Goal: Book appointment/travel/reservation

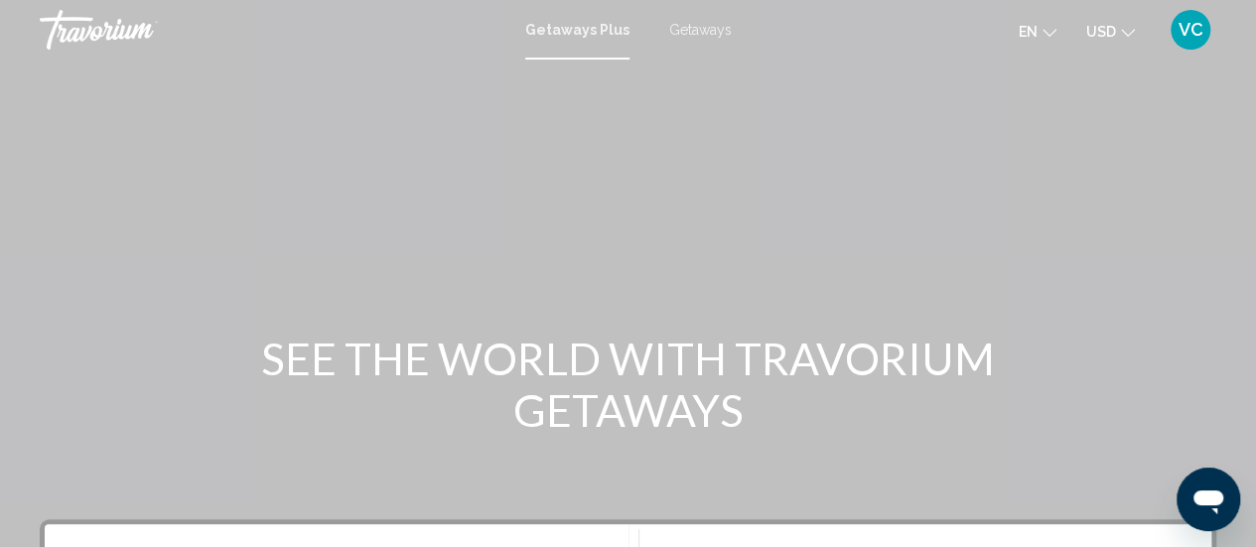
click at [685, 34] on span "Getaways" at bounding box center [700, 30] width 63 height 16
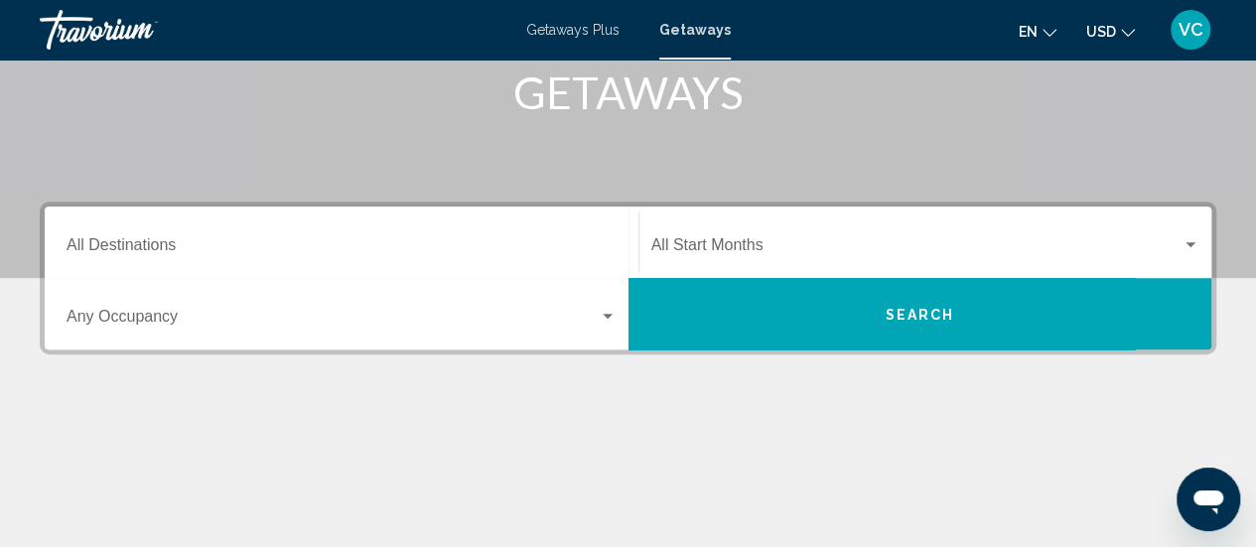
click at [103, 244] on input "Destination All Destinations" at bounding box center [342, 249] width 550 height 18
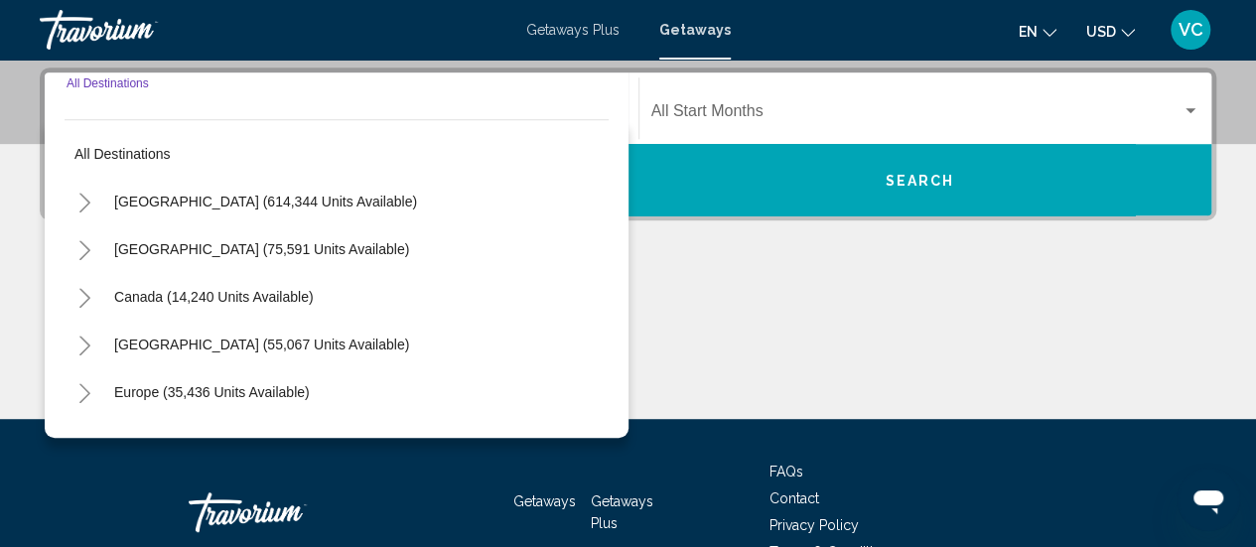
scroll to position [455, 0]
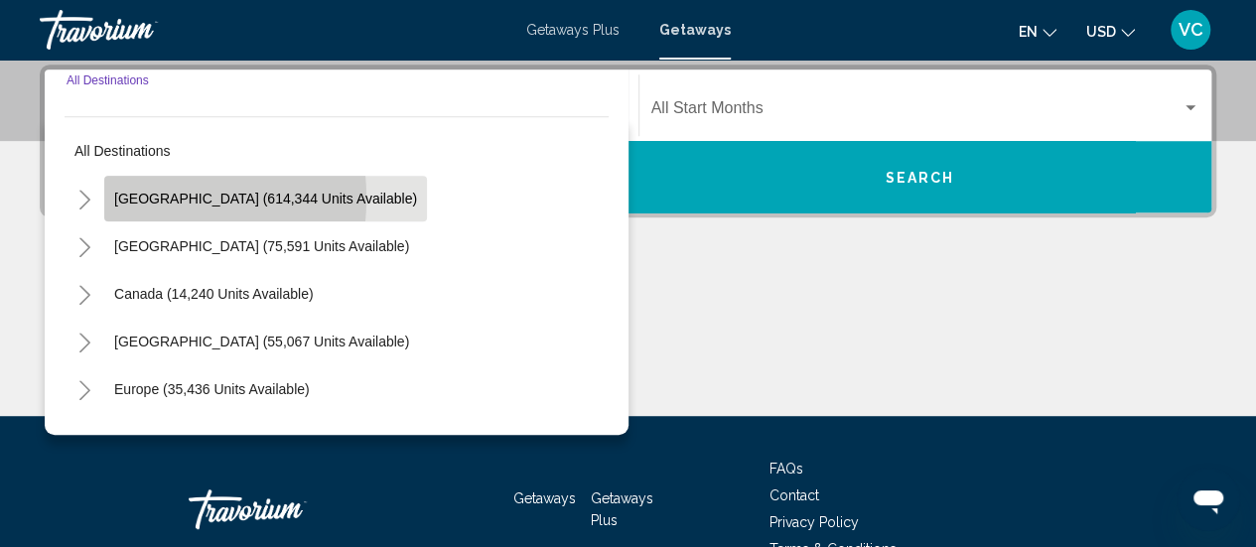
click at [131, 198] on span "[GEOGRAPHIC_DATA] (614,344 units available)" at bounding box center [265, 199] width 303 height 16
type input "**********"
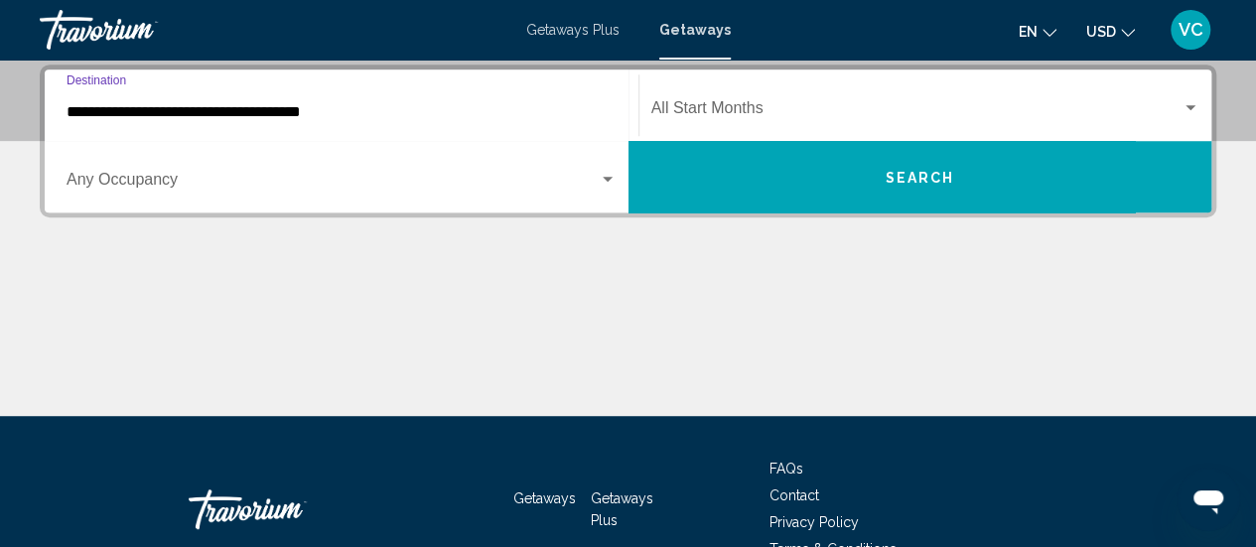
click at [592, 180] on span "Search widget" at bounding box center [333, 184] width 532 height 18
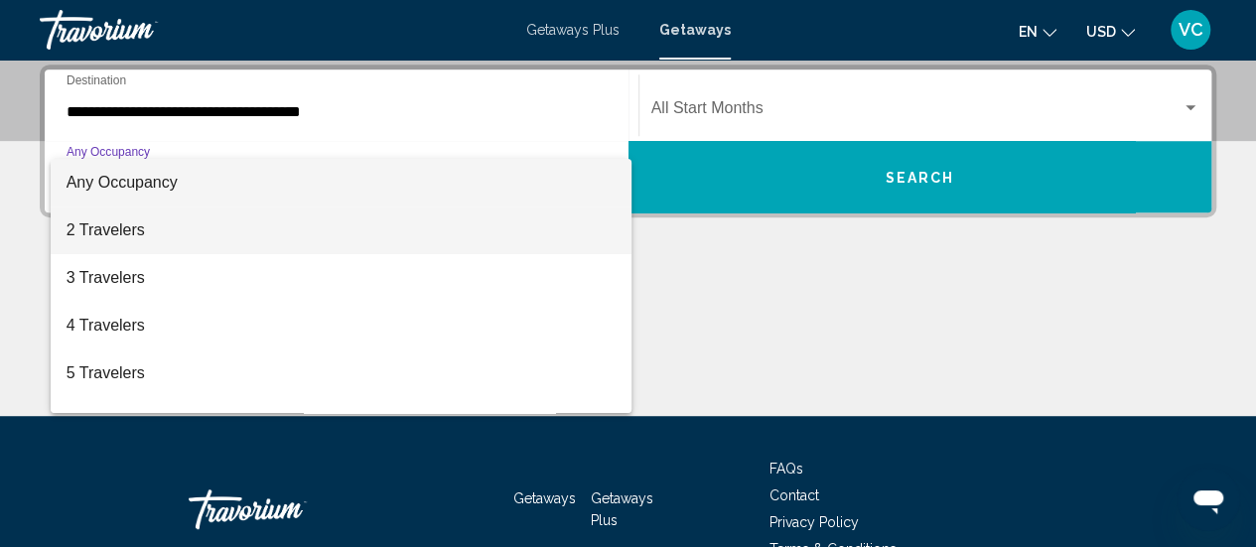
click at [106, 230] on span "2 Travelers" at bounding box center [342, 230] width 550 height 48
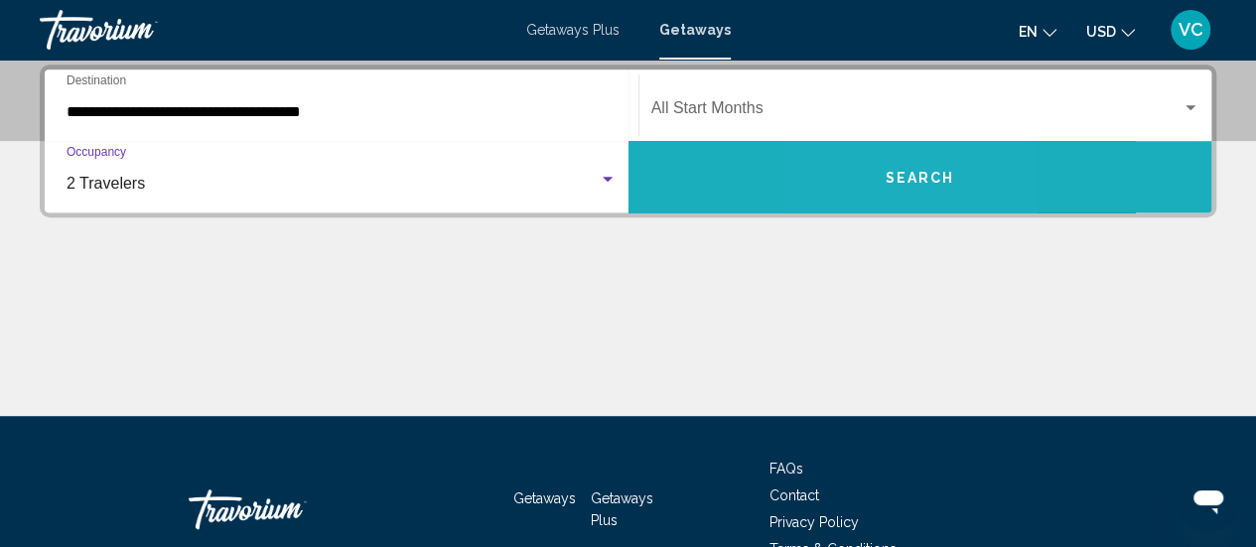
click at [873, 186] on button "Search" at bounding box center [920, 176] width 584 height 71
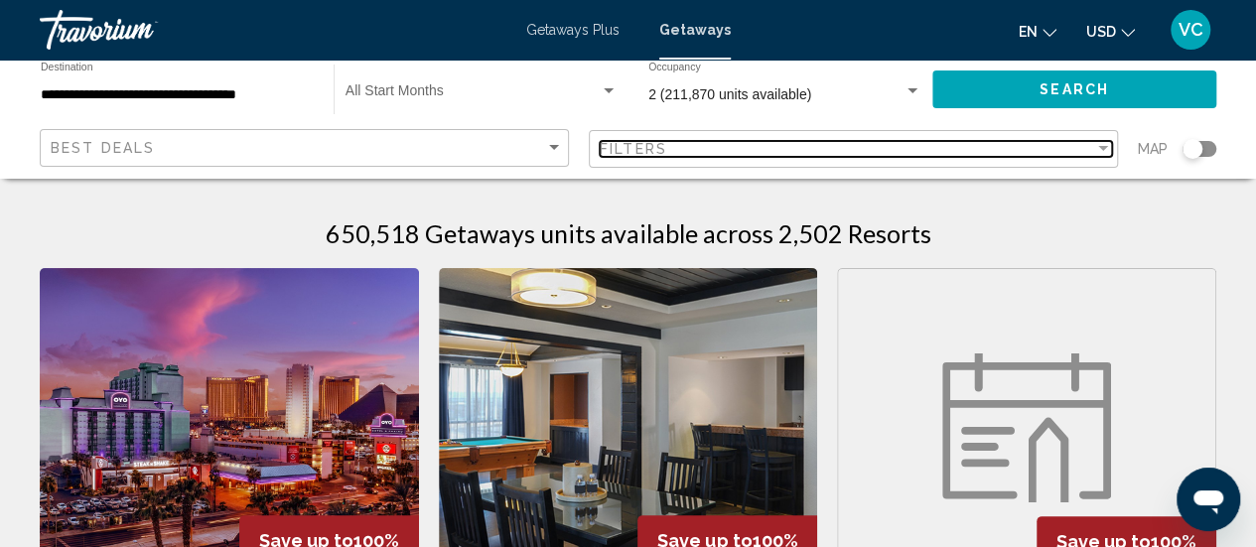
click at [628, 143] on span "Filters" at bounding box center [634, 149] width 68 height 16
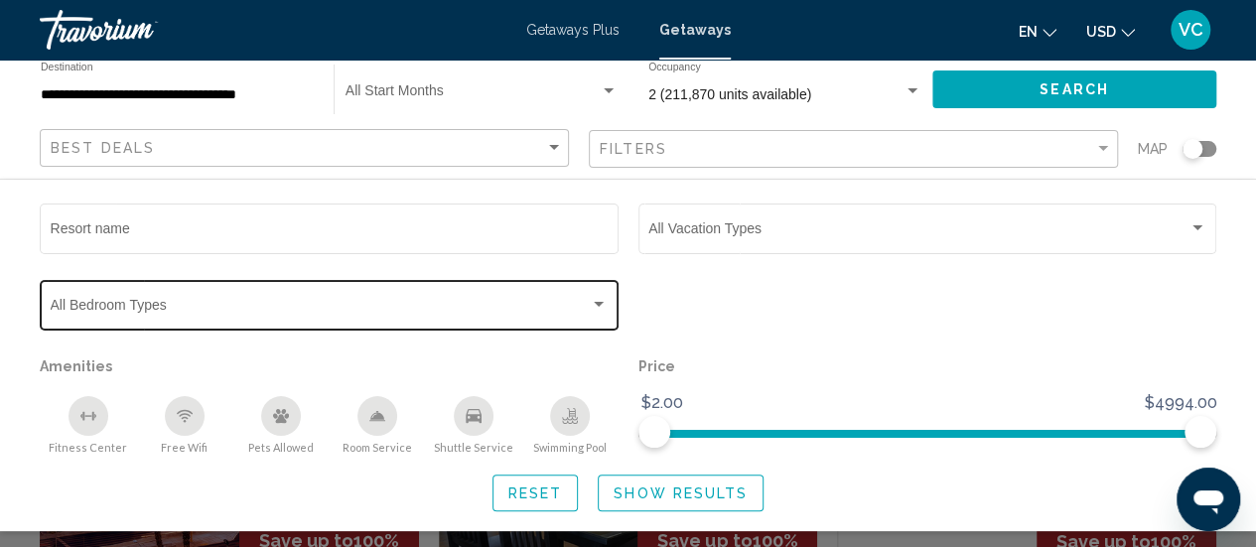
click at [598, 305] on div "Search widget" at bounding box center [599, 304] width 10 height 5
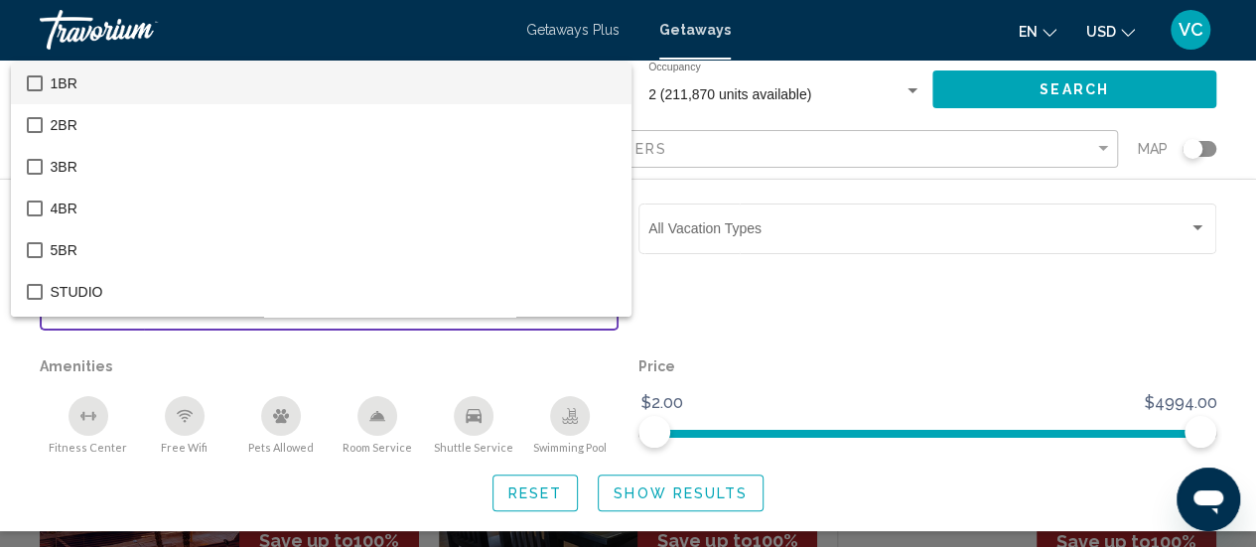
click at [30, 85] on mat-pseudo-checkbox at bounding box center [35, 83] width 16 height 16
click at [874, 312] on div at bounding box center [628, 273] width 1256 height 547
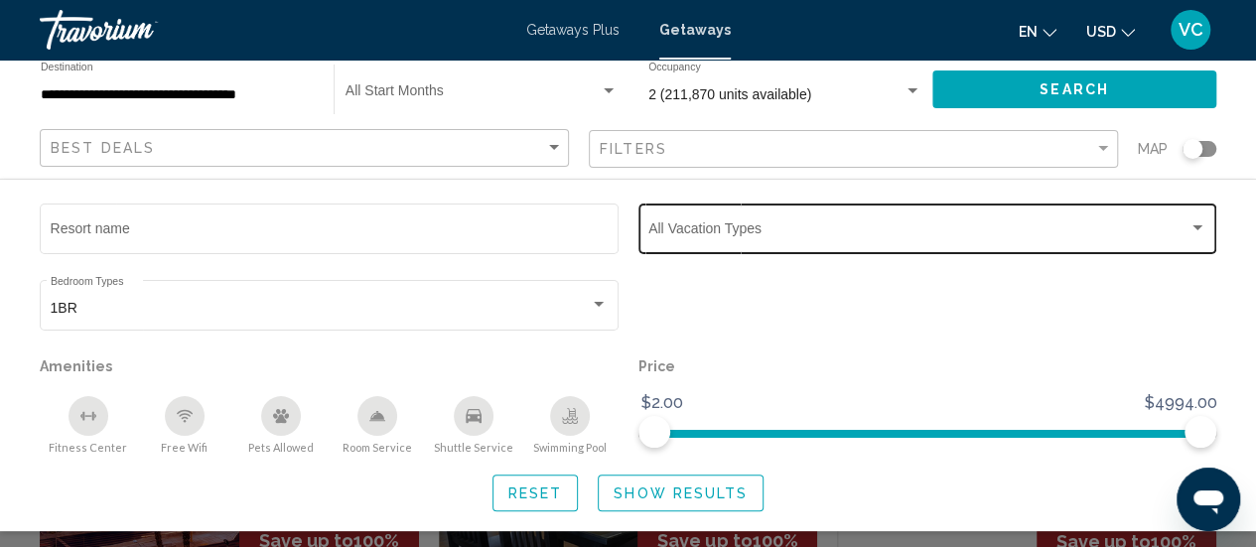
click at [1196, 228] on div "Search widget" at bounding box center [1197, 227] width 10 height 5
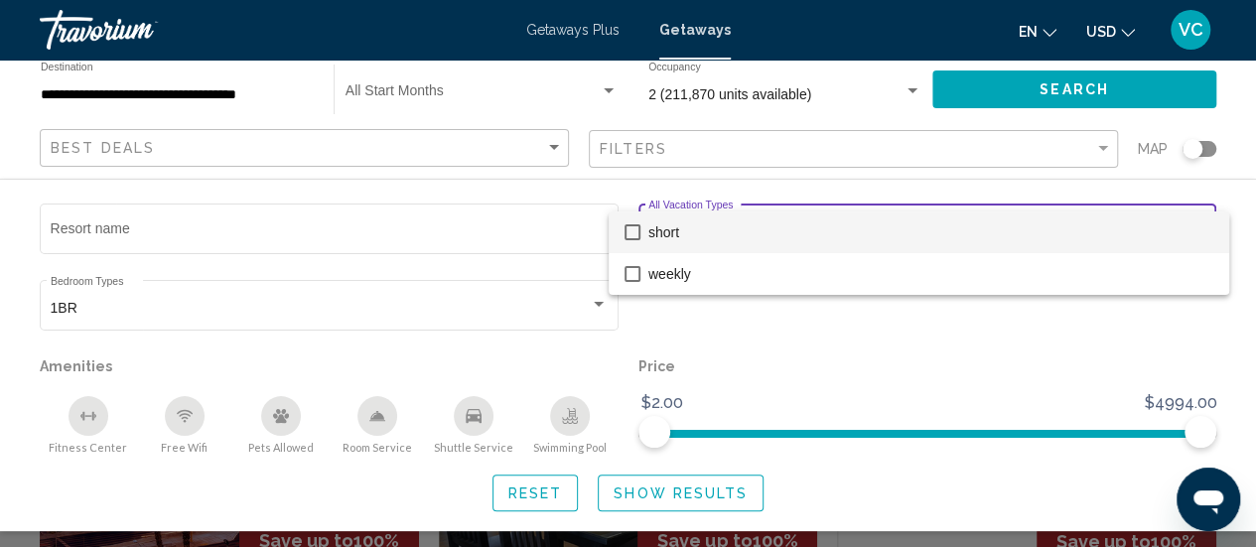
click at [627, 229] on mat-pseudo-checkbox at bounding box center [632, 232] width 16 height 16
click at [357, 248] on div at bounding box center [628, 273] width 1256 height 547
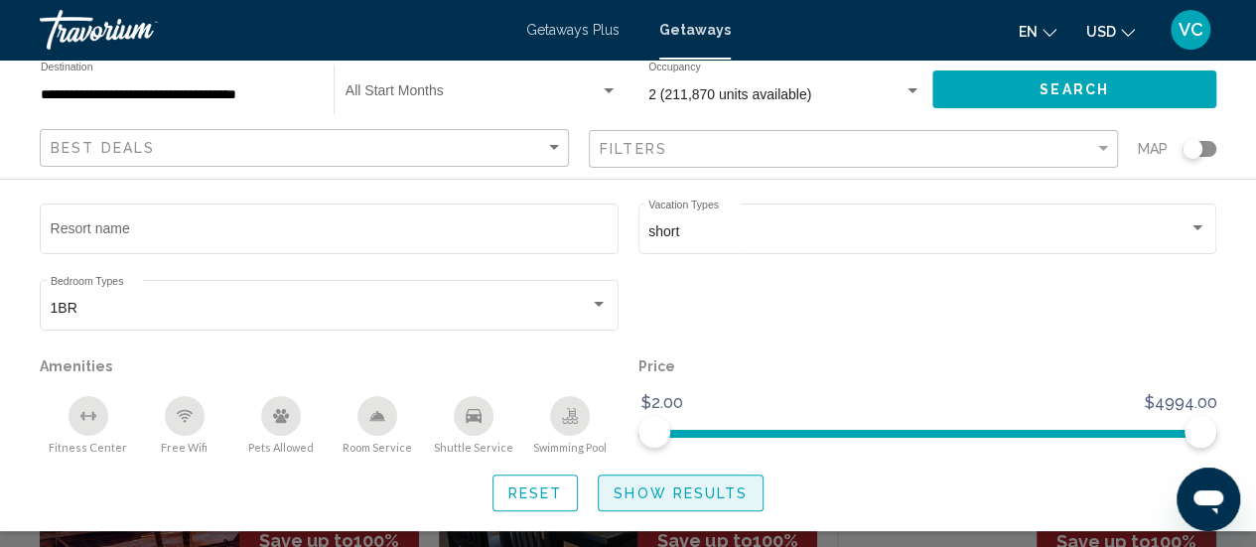
click at [665, 490] on span "Show Results" at bounding box center [680, 493] width 134 height 16
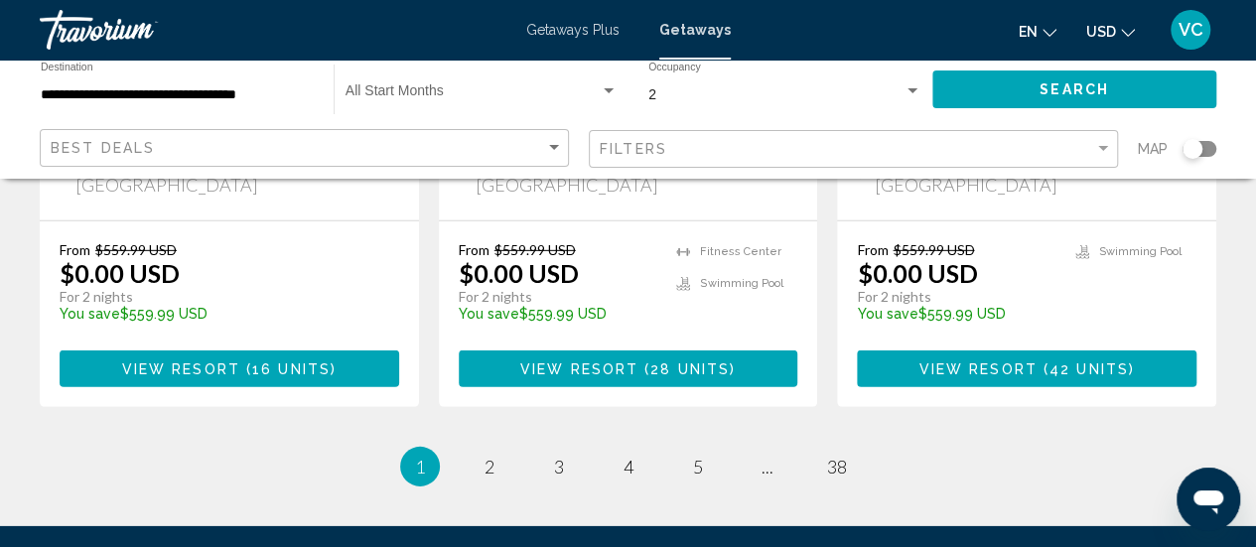
scroll to position [2841, 0]
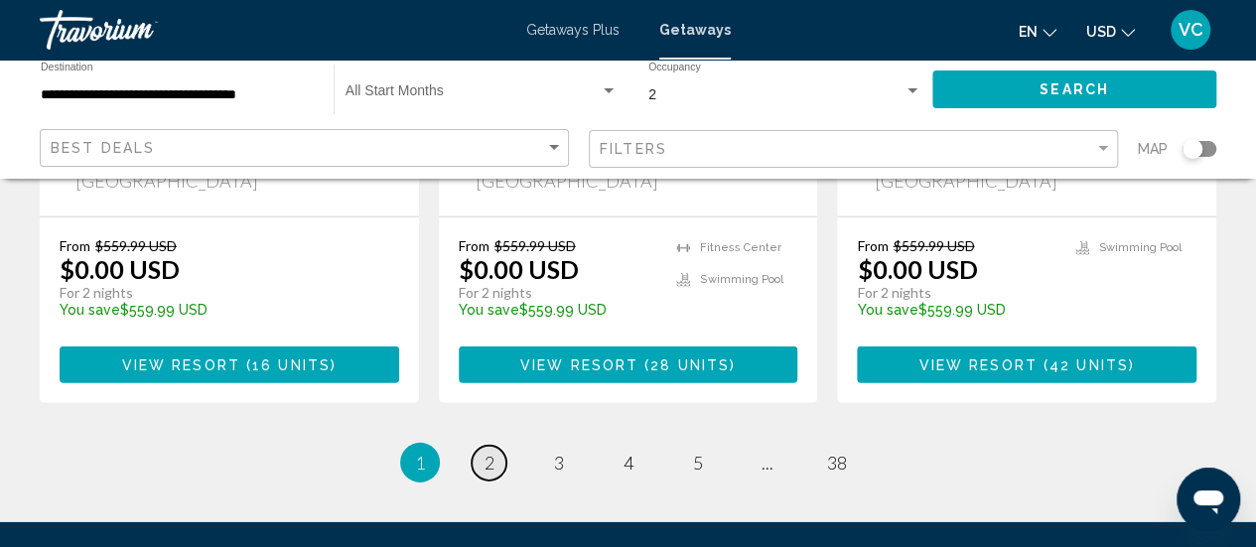
click at [488, 452] on span "2" at bounding box center [489, 463] width 10 height 22
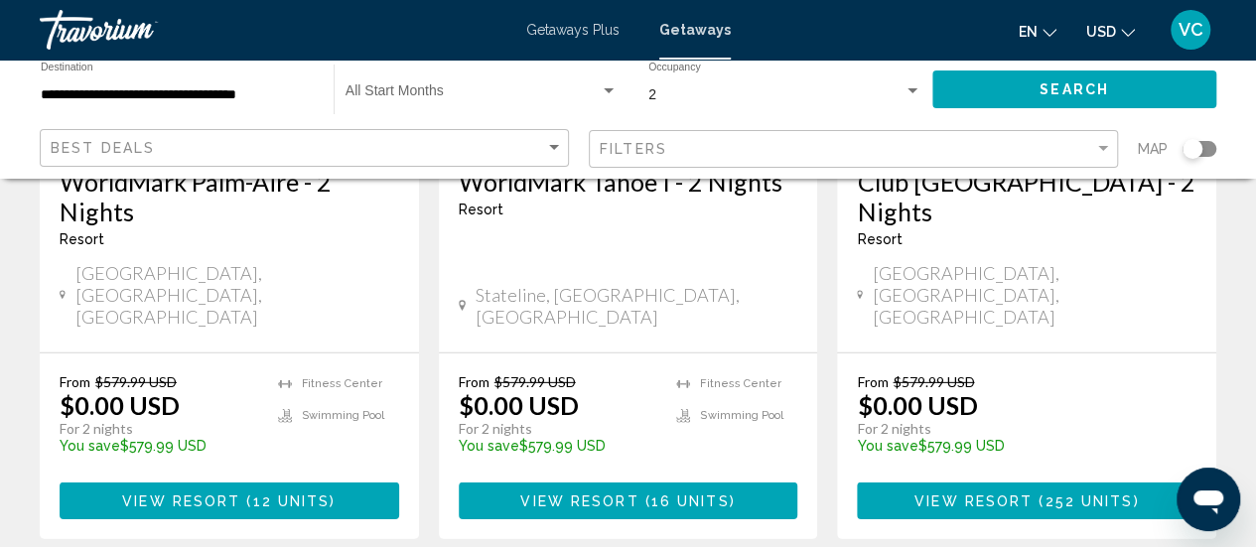
scroll to position [2804, 0]
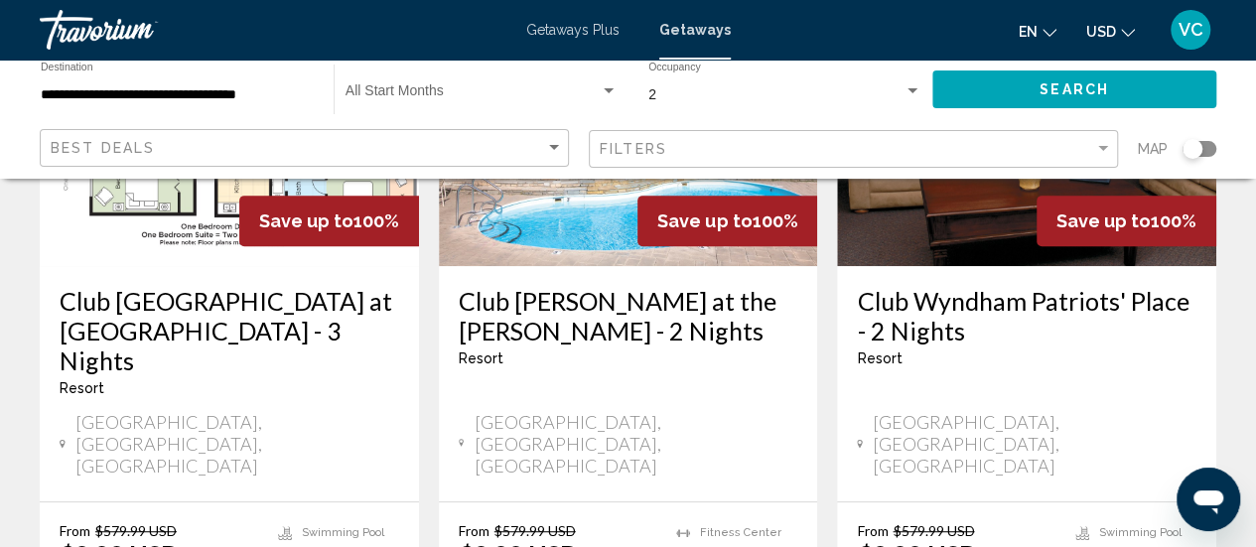
scroll to position [357, 0]
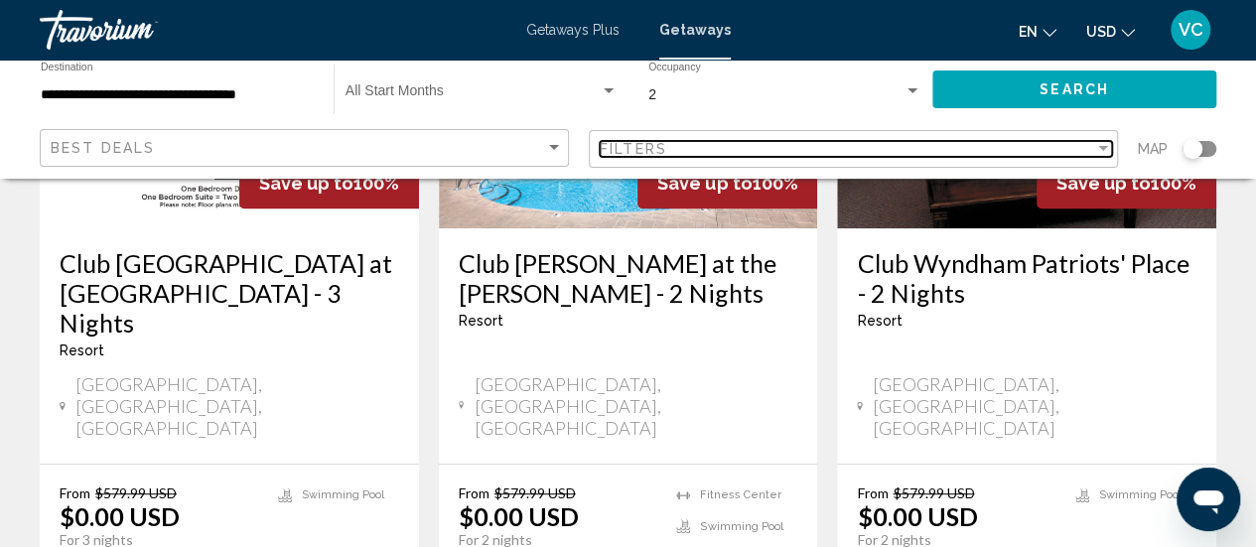
click at [852, 147] on div "Filters" at bounding box center [847, 149] width 494 height 16
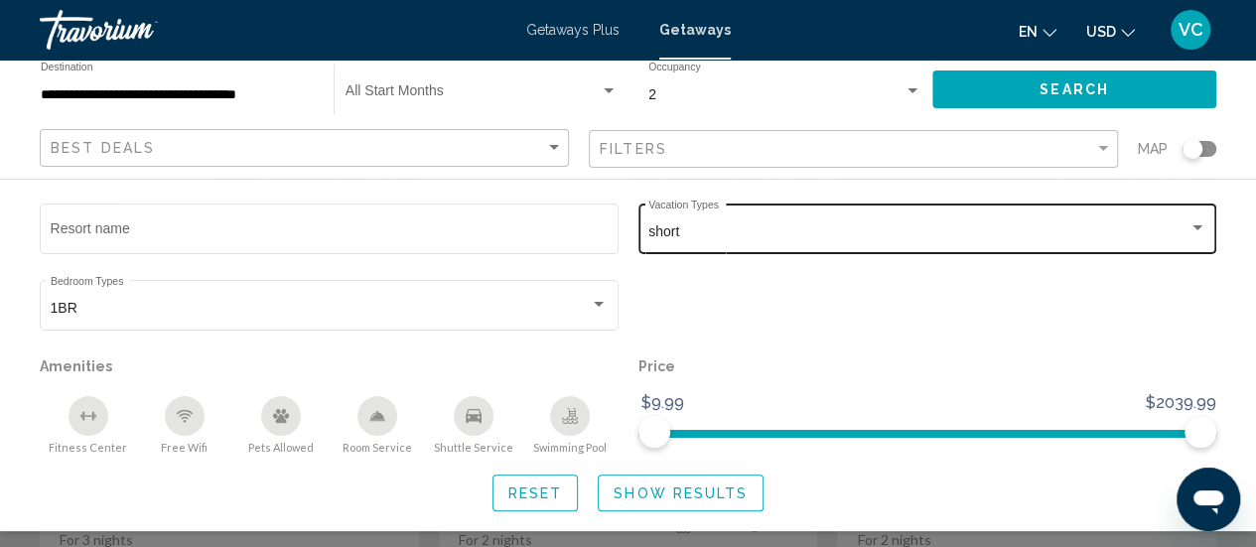
click at [673, 229] on span "short" at bounding box center [663, 231] width 31 height 16
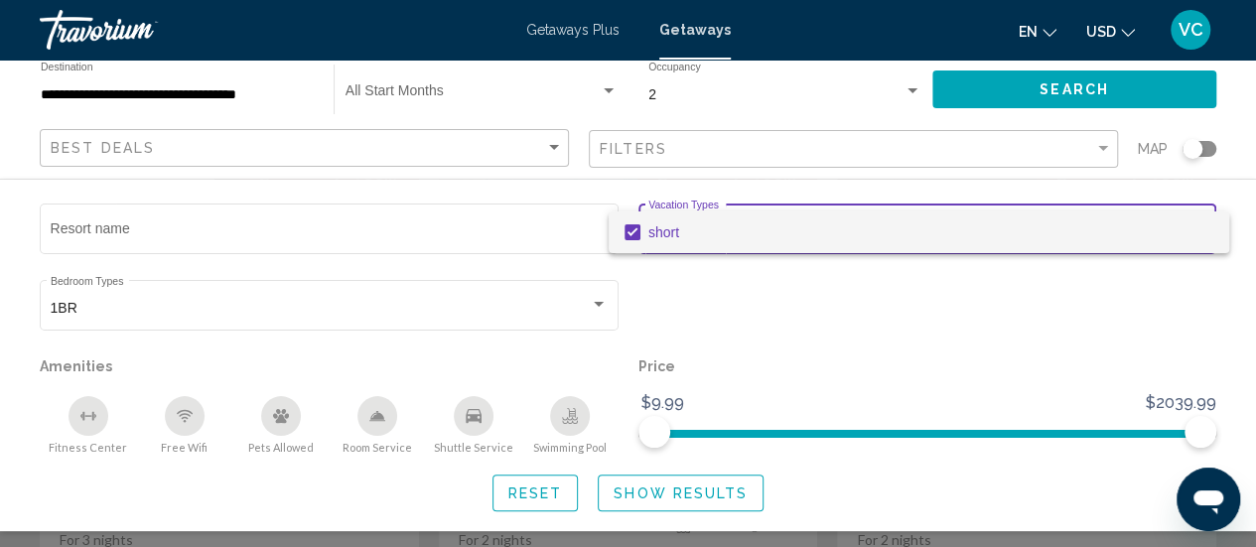
click at [1080, 216] on span "short" at bounding box center [930, 232] width 565 height 42
click at [1018, 101] on div at bounding box center [628, 273] width 1256 height 547
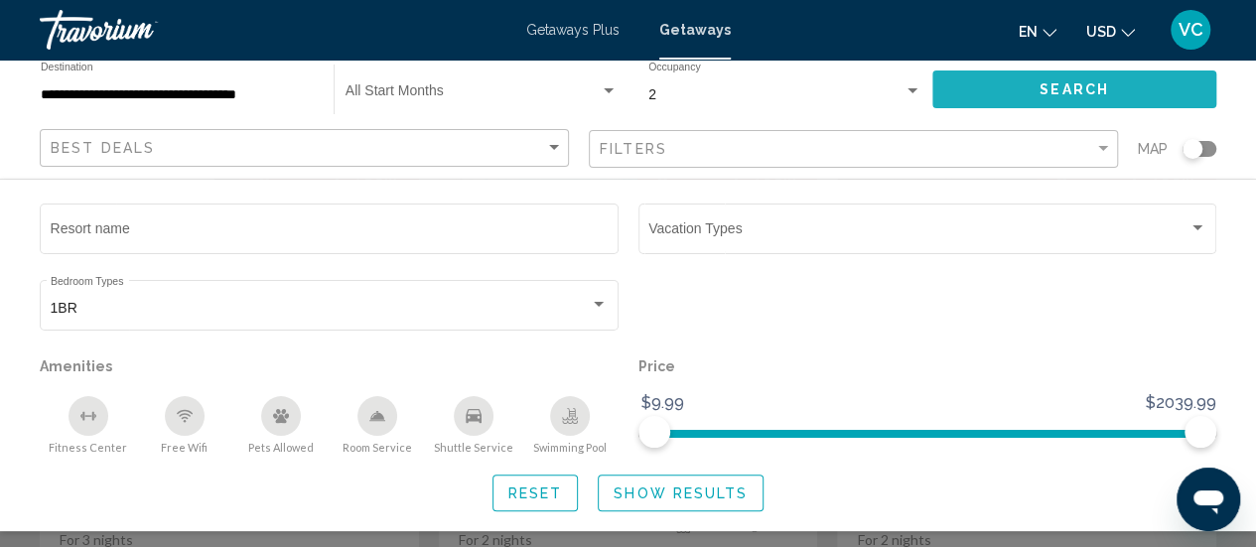
click at [1032, 87] on button "Search" at bounding box center [1074, 88] width 284 height 37
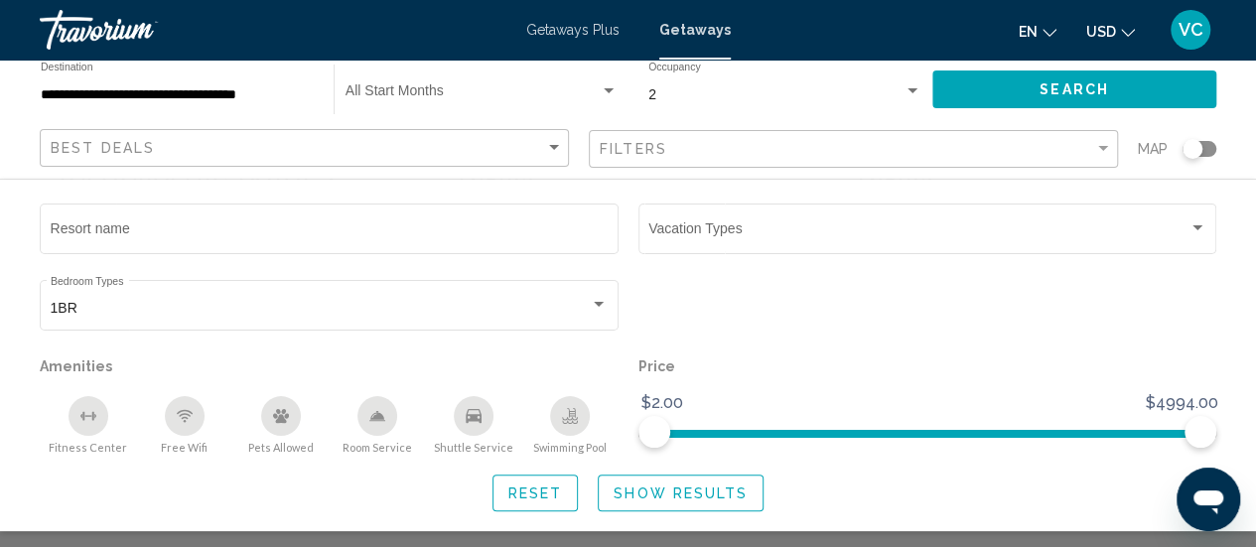
scroll to position [483, 0]
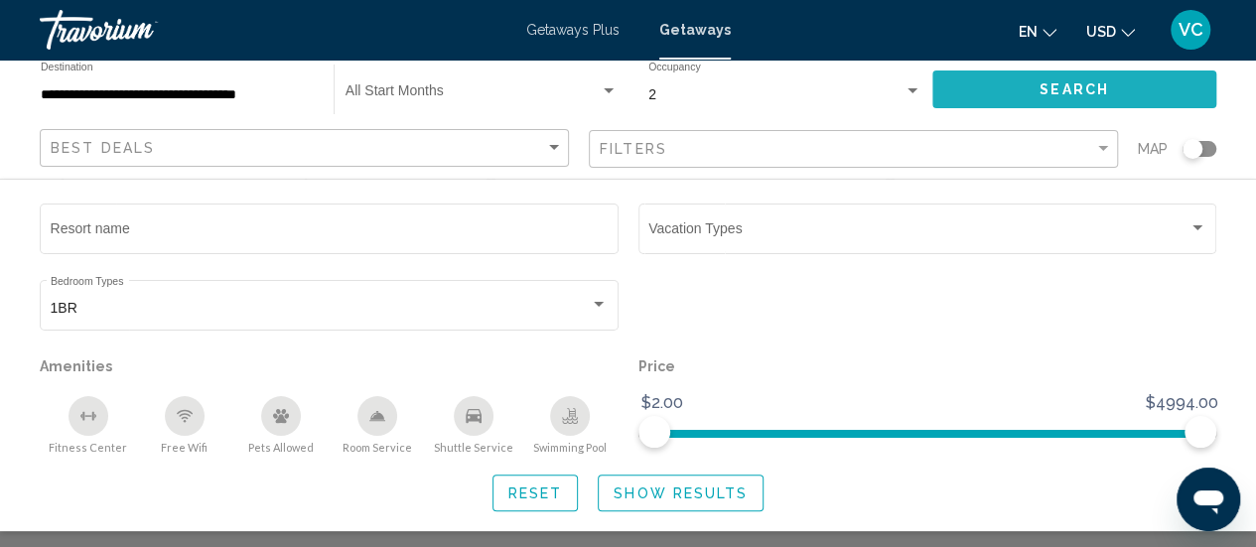
click at [1008, 85] on button "Search" at bounding box center [1074, 88] width 284 height 37
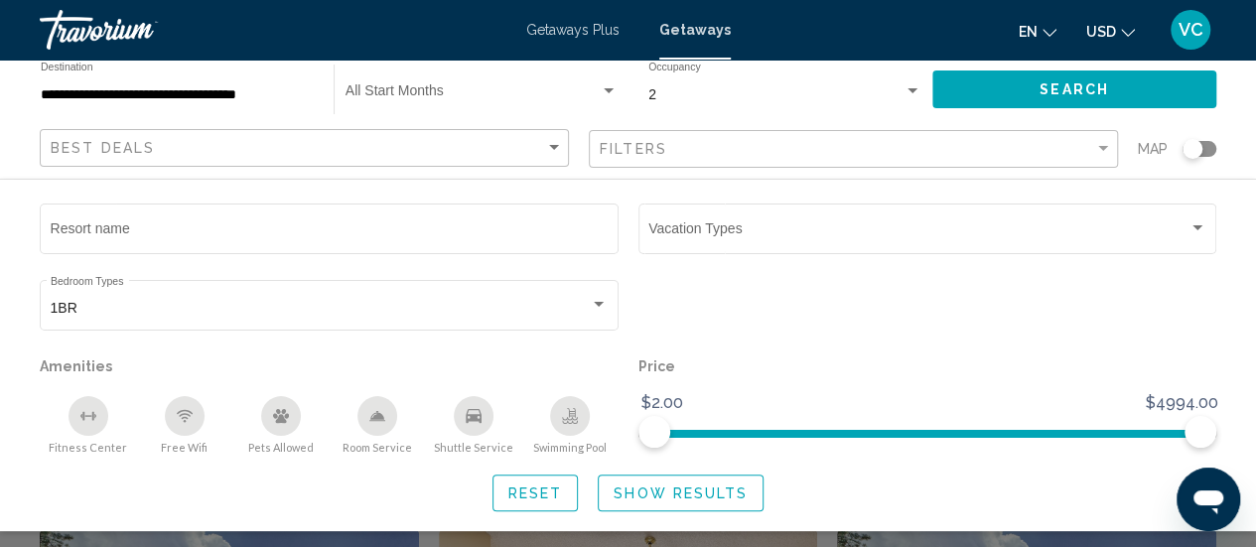
scroll to position [520, 0]
click at [631, 500] on span "Show Results" at bounding box center [680, 493] width 134 height 16
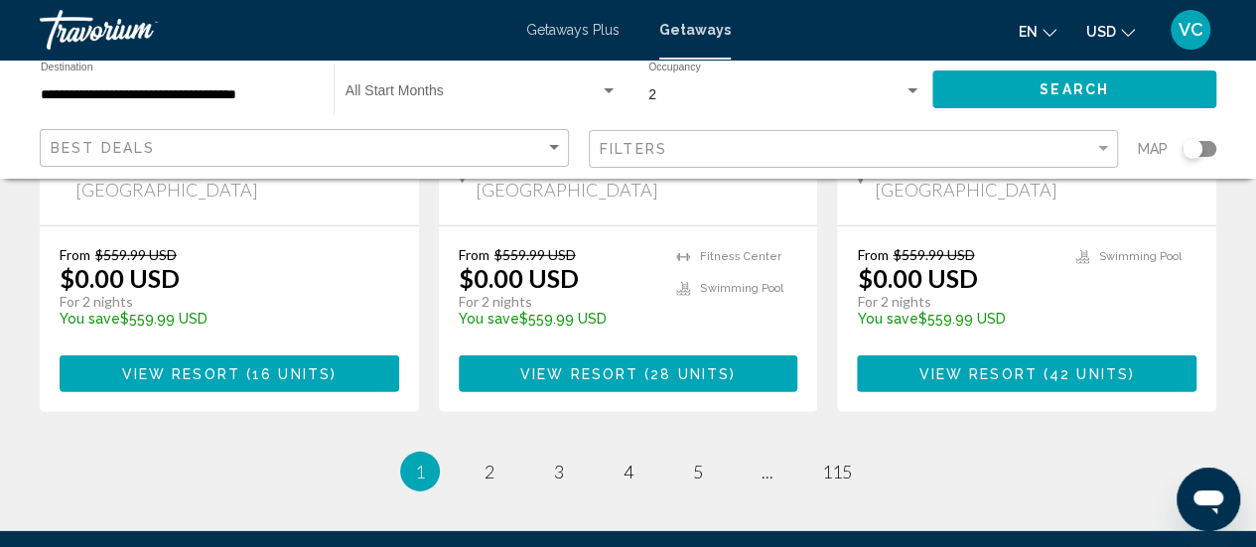
scroll to position [2865, 0]
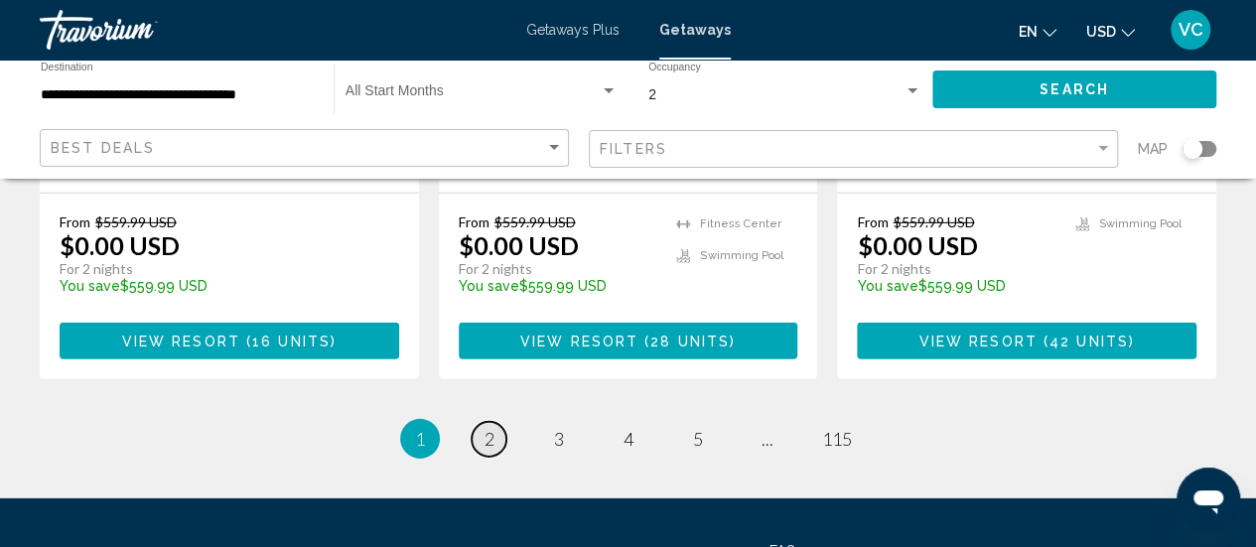
click at [492, 428] on span "2" at bounding box center [489, 439] width 10 height 22
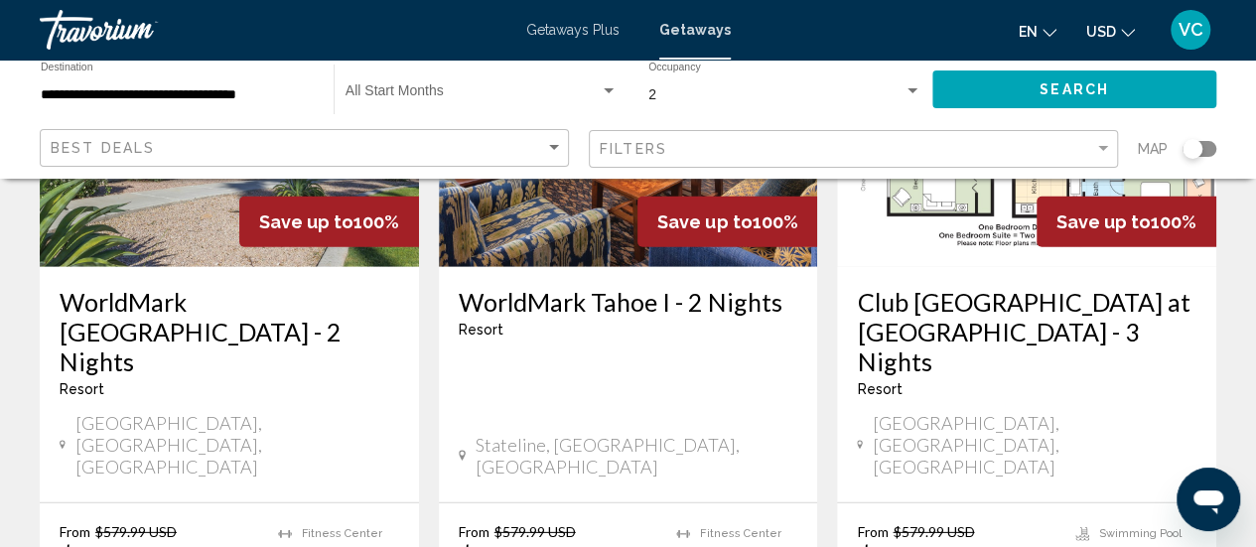
scroll to position [2727, 0]
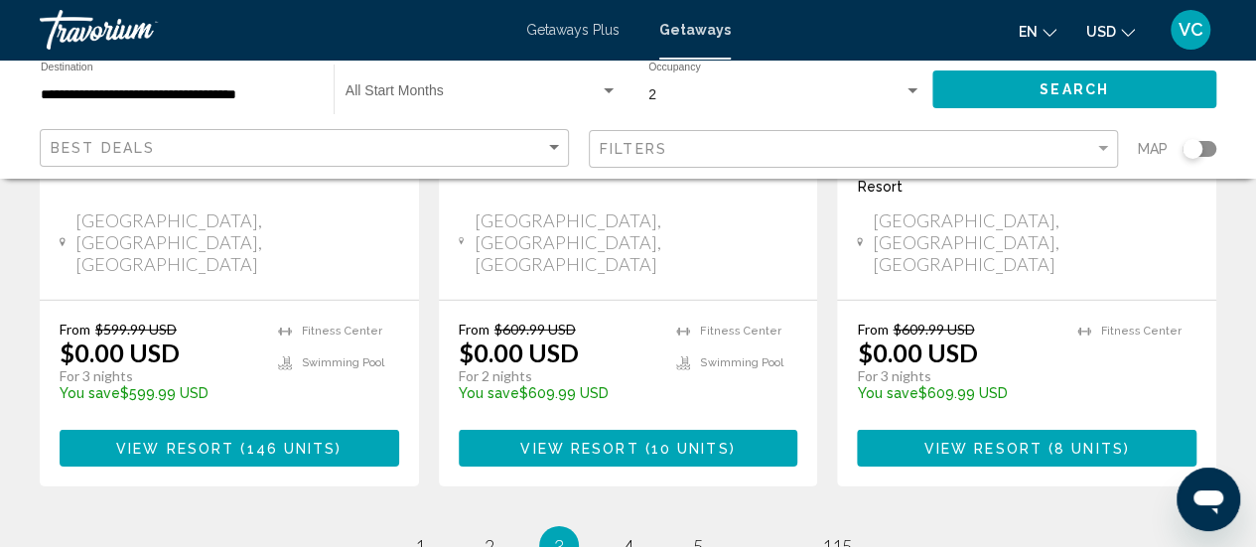
scroll to position [2859, 0]
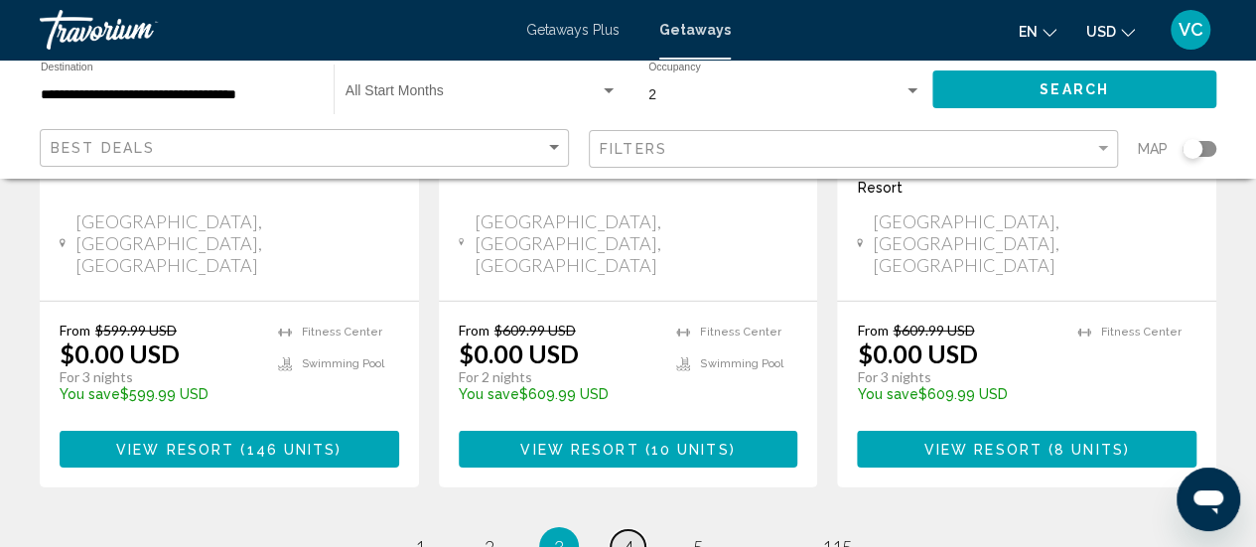
click at [626, 536] on span "4" at bounding box center [628, 547] width 10 height 22
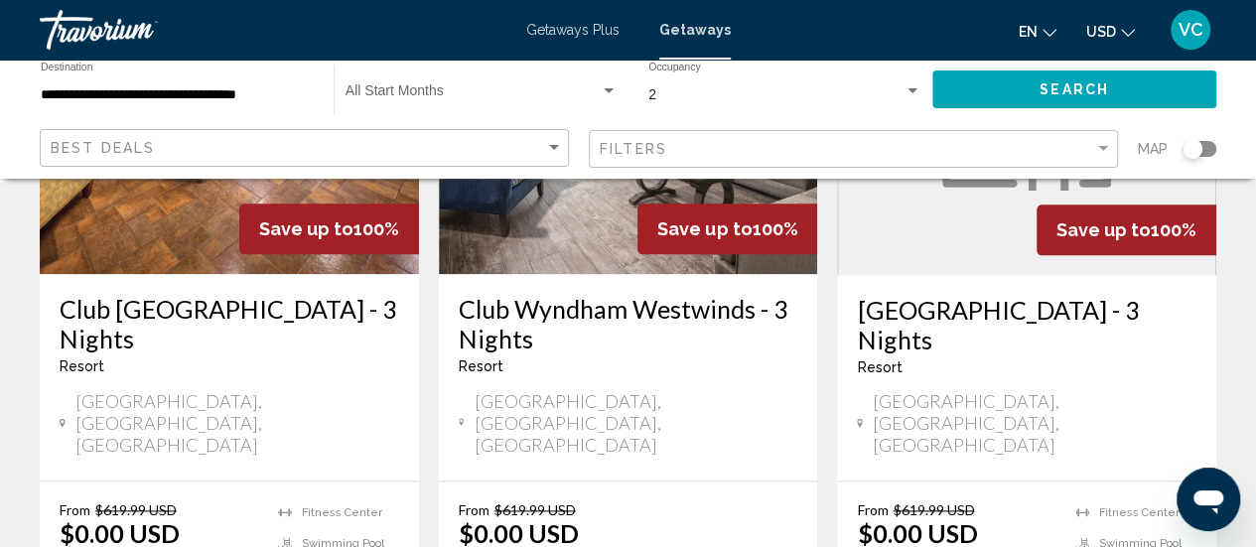
scroll to position [1159, 0]
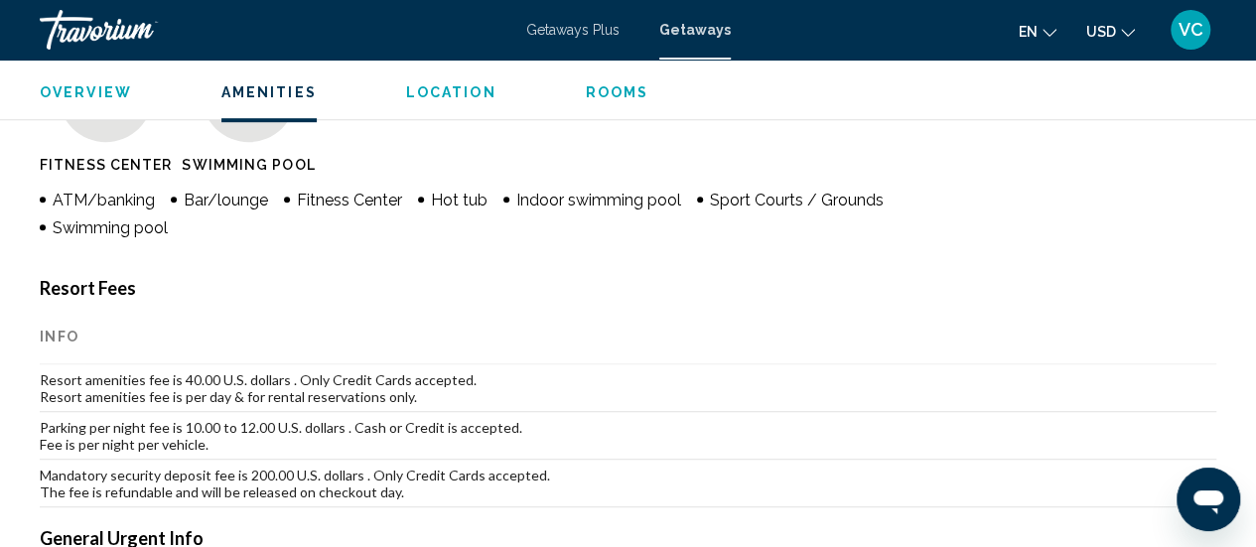
scroll to position [572, 0]
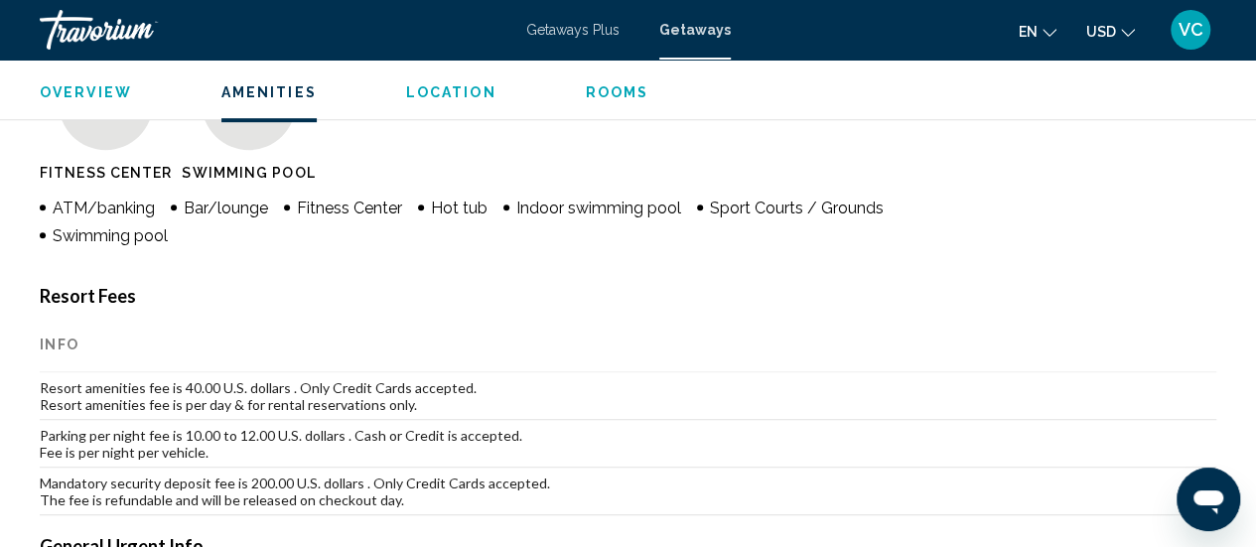
click at [612, 93] on span "Rooms" at bounding box center [618, 92] width 64 height 16
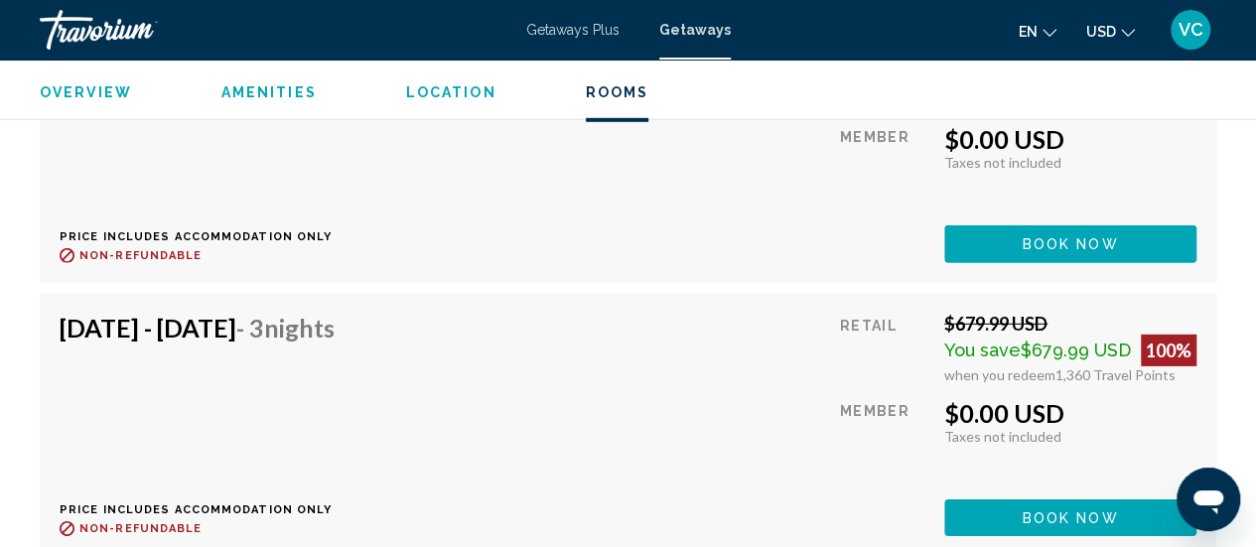
scroll to position [2962, 0]
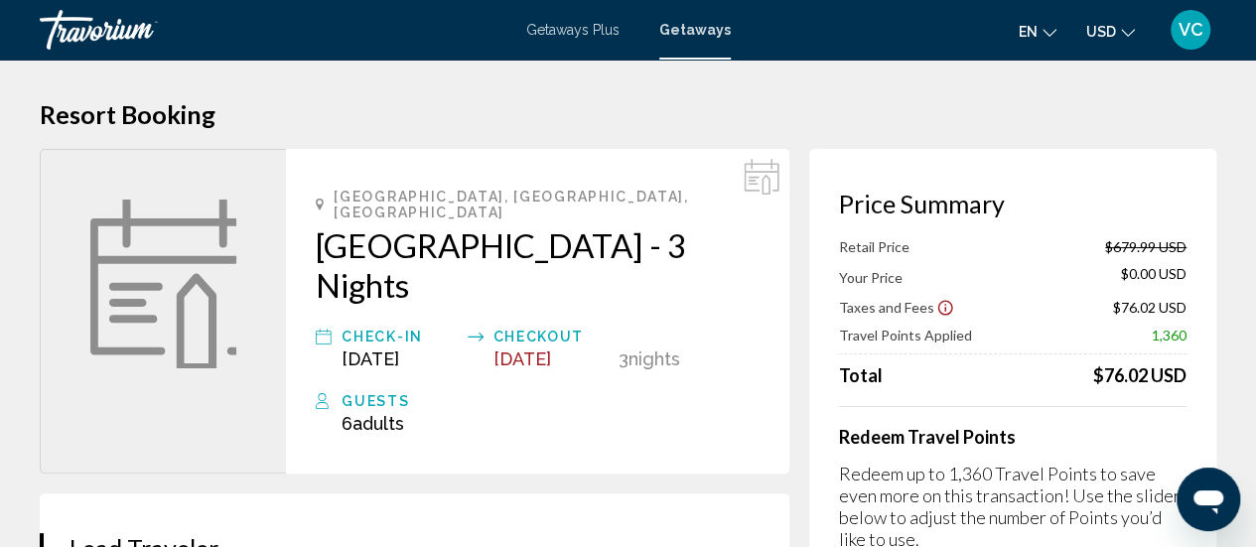
scroll to position [2, 0]
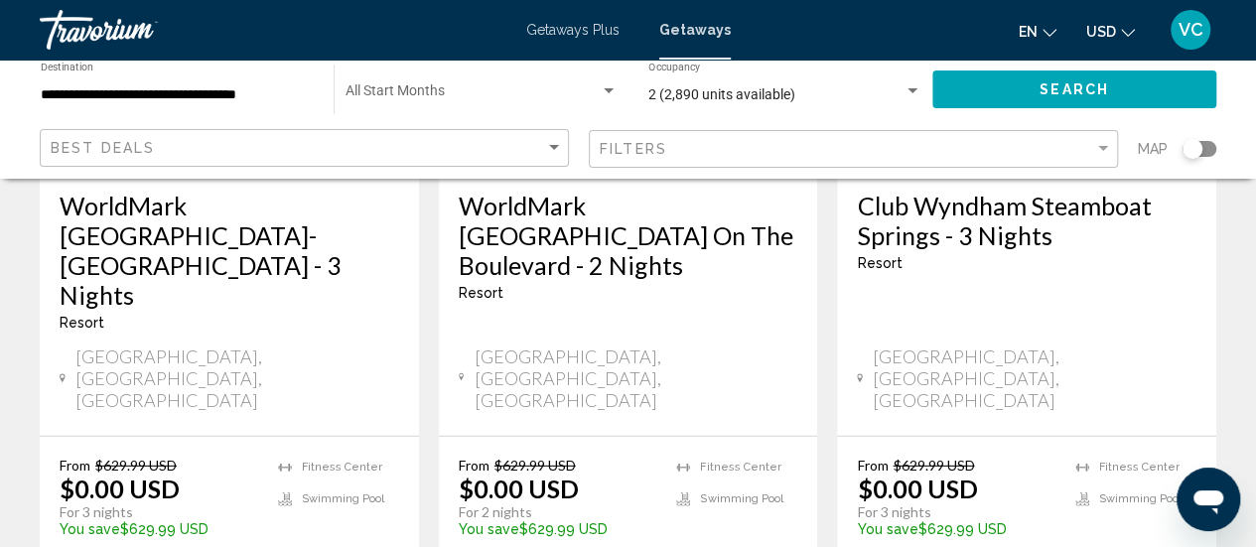
scroll to position [2700, 0]
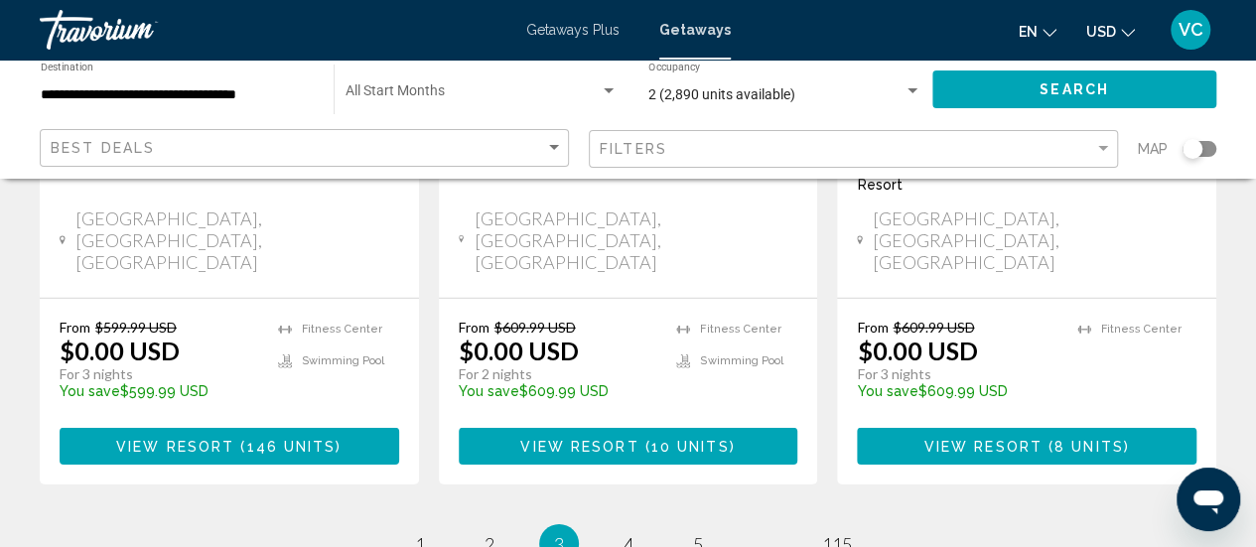
scroll to position [2865, 0]
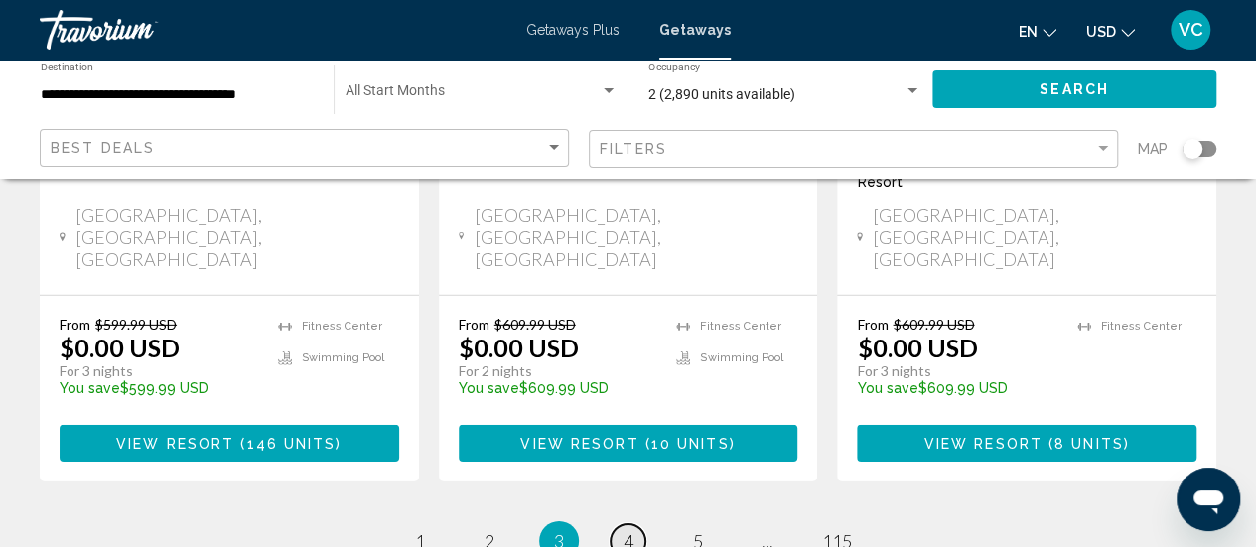
click at [627, 530] on span "4" at bounding box center [628, 541] width 10 height 22
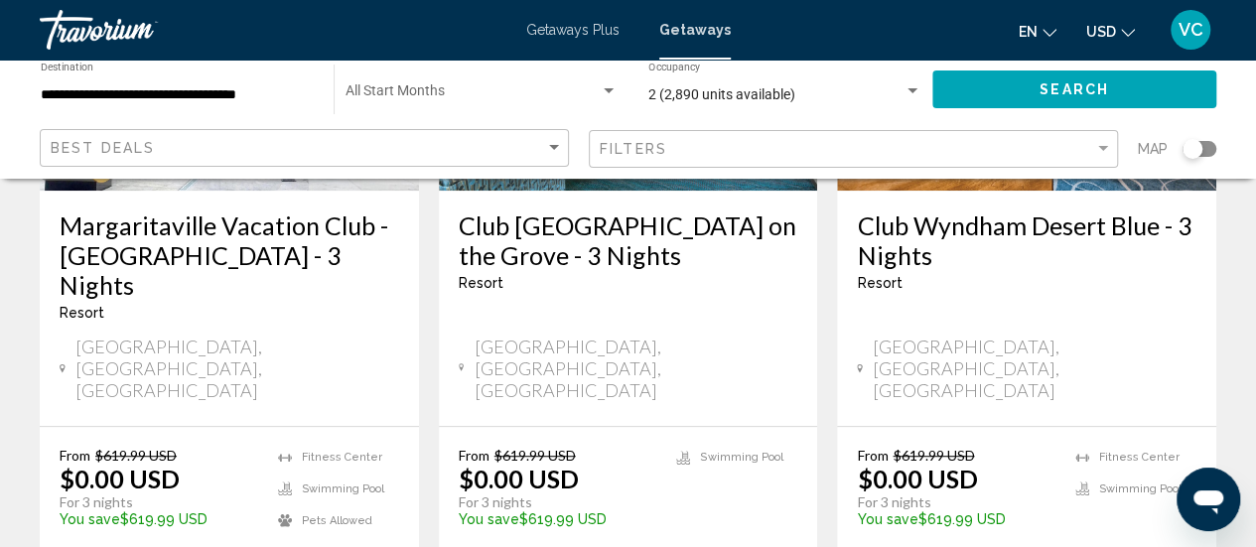
scroll to position [397, 0]
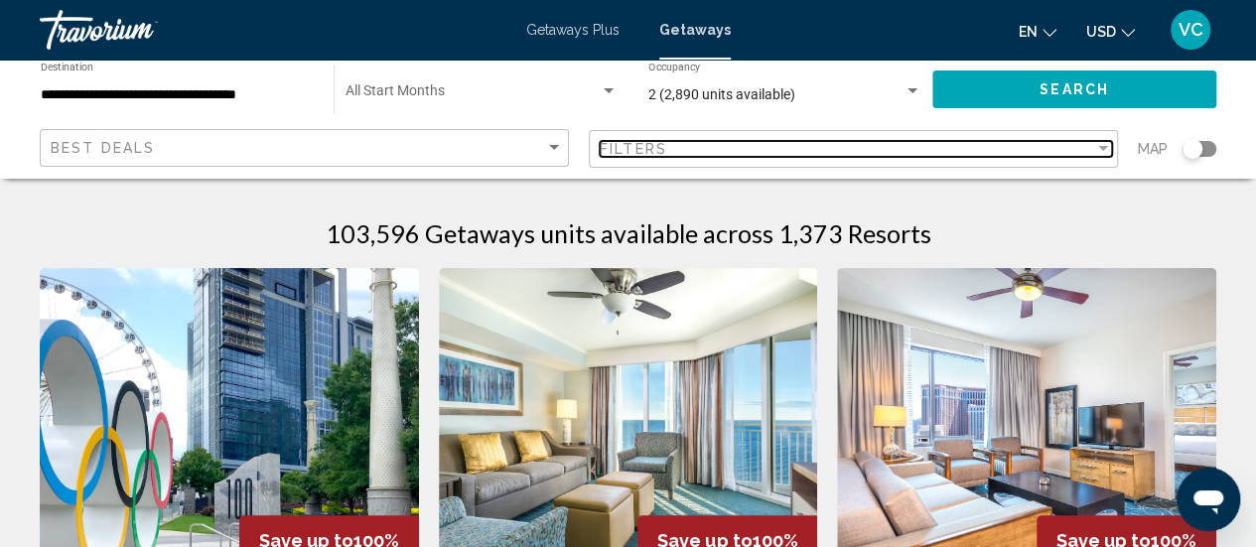
click at [1076, 149] on div "Filters" at bounding box center [847, 149] width 494 height 16
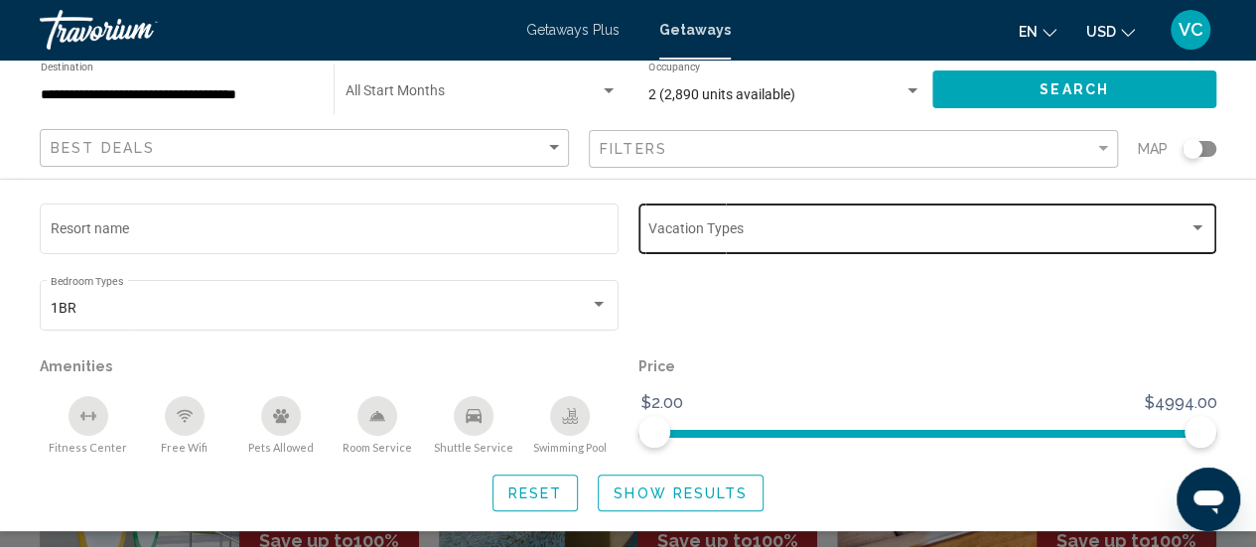
click at [816, 236] on span "Search widget" at bounding box center [918, 232] width 540 height 16
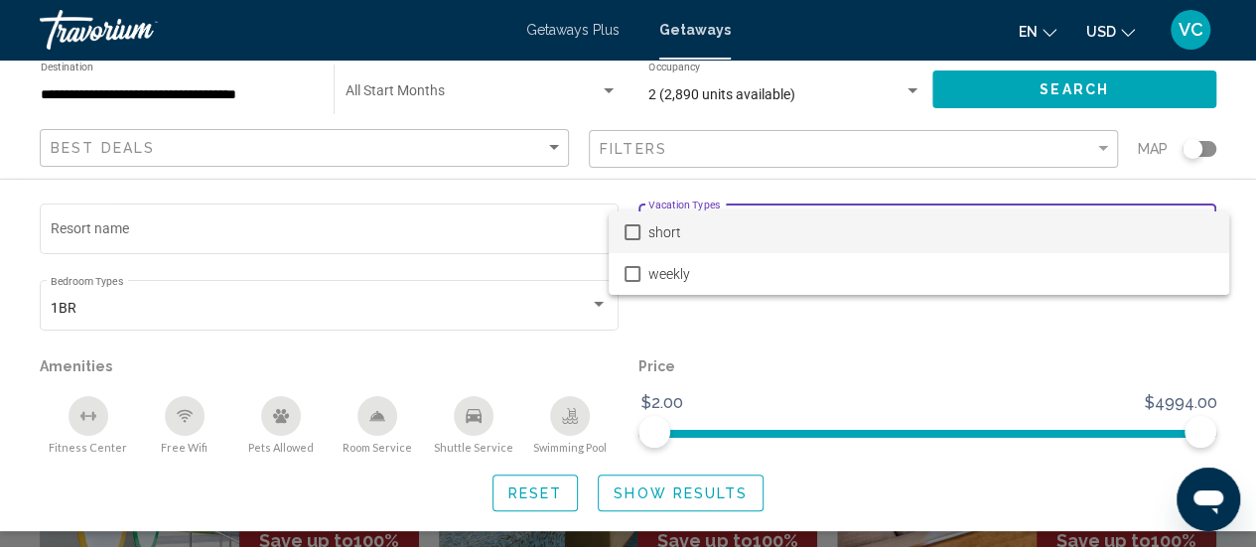
click at [804, 377] on div at bounding box center [628, 273] width 1256 height 547
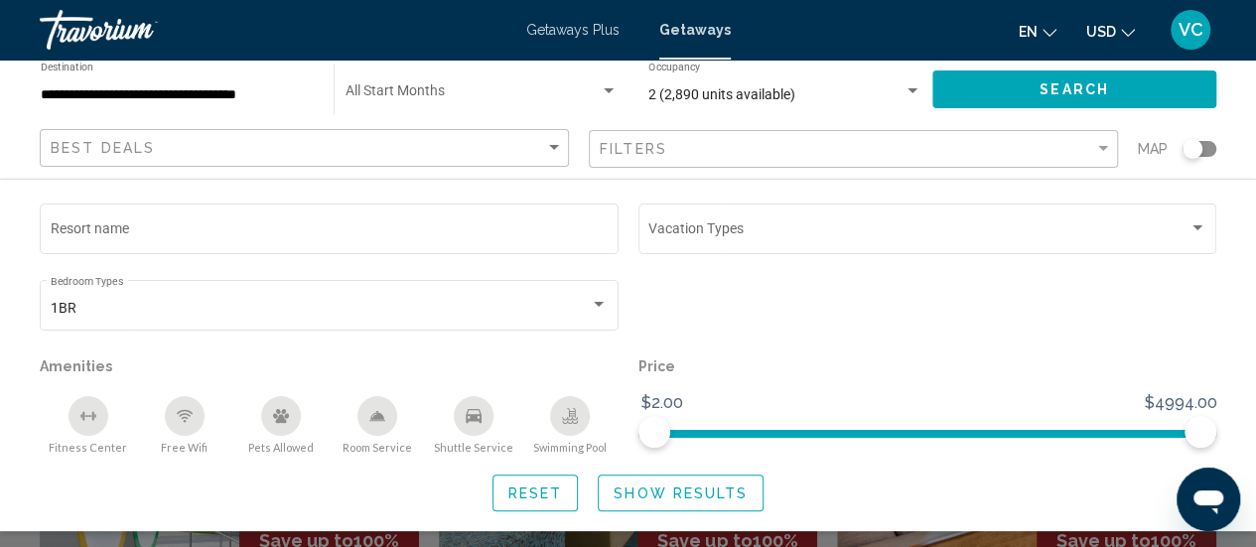
click at [1106, 103] on button "Search" at bounding box center [1074, 88] width 284 height 37
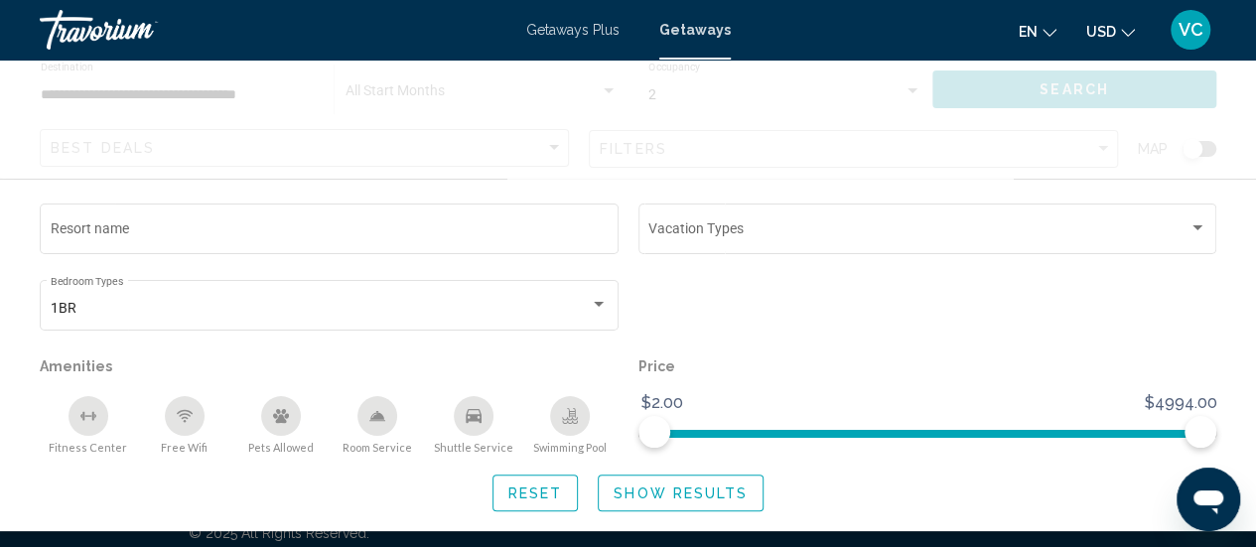
click at [1059, 89] on span "Search" at bounding box center [1073, 90] width 69 height 16
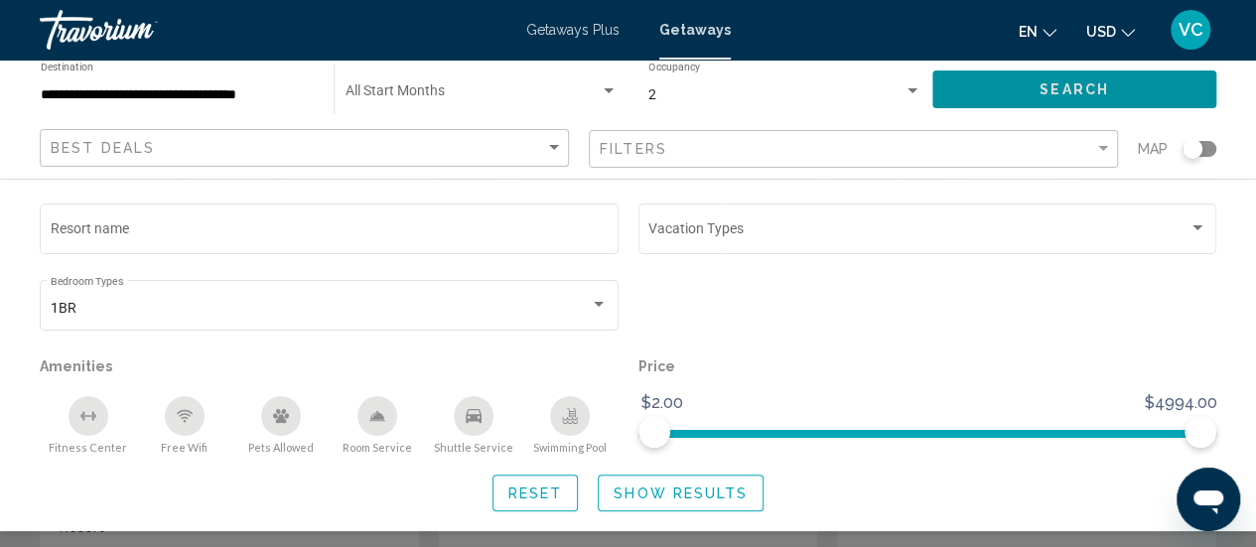
scroll to position [189, 0]
click at [712, 492] on span "Show Results" at bounding box center [680, 493] width 134 height 16
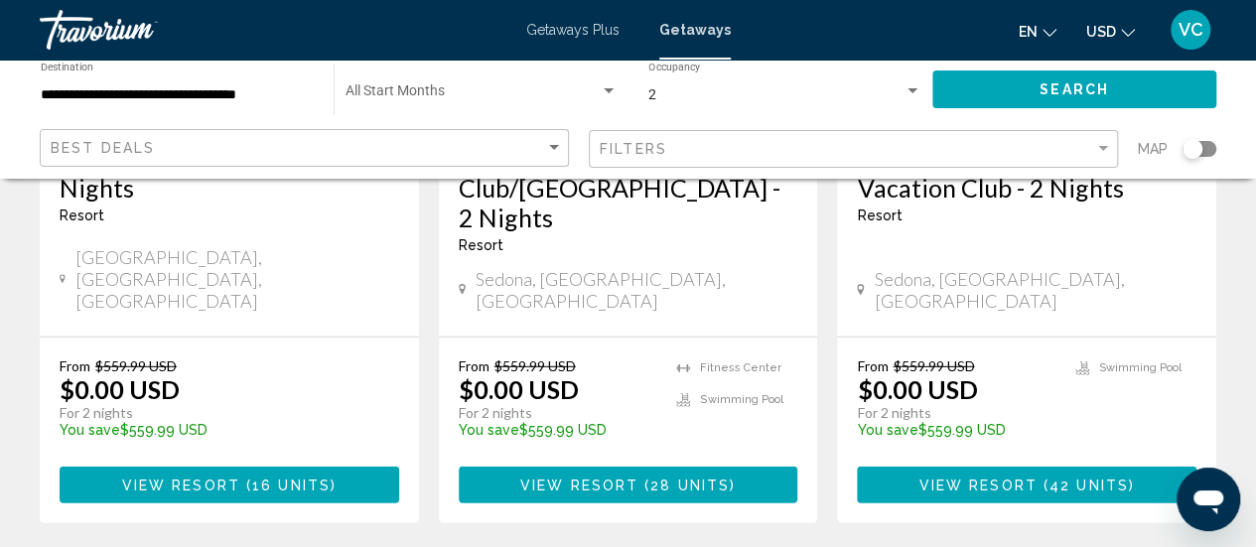
scroll to position [2725, 0]
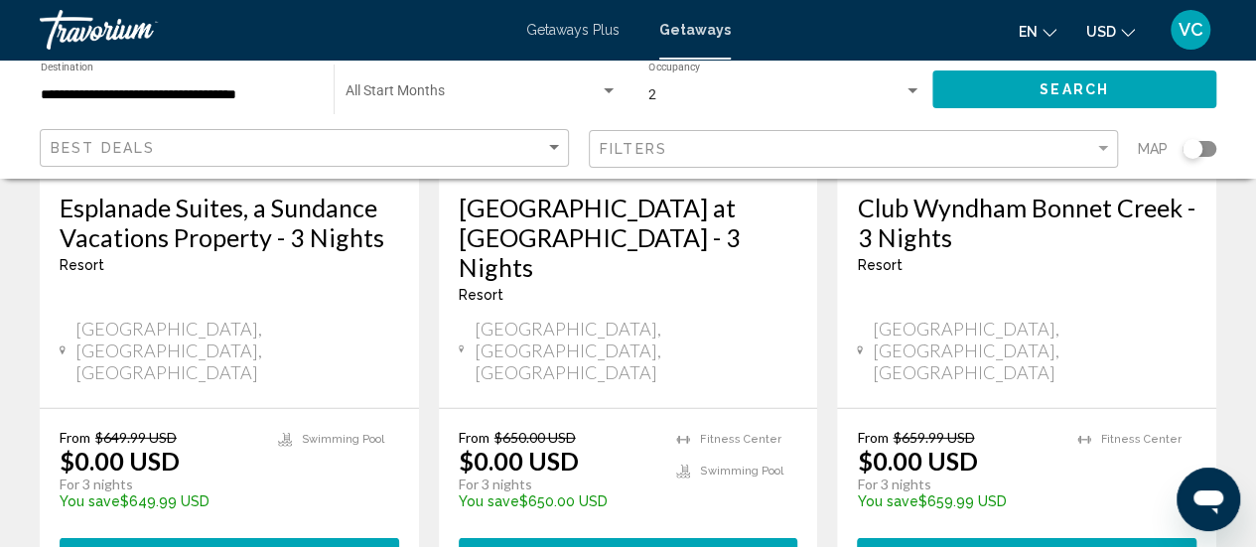
scroll to position [2740, 0]
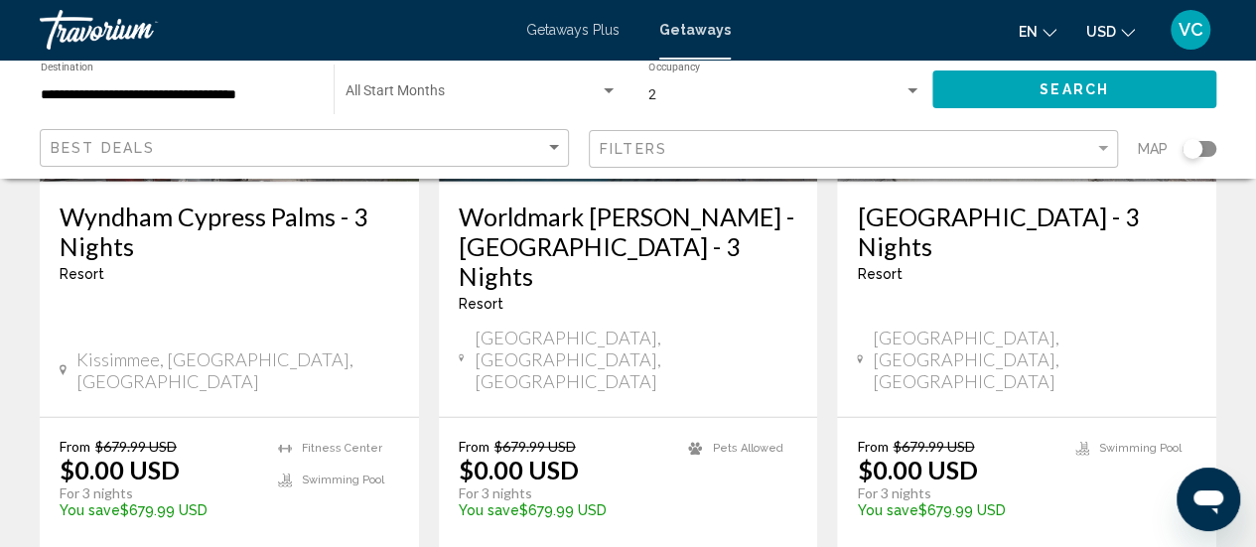
scroll to position [2865, 0]
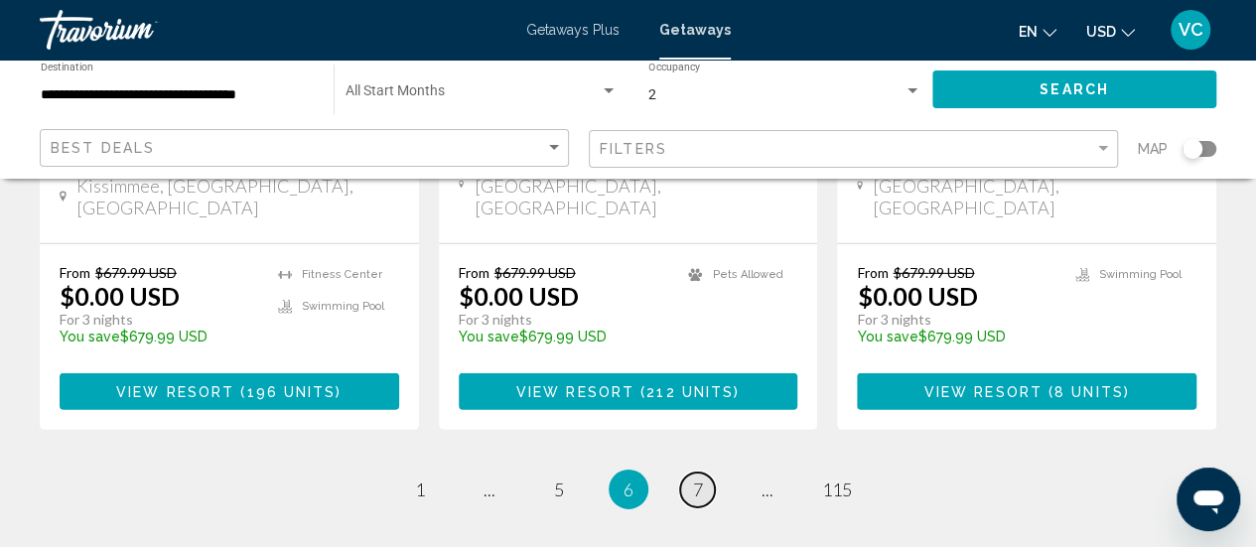
click at [697, 478] on span "7" at bounding box center [698, 489] width 10 height 22
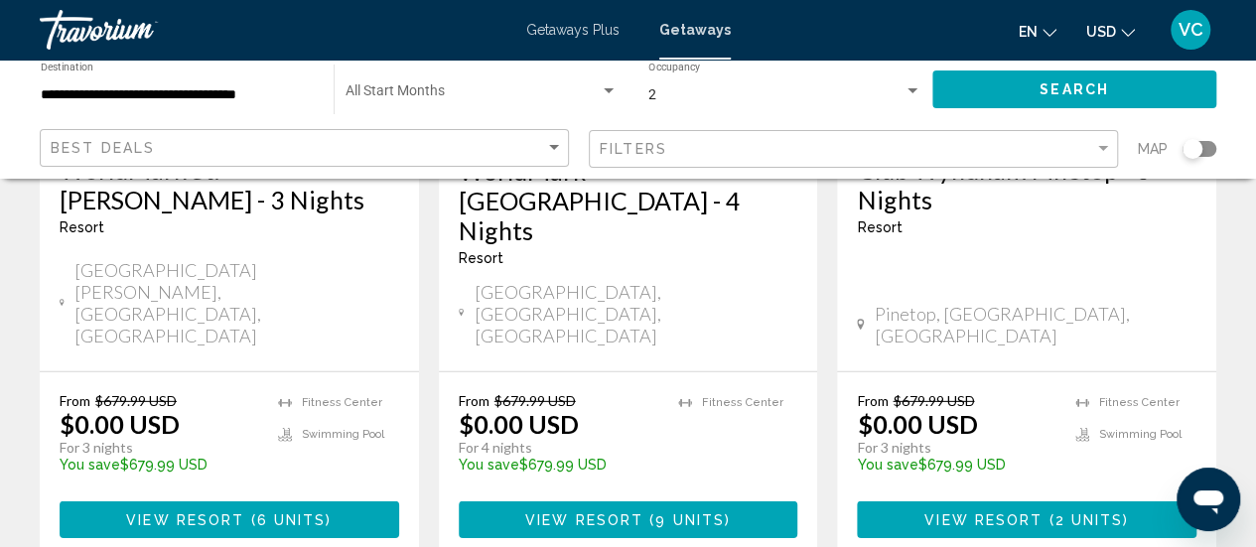
scroll to position [2783, 0]
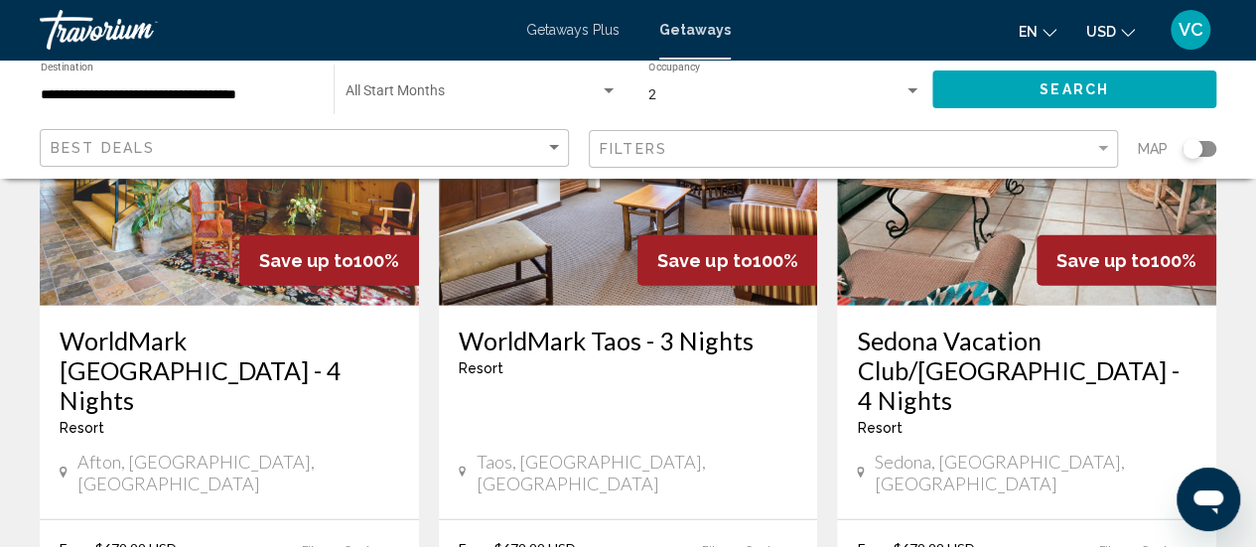
scroll to position [2660, 0]
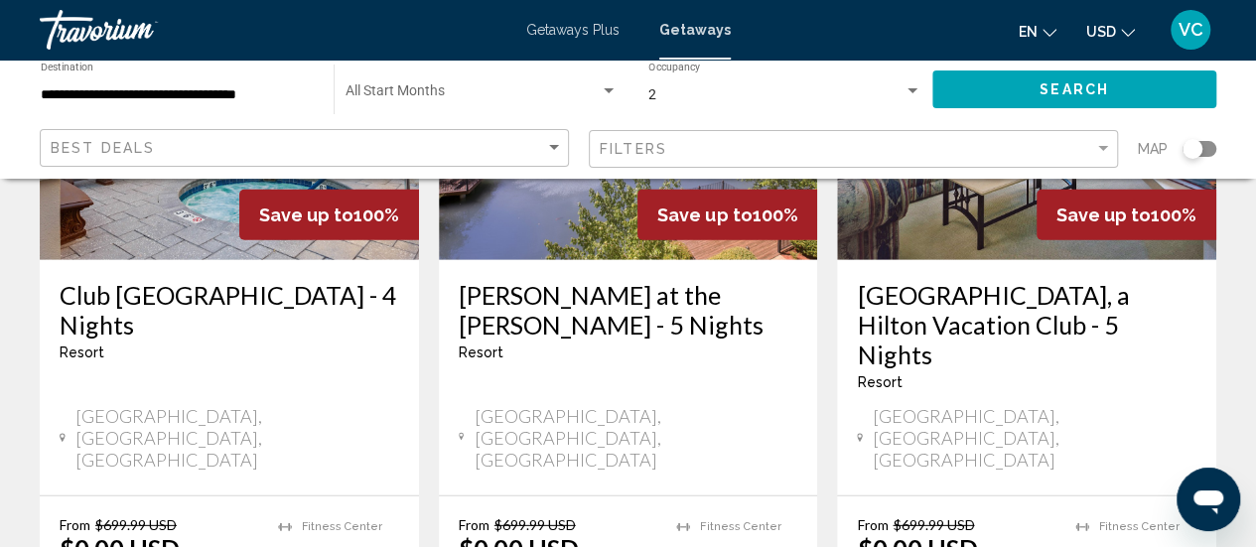
scroll to position [2819, 0]
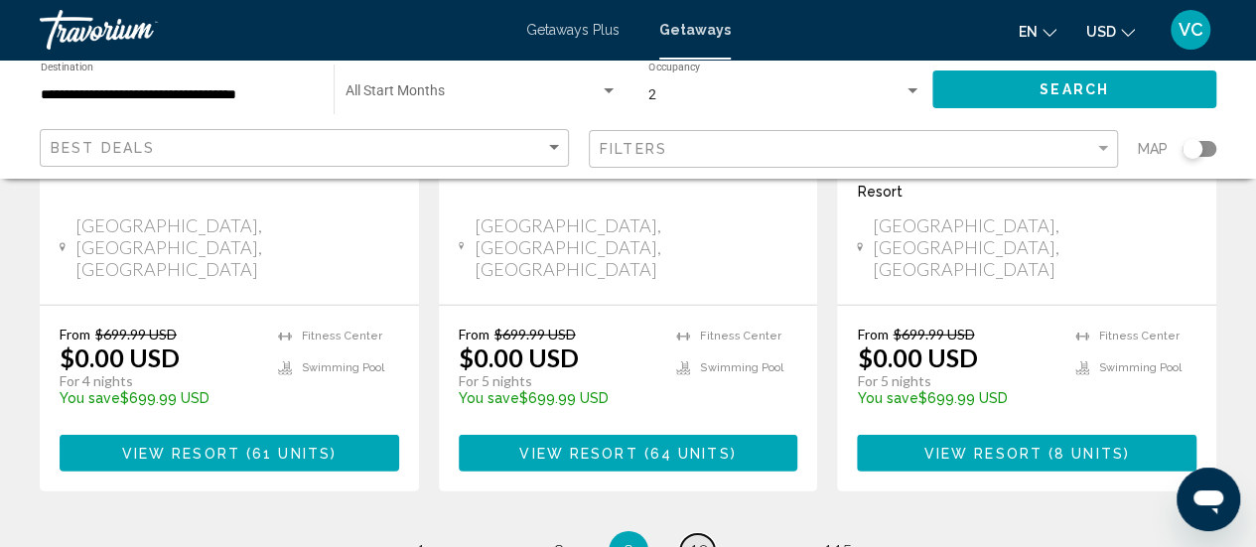
click at [706, 540] on span "10" at bounding box center [698, 551] width 20 height 22
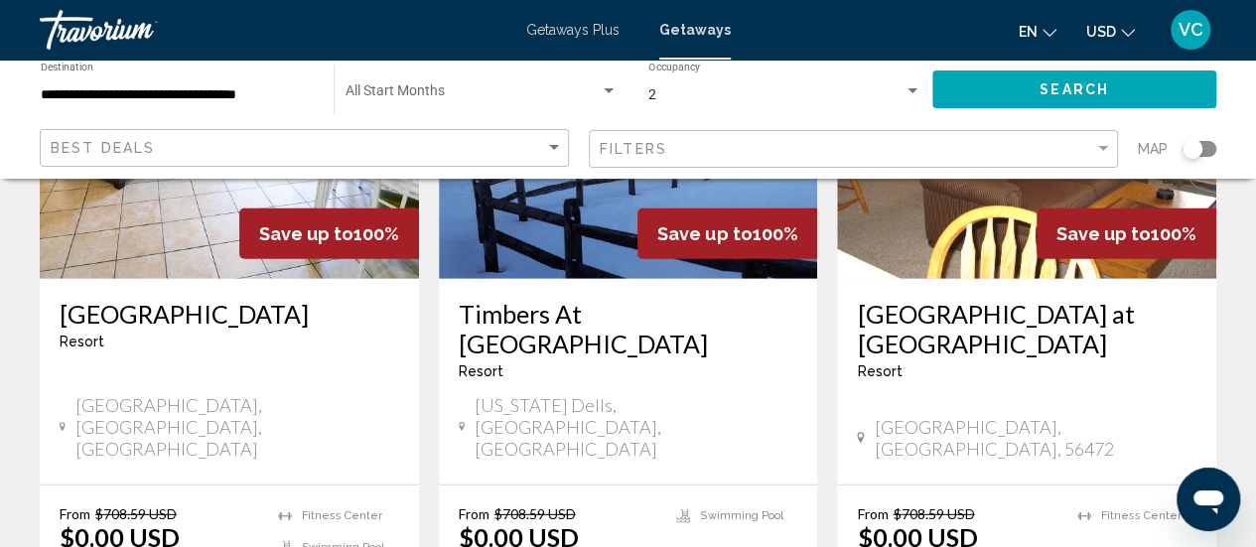
scroll to position [2660, 0]
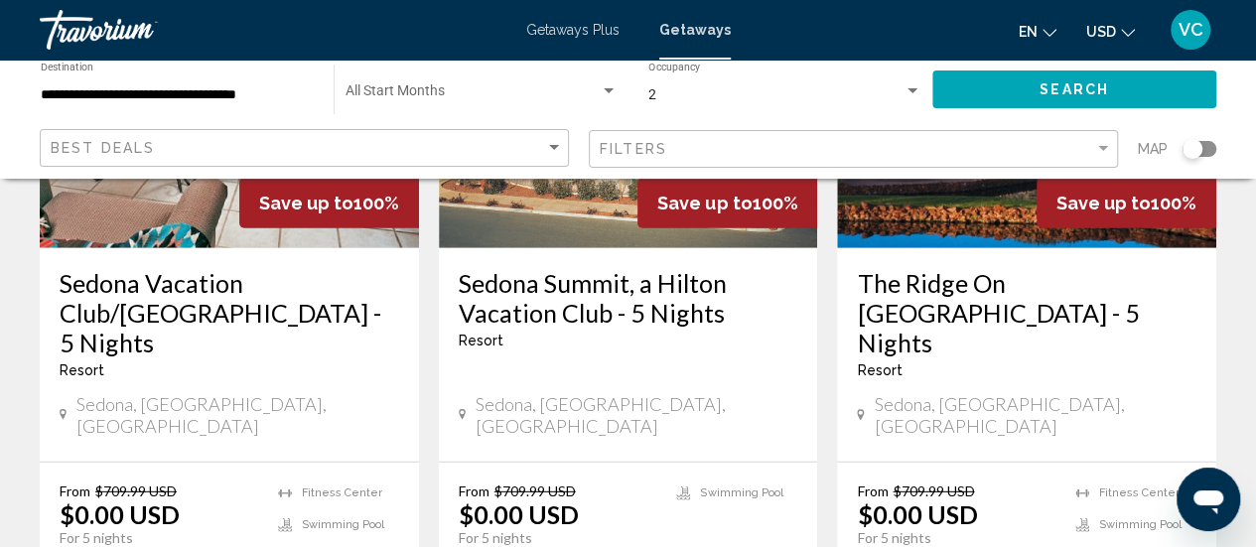
scroll to position [2621, 0]
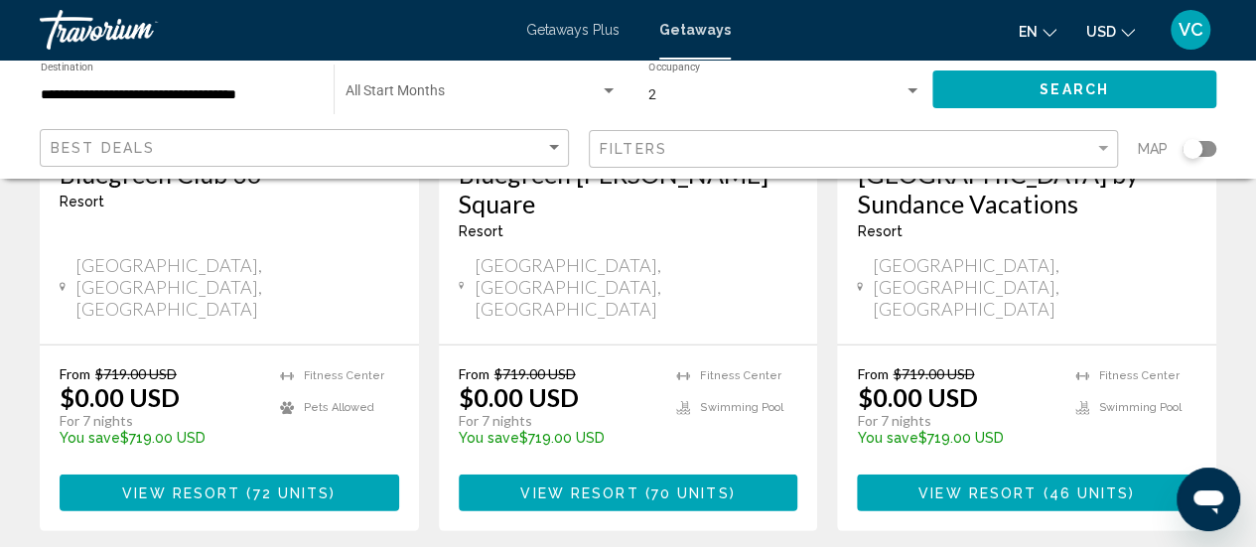
scroll to position [2740, 0]
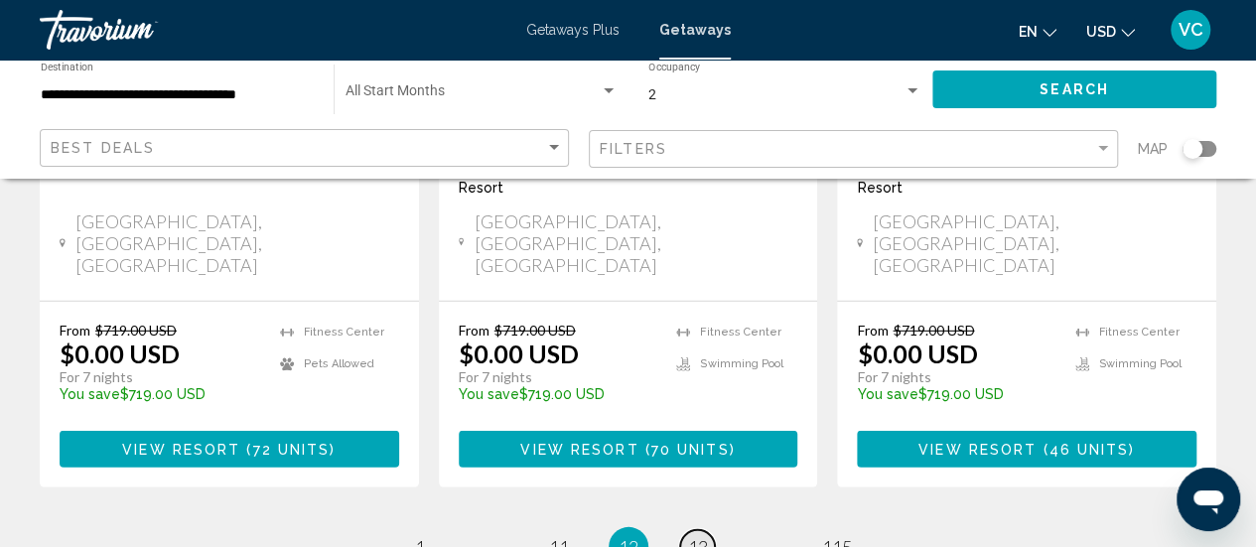
click at [700, 536] on span "13" at bounding box center [698, 547] width 20 height 22
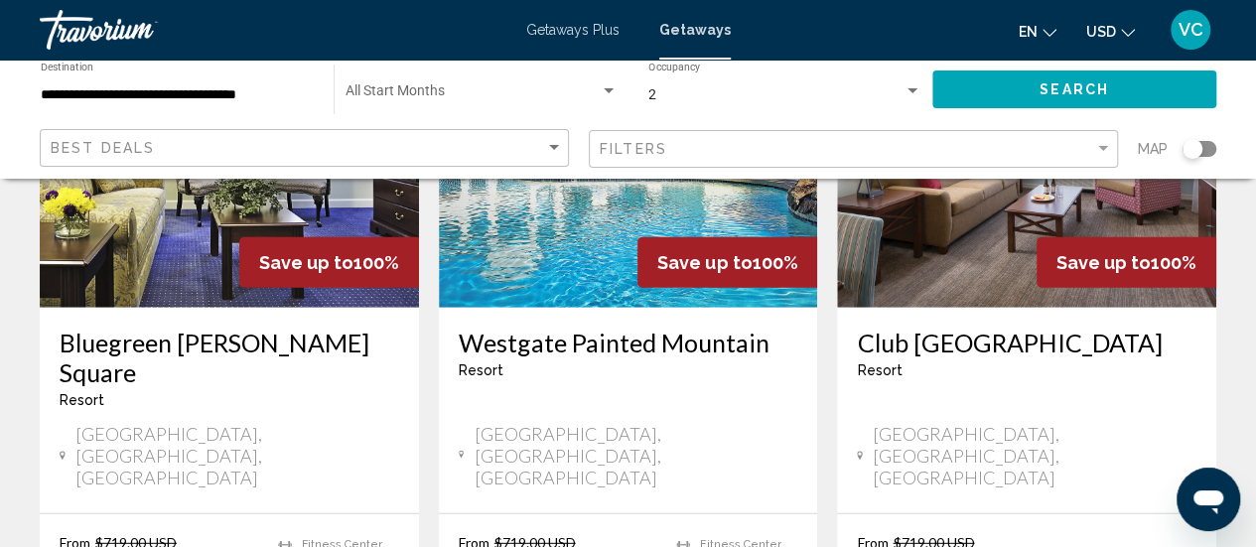
scroll to position [2621, 0]
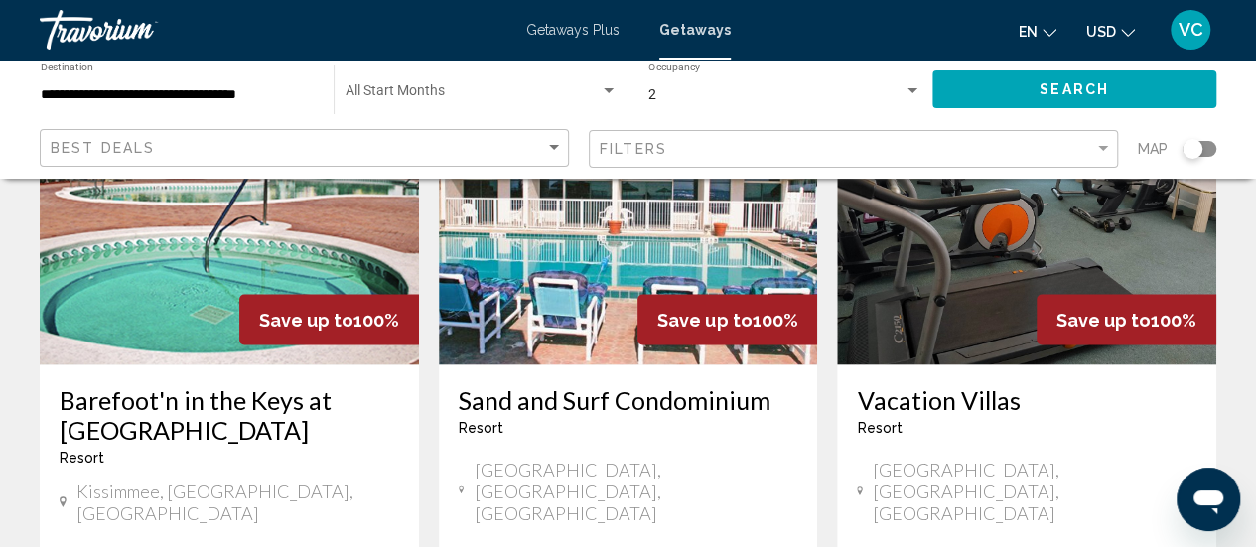
scroll to position [1747, 0]
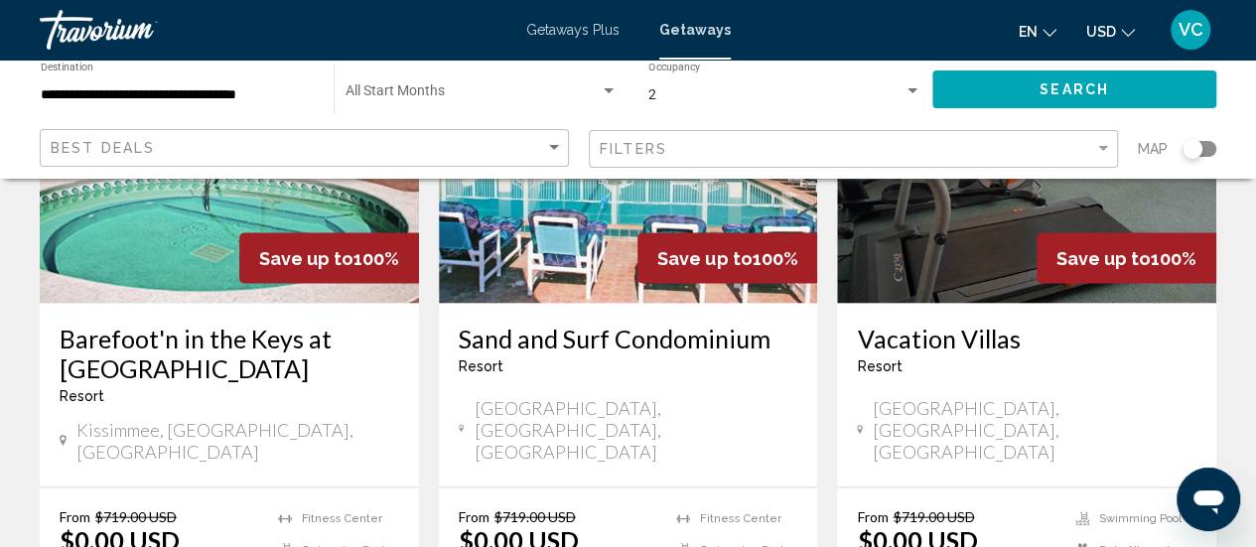
scroll to position [1814, 0]
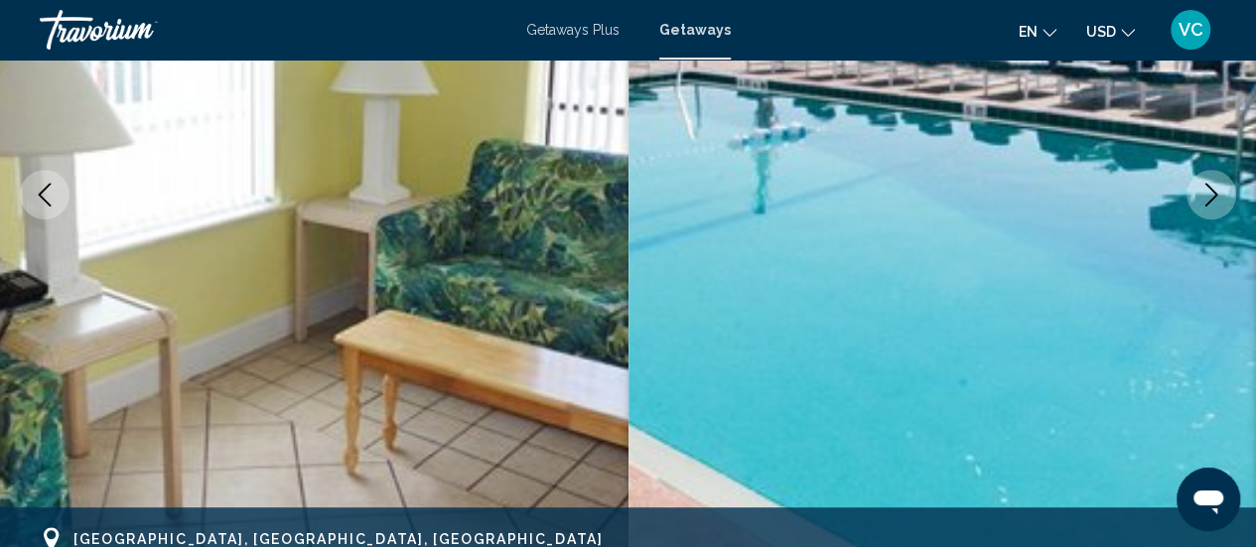
scroll to position [376, 0]
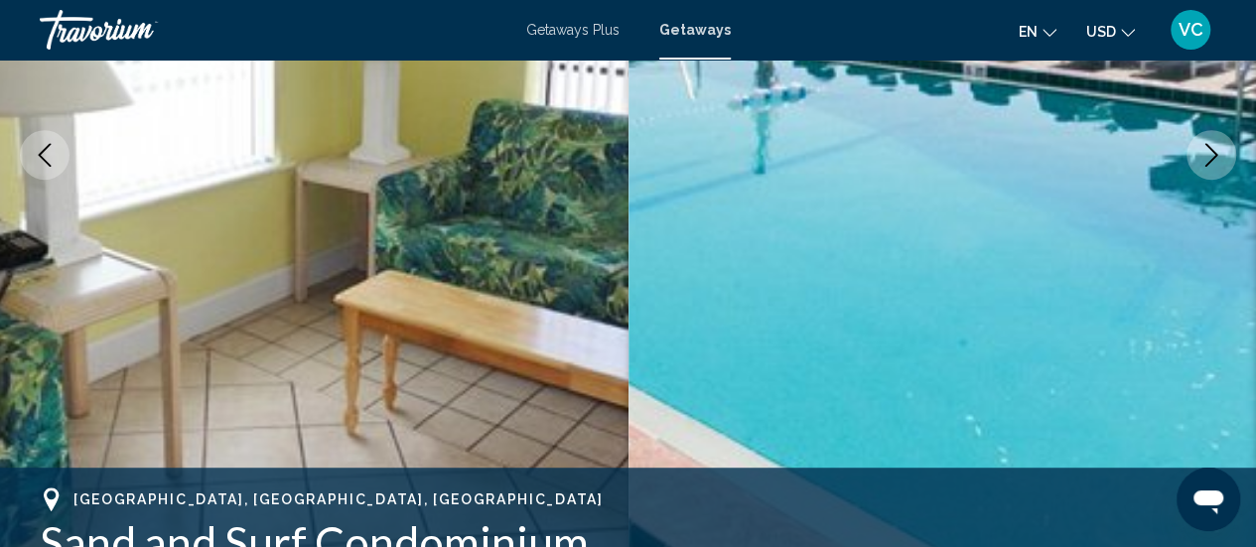
click at [1205, 138] on button "Next image" at bounding box center [1211, 155] width 50 height 50
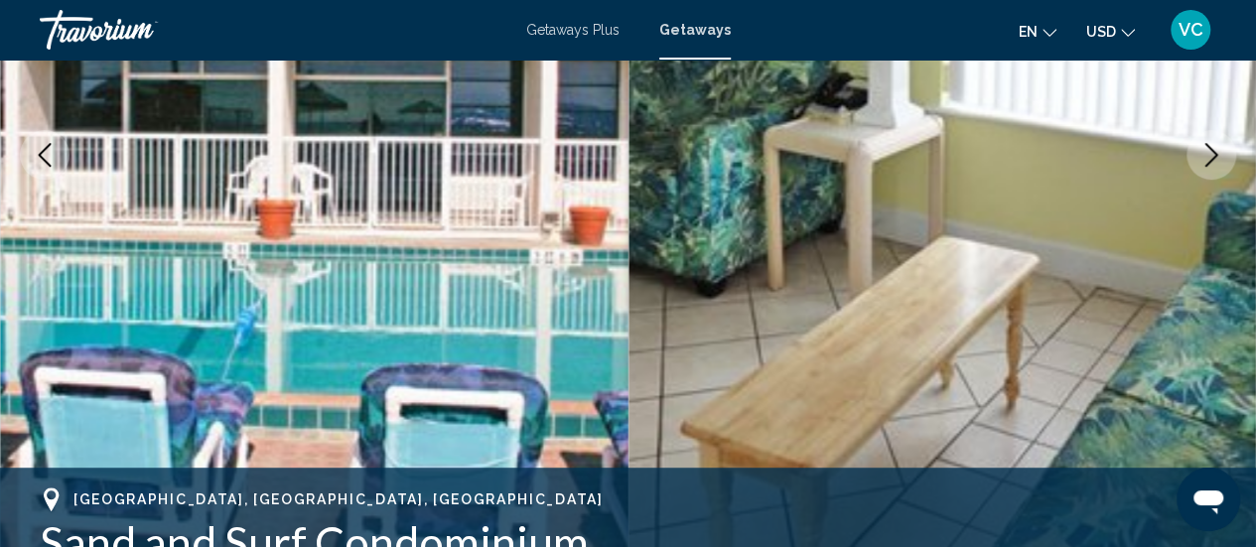
click at [1207, 153] on icon "Next image" at bounding box center [1211, 155] width 24 height 24
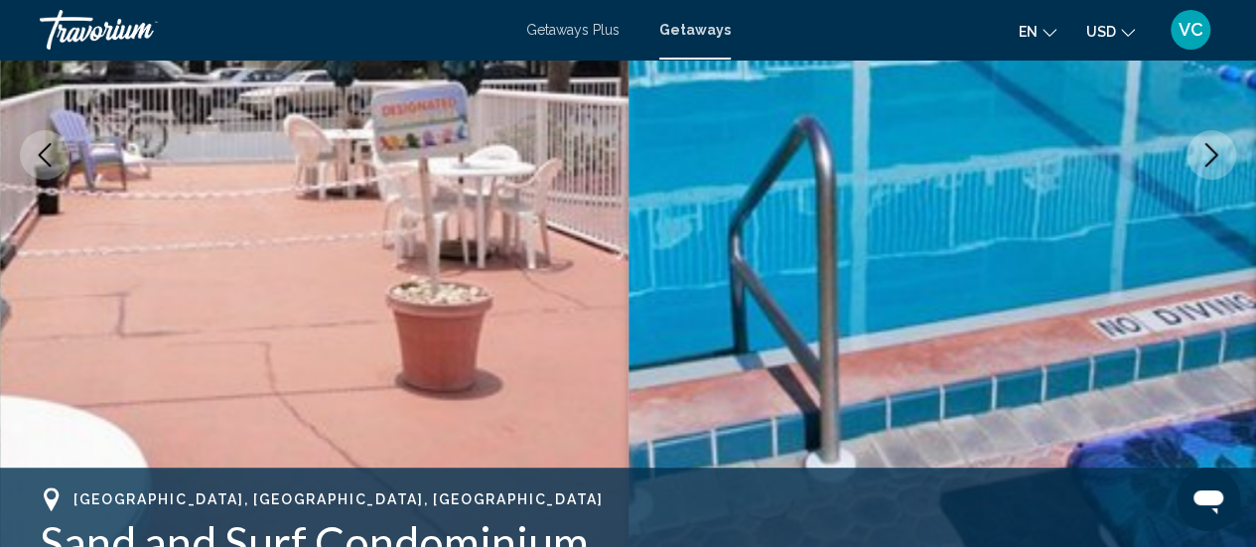
click at [1199, 156] on icon "Next image" at bounding box center [1211, 155] width 24 height 24
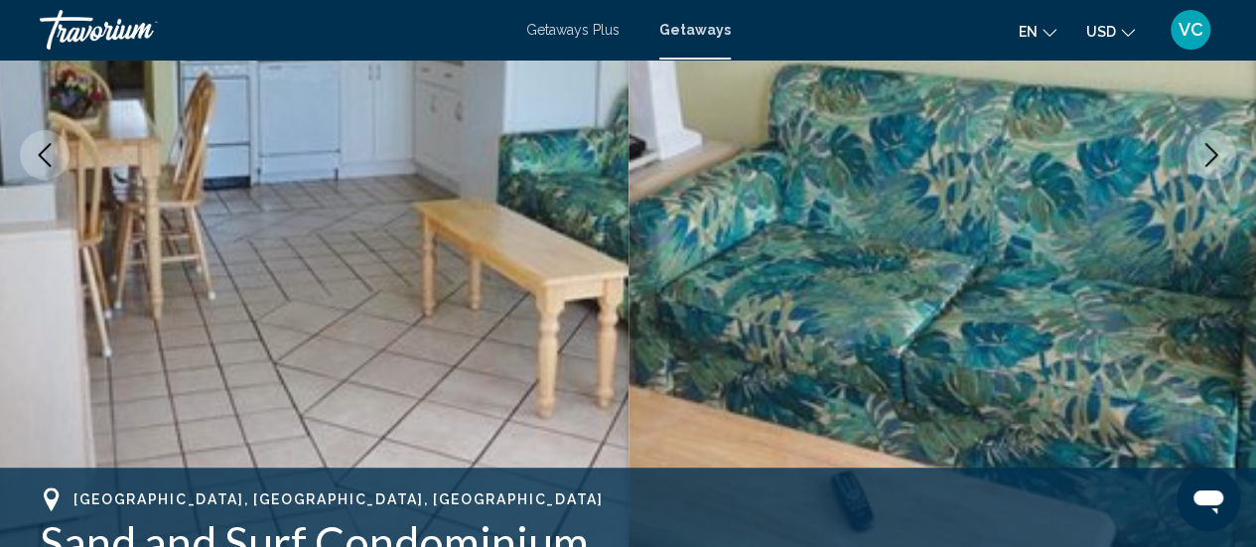
click at [1193, 172] on button "Next image" at bounding box center [1211, 155] width 50 height 50
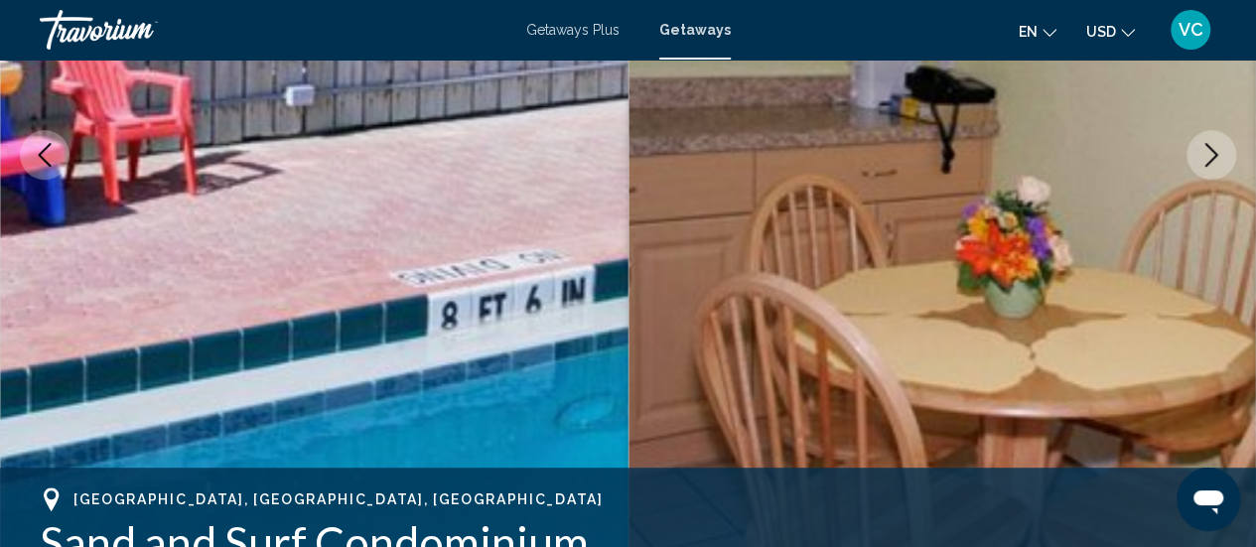
click at [1209, 171] on button "Next image" at bounding box center [1211, 155] width 50 height 50
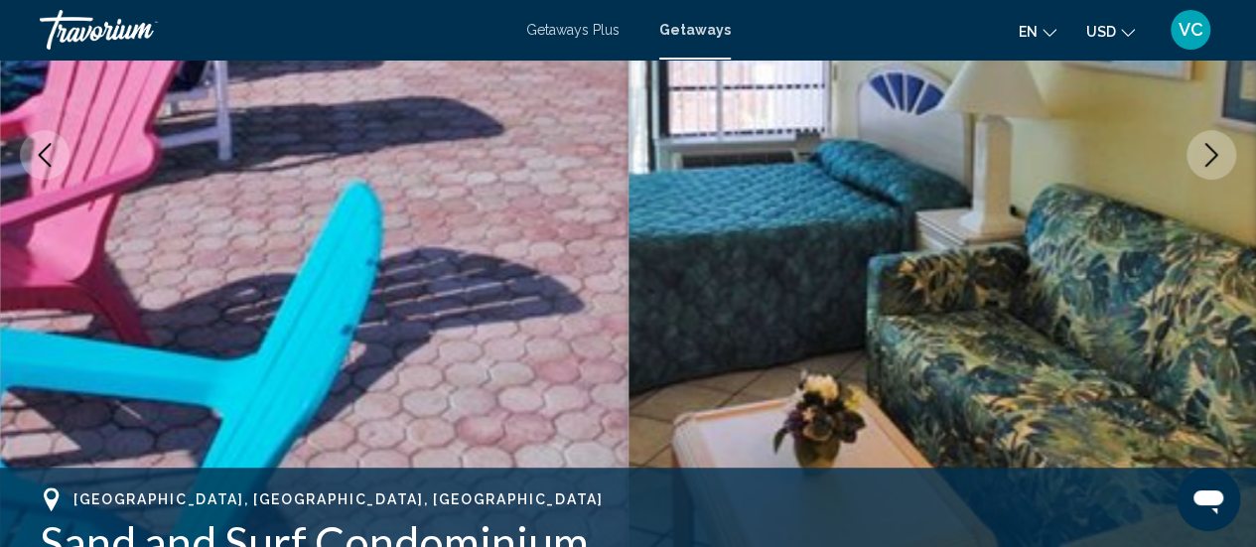
click at [1213, 174] on button "Next image" at bounding box center [1211, 155] width 50 height 50
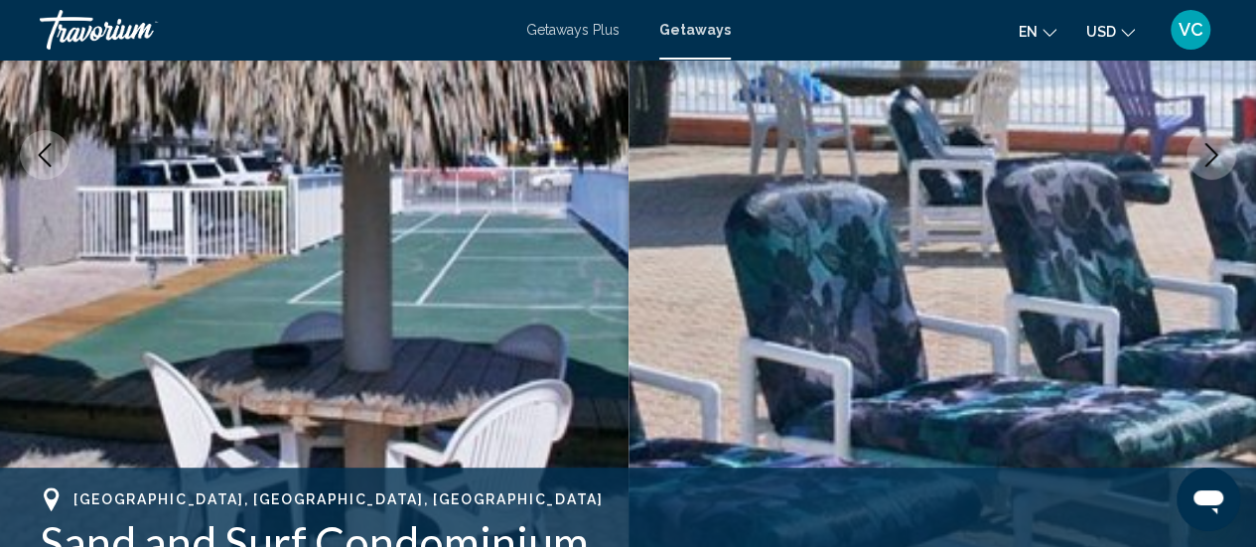
click at [1217, 167] on button "Next image" at bounding box center [1211, 155] width 50 height 50
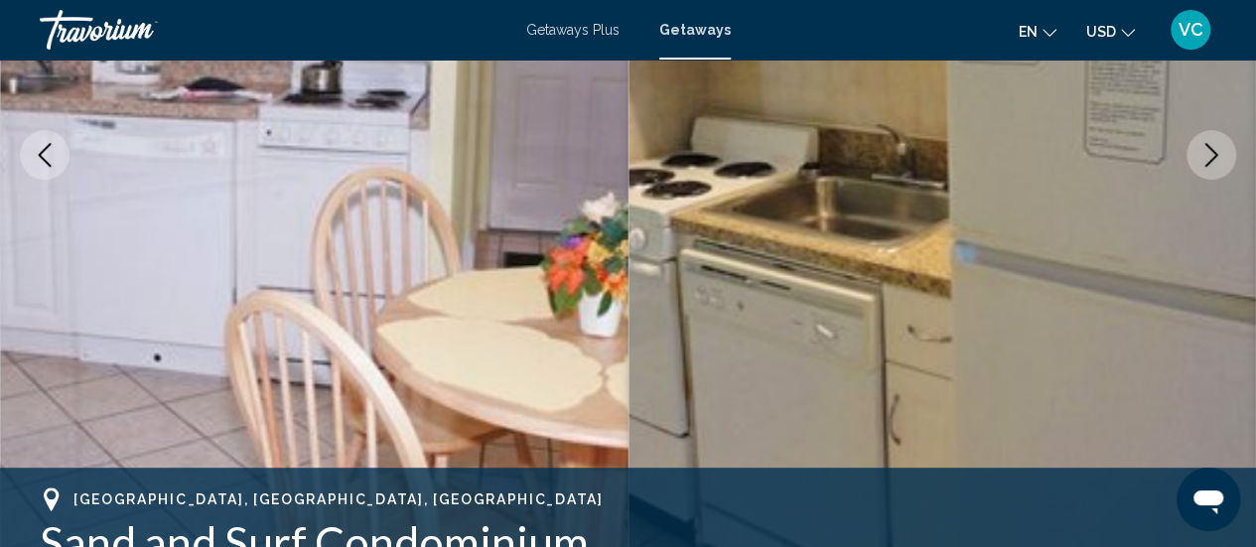
click at [1225, 169] on button "Next image" at bounding box center [1211, 155] width 50 height 50
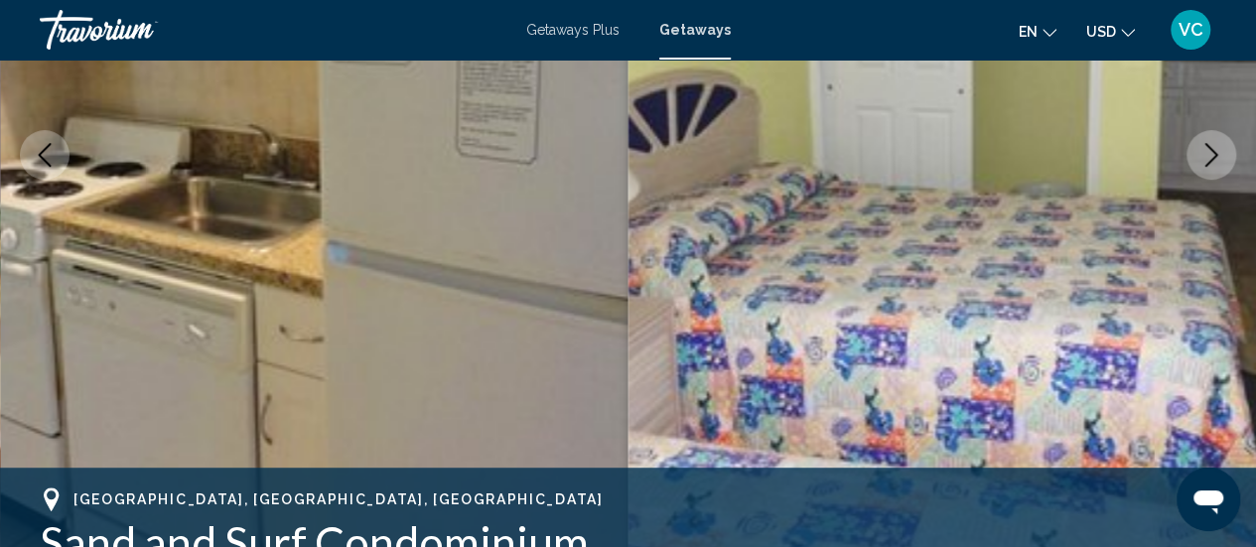
click at [1228, 167] on button "Next image" at bounding box center [1211, 155] width 50 height 50
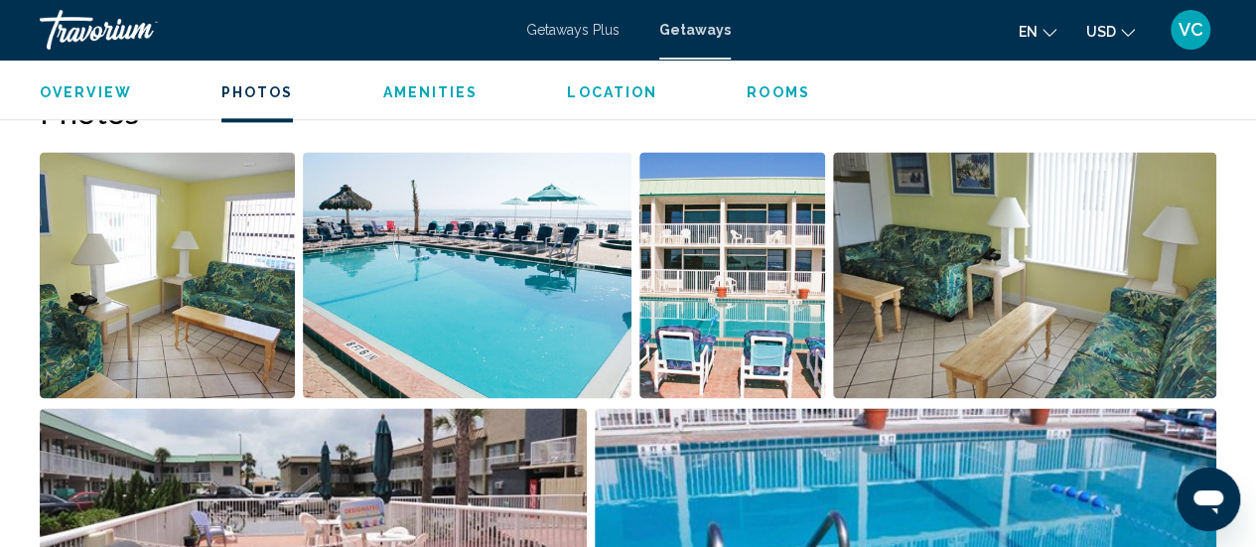
scroll to position [1278, 0]
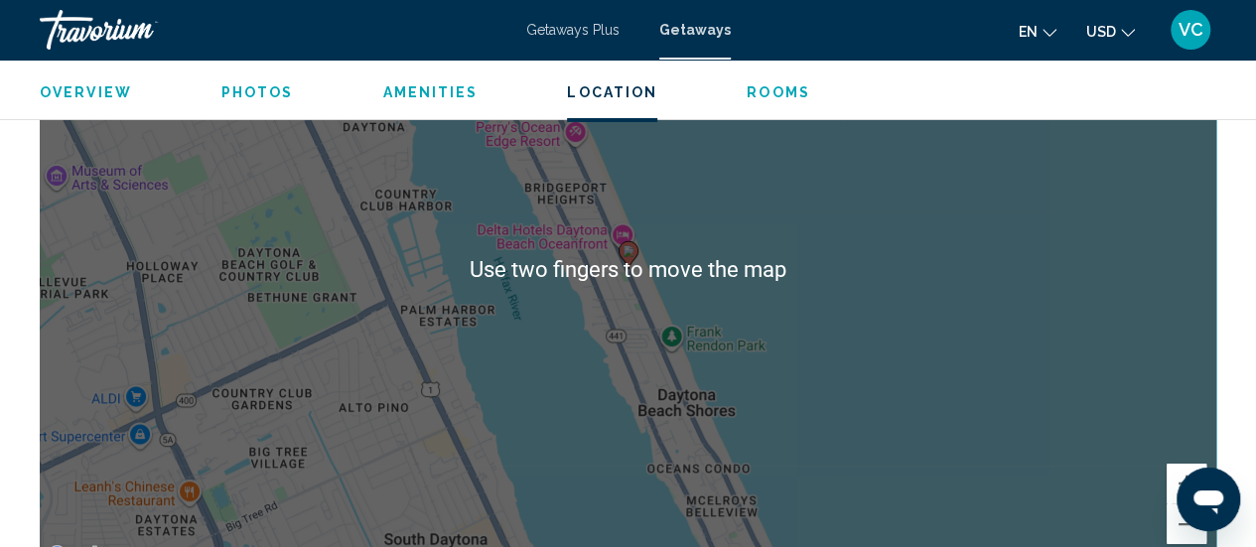
scroll to position [3414, 0]
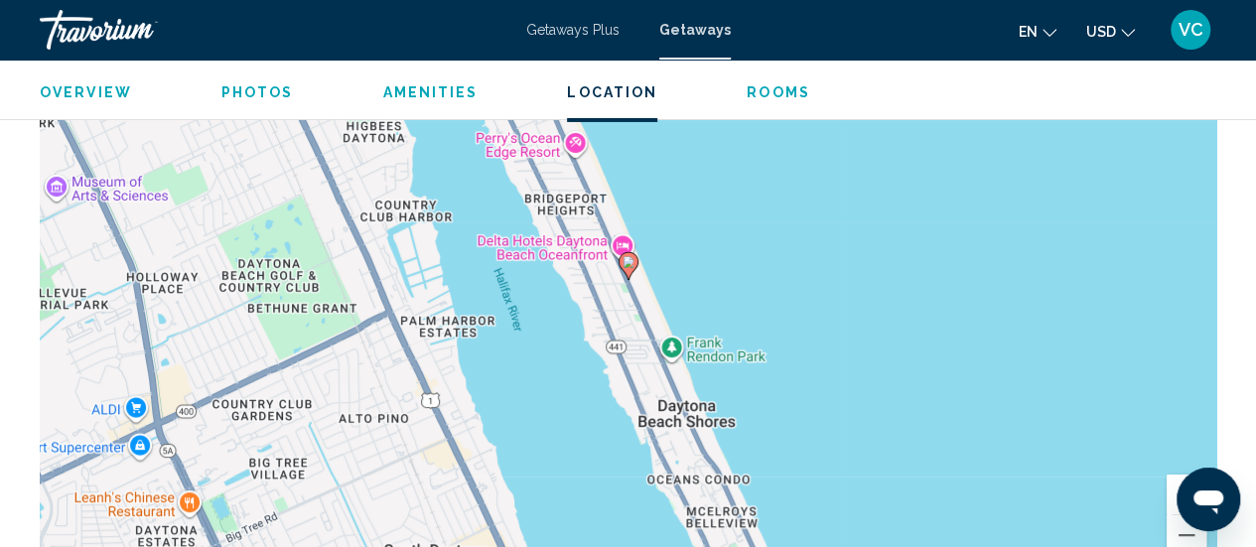
click at [963, 360] on div "To activate drag with keyboard, press Alt + Enter. Once in keyboard drag state,…" at bounding box center [628, 281] width 1176 height 596
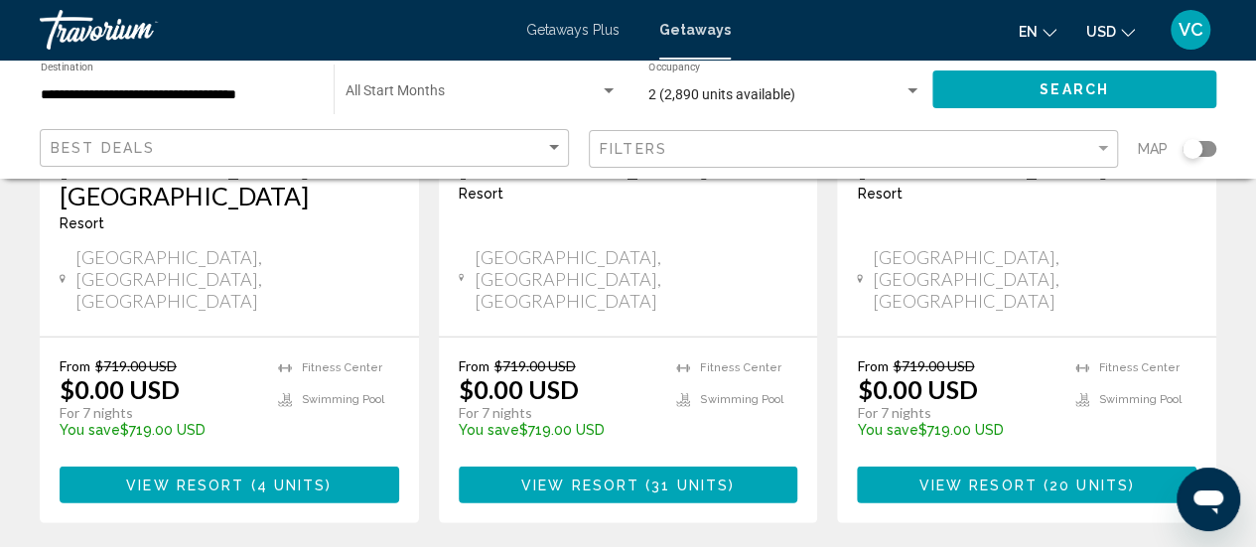
scroll to position [2717, 0]
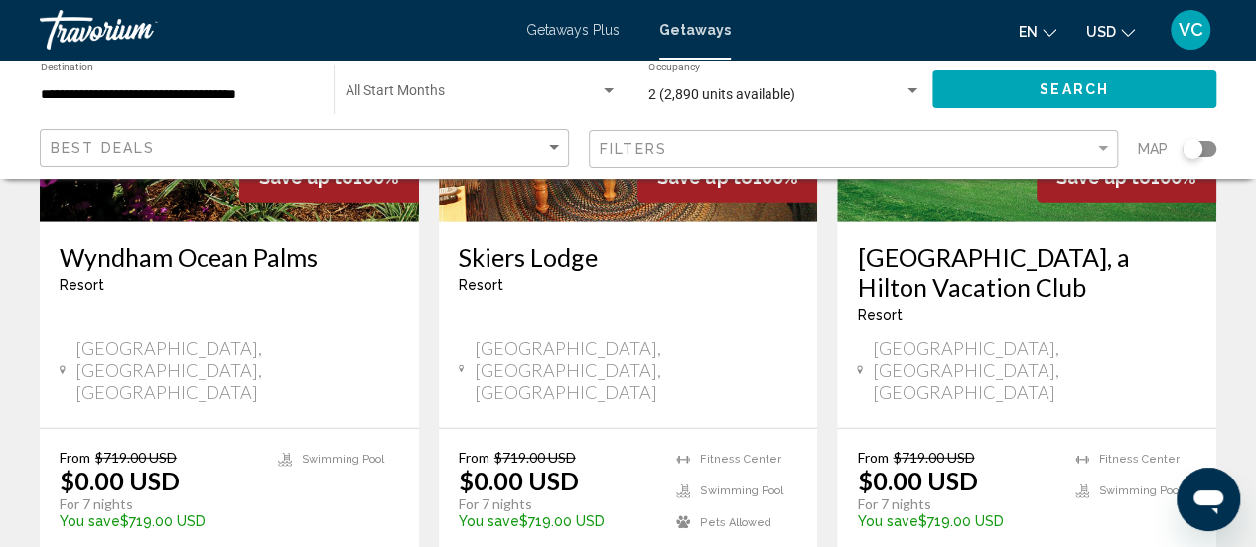
scroll to position [2581, 0]
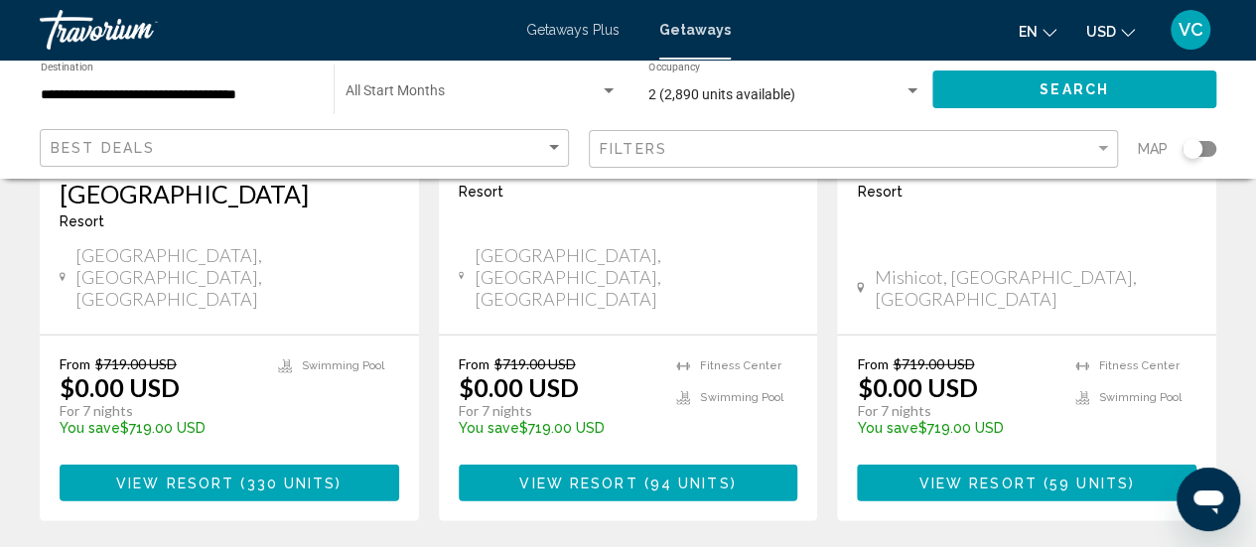
scroll to position [2713, 0]
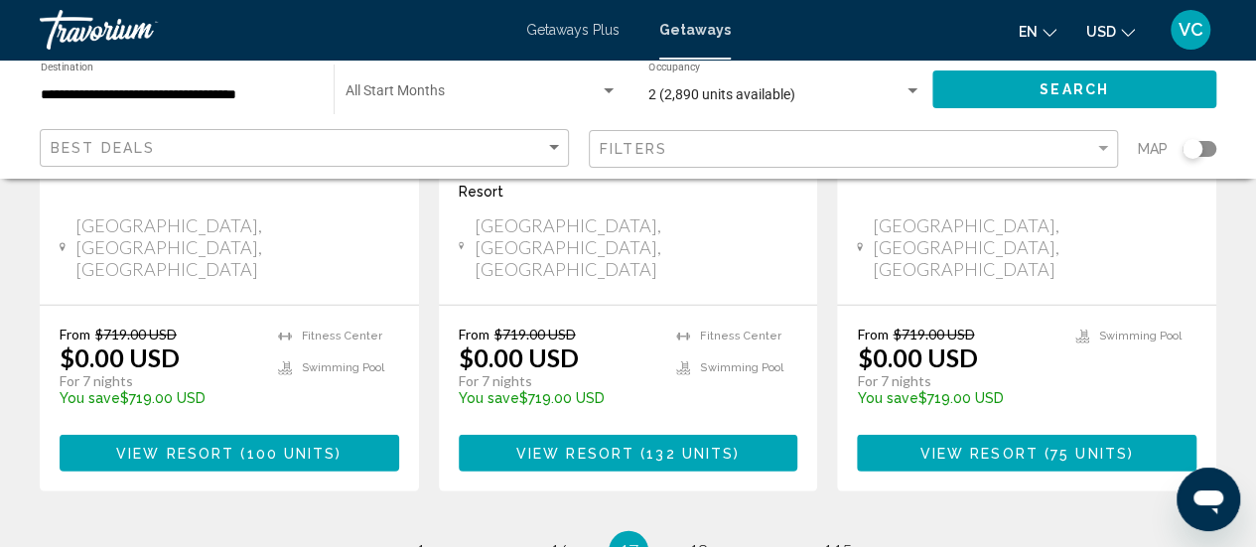
scroll to position [2671, 0]
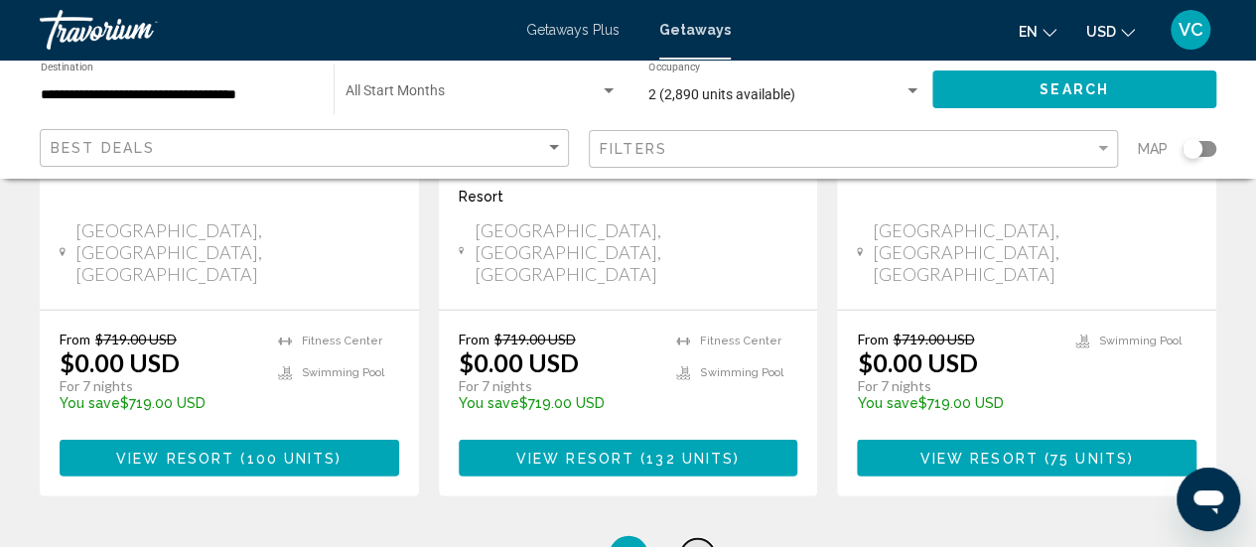
click at [706, 545] on span "18" at bounding box center [698, 556] width 20 height 22
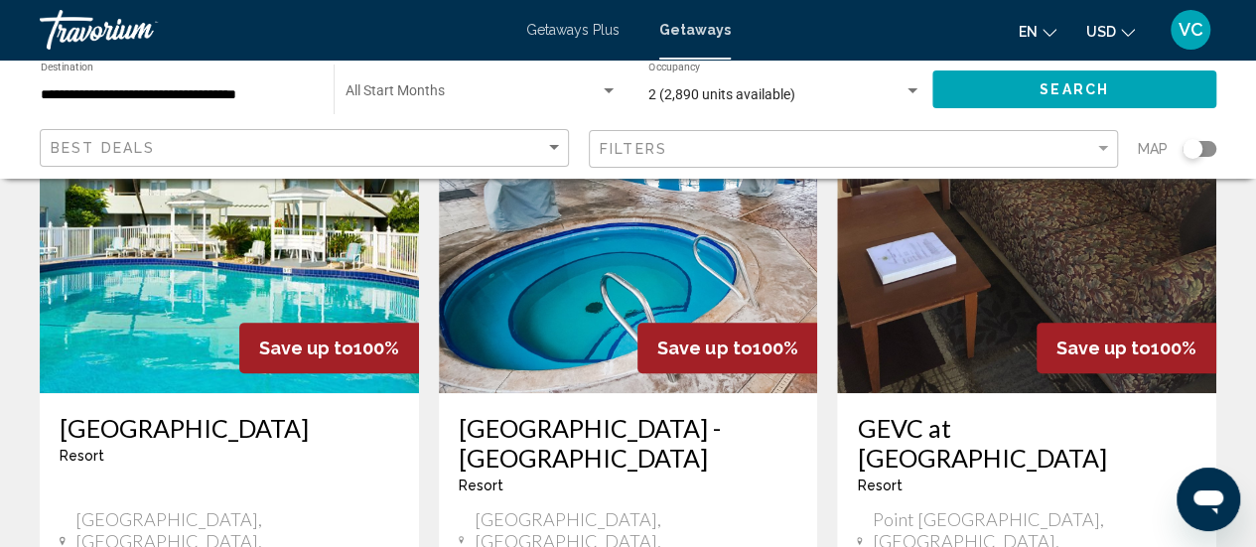
scroll to position [199, 0]
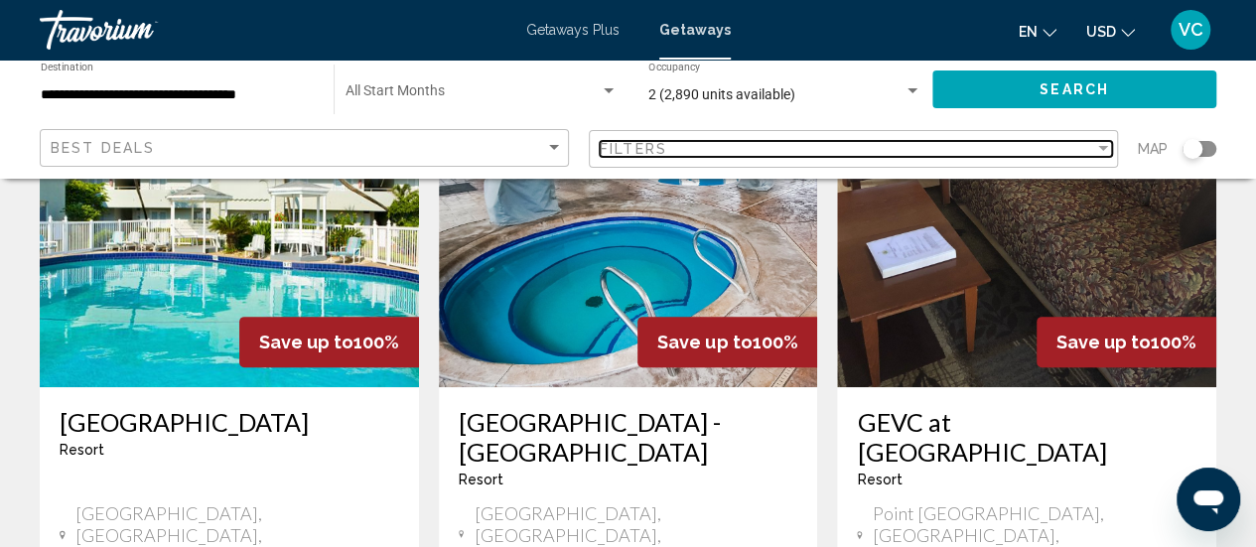
click at [1102, 149] on div "Filter" at bounding box center [1103, 148] width 10 height 5
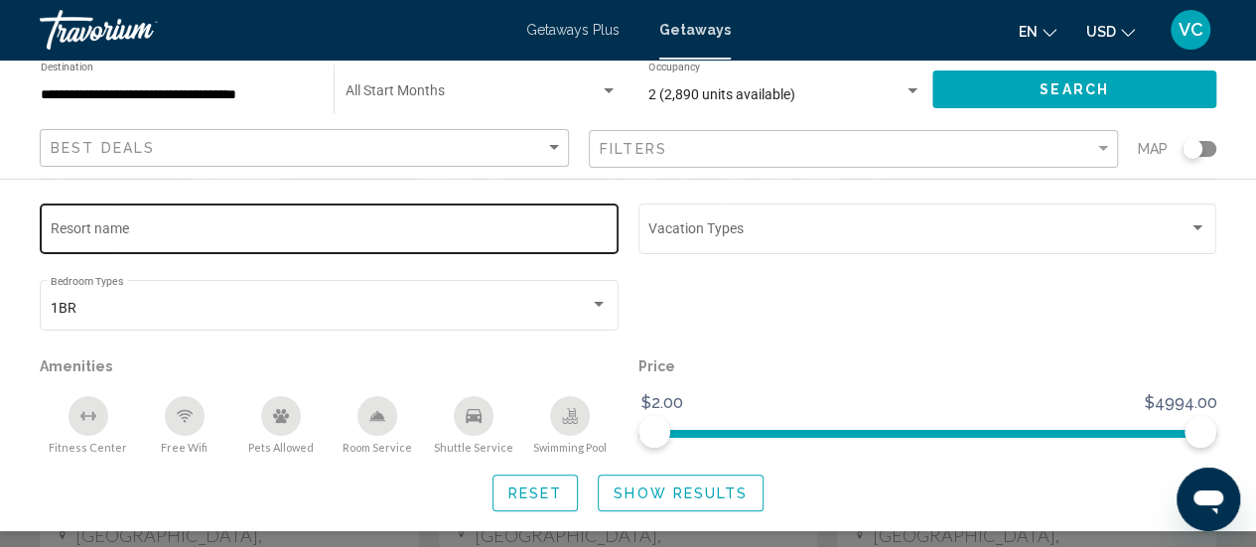
click at [81, 230] on input "Resort name" at bounding box center [330, 232] width 558 height 16
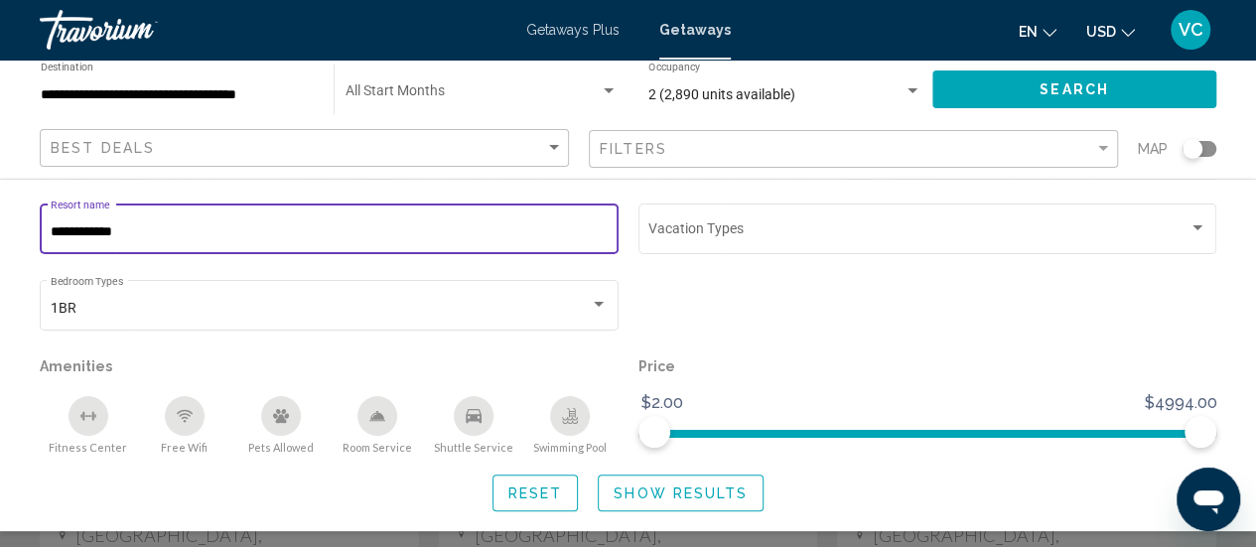
type input "**********"
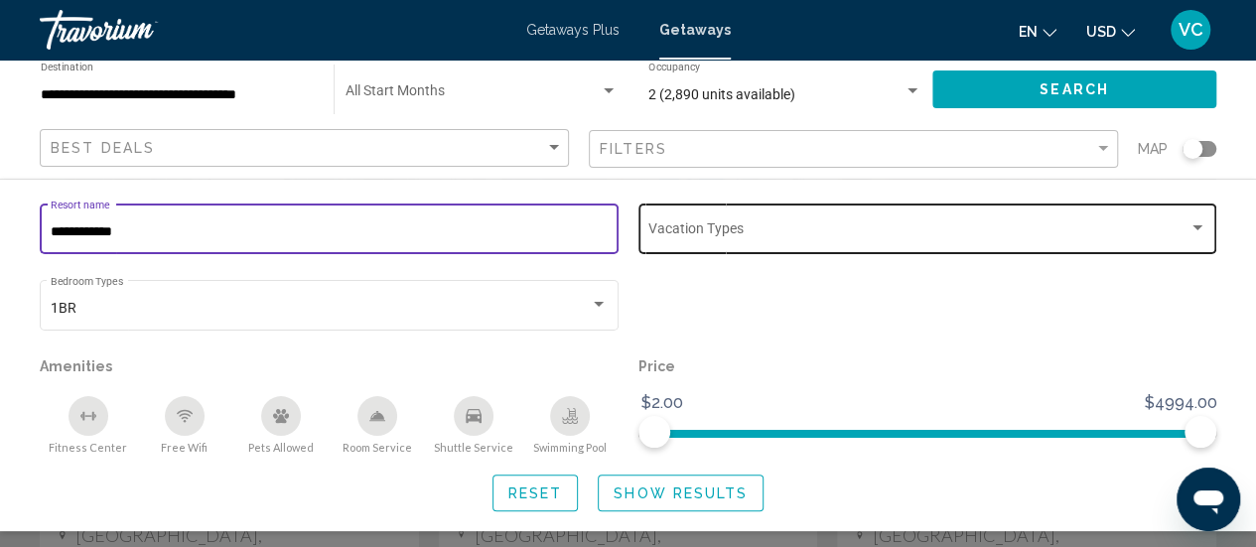
click at [1196, 228] on div "Search widget" at bounding box center [1197, 227] width 10 height 5
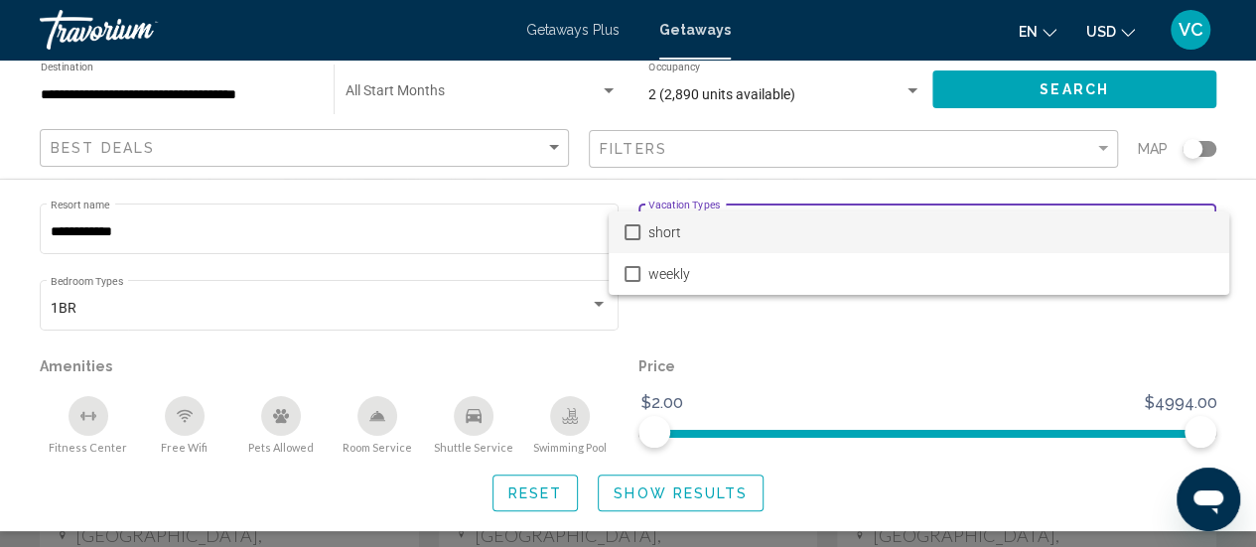
click at [991, 363] on div at bounding box center [628, 273] width 1256 height 547
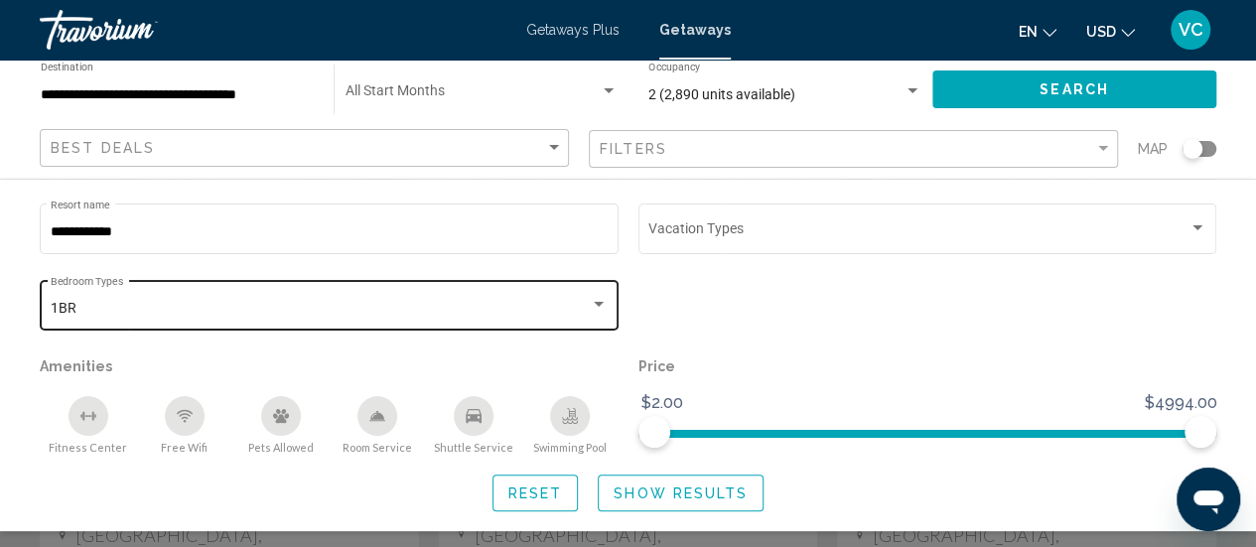
click at [604, 312] on div "Search widget" at bounding box center [599, 305] width 18 height 16
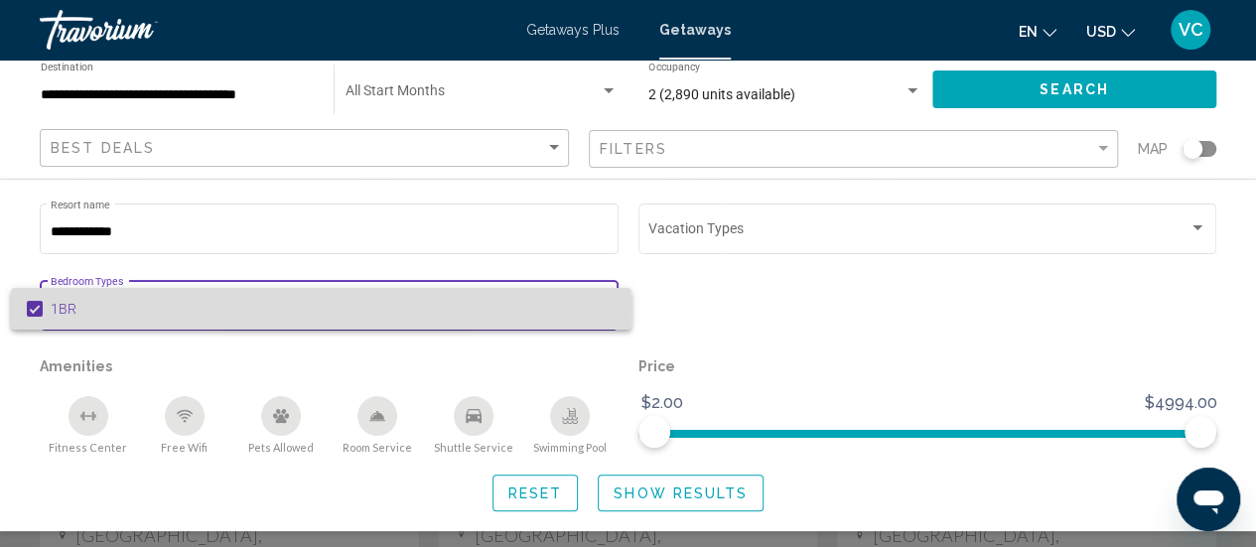
click at [48, 308] on mat-option "1BR" at bounding box center [321, 309] width 620 height 42
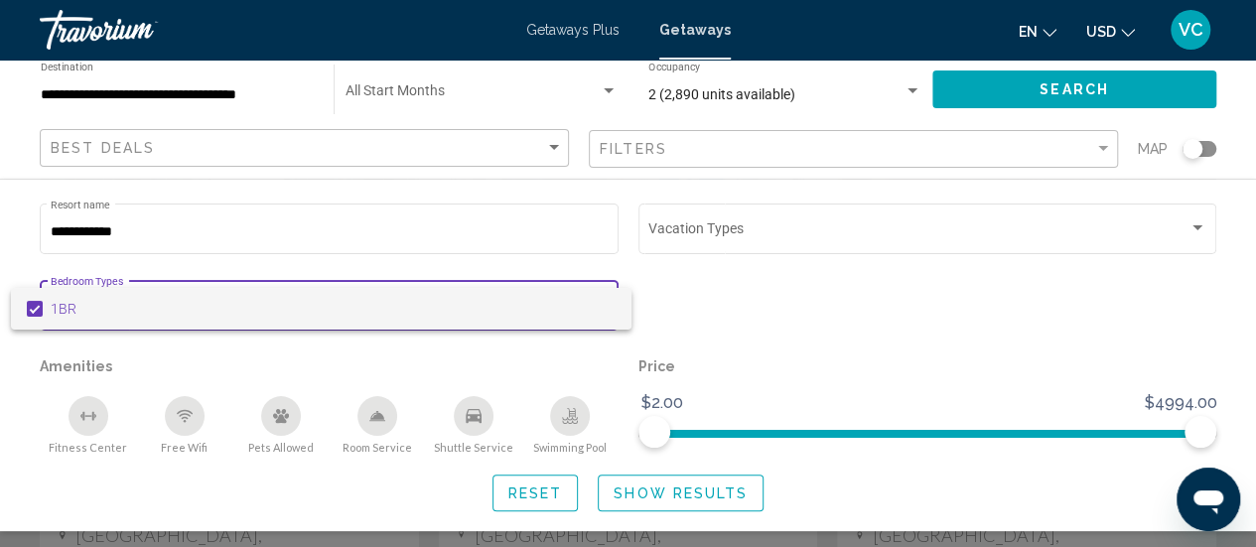
click at [1025, 85] on div at bounding box center [628, 273] width 1256 height 547
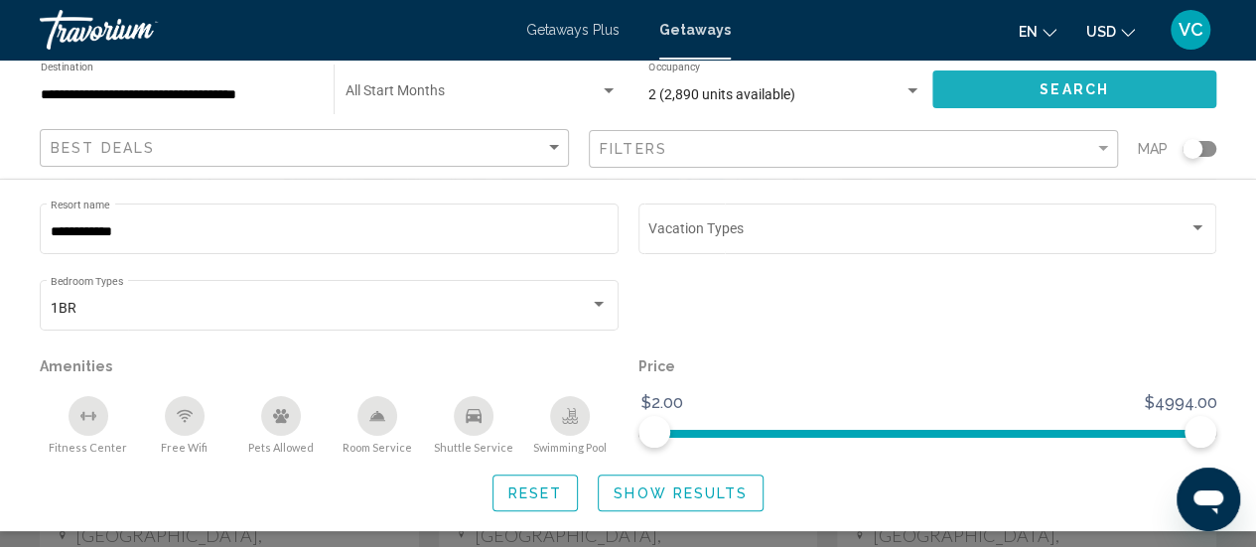
click at [1086, 94] on span "Search" at bounding box center [1073, 90] width 69 height 16
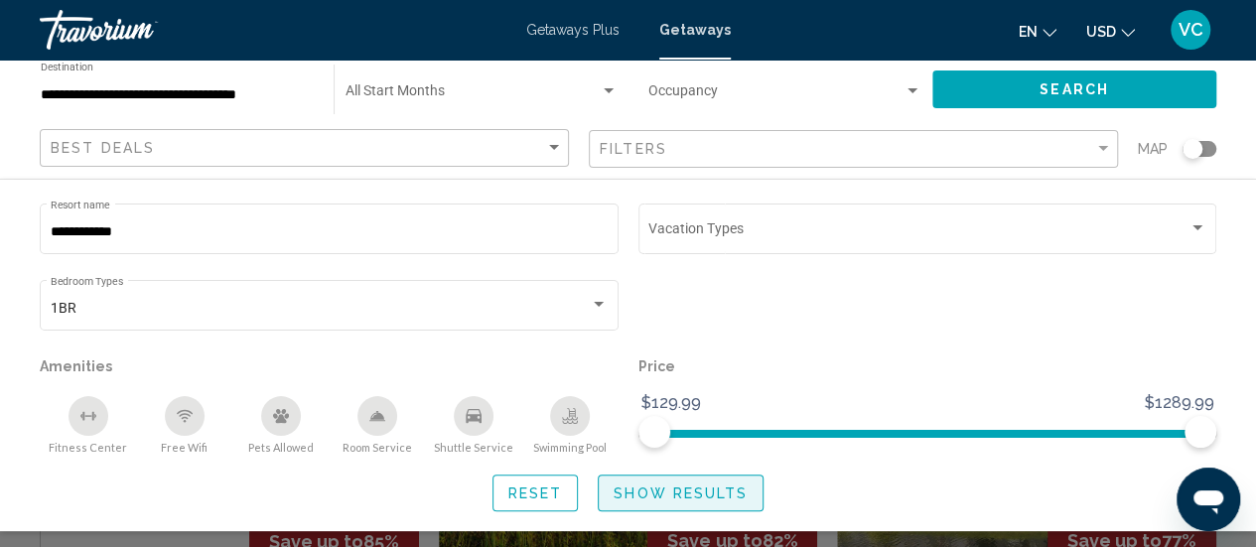
click at [685, 500] on span "Show Results" at bounding box center [680, 493] width 134 height 16
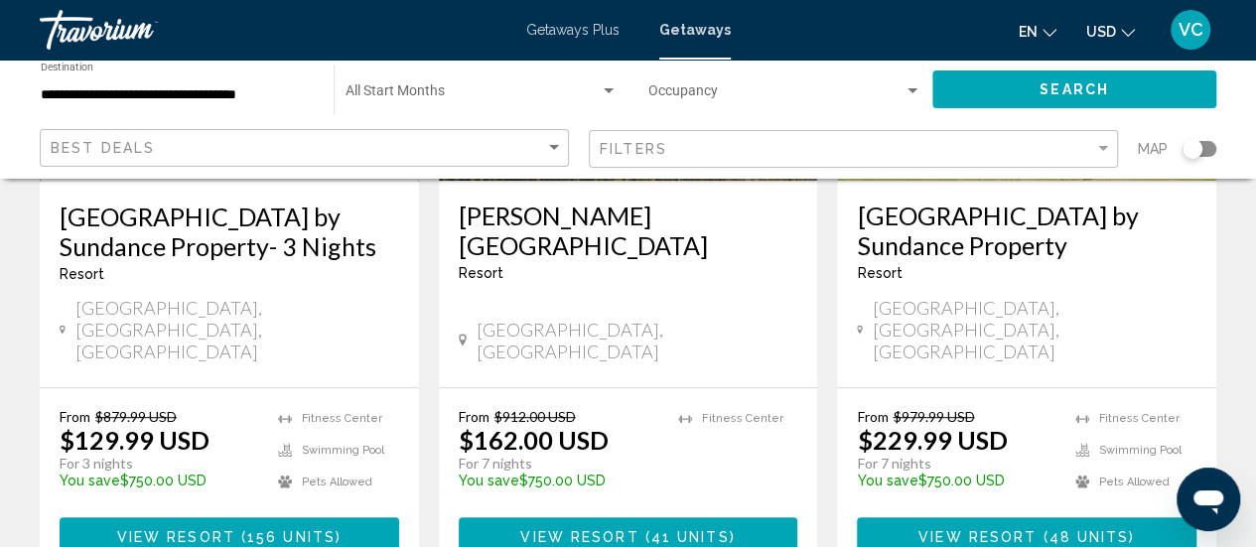
scroll to position [409, 0]
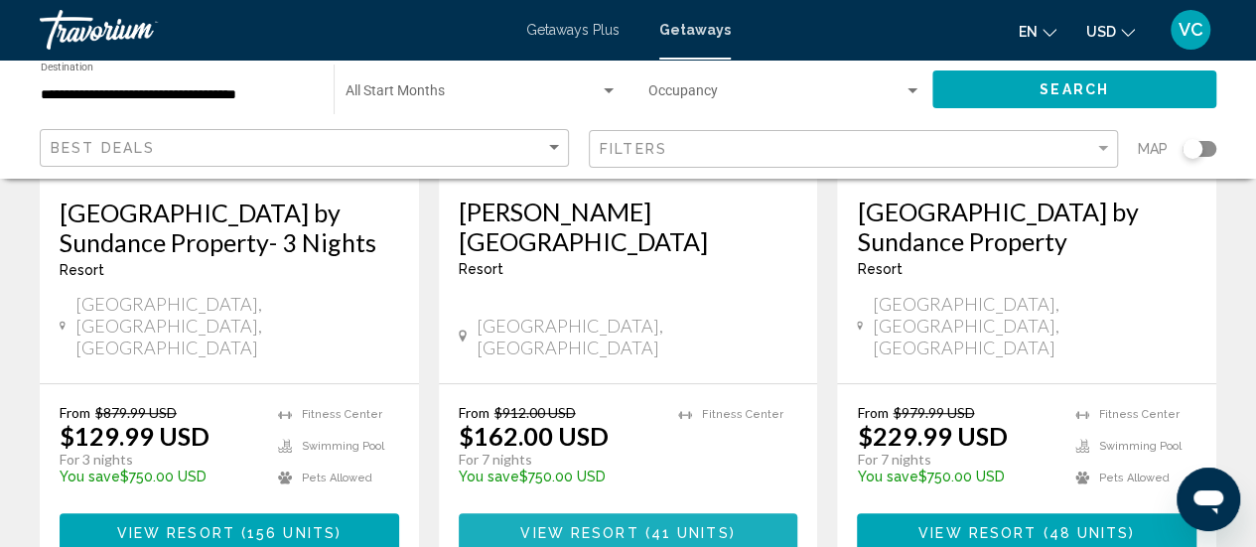
click at [683, 524] on span "41 units" at bounding box center [690, 532] width 78 height 16
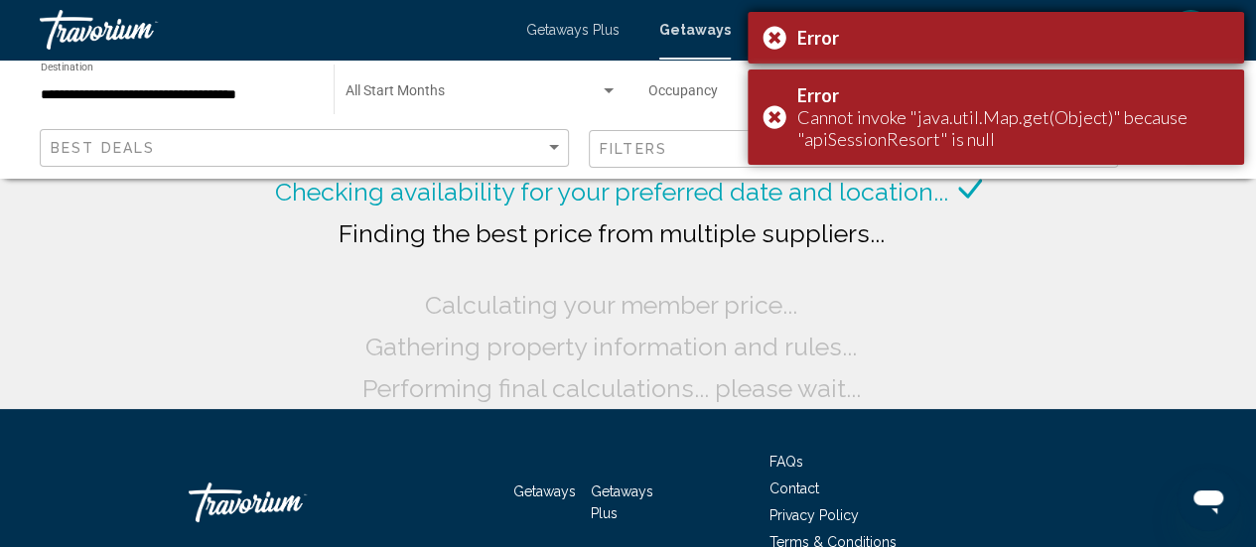
click at [776, 32] on div "Error" at bounding box center [995, 38] width 496 height 52
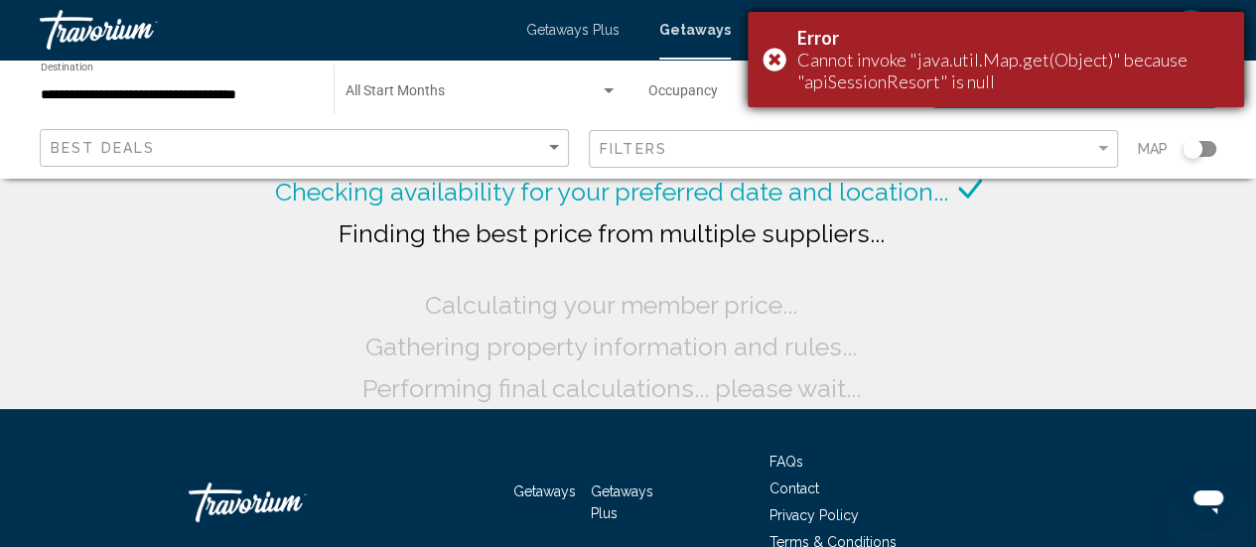
click at [777, 103] on div "Error Cannot invoke "java.util.Map.get(Object)" because "apiSessionResort" is n…" at bounding box center [995, 59] width 496 height 95
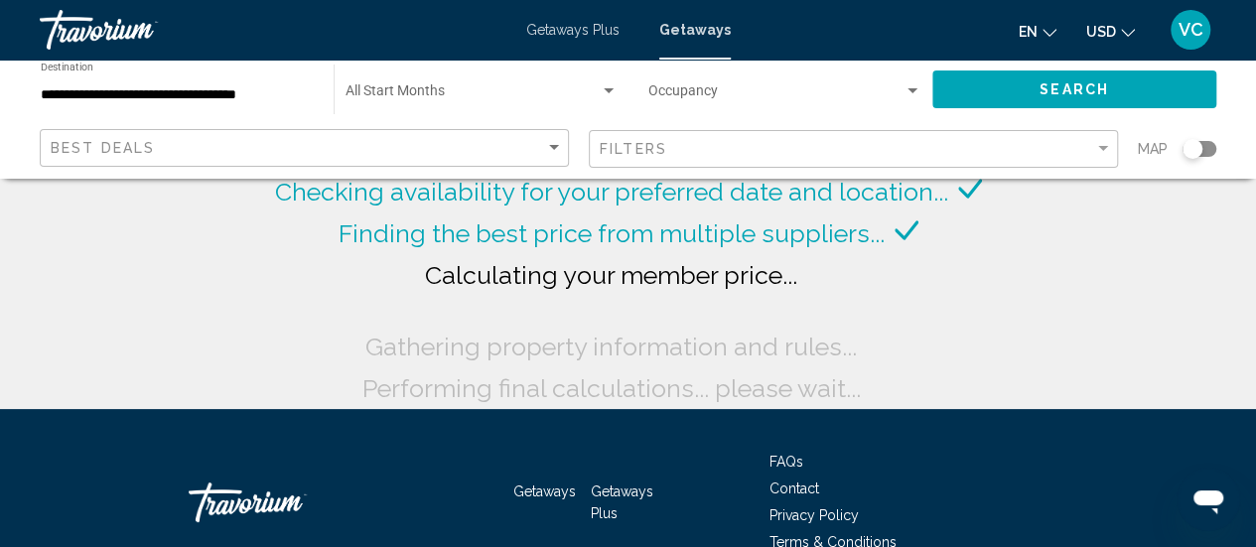
click at [794, 66] on div "Occupancy Any Occupancy" at bounding box center [784, 90] width 273 height 55
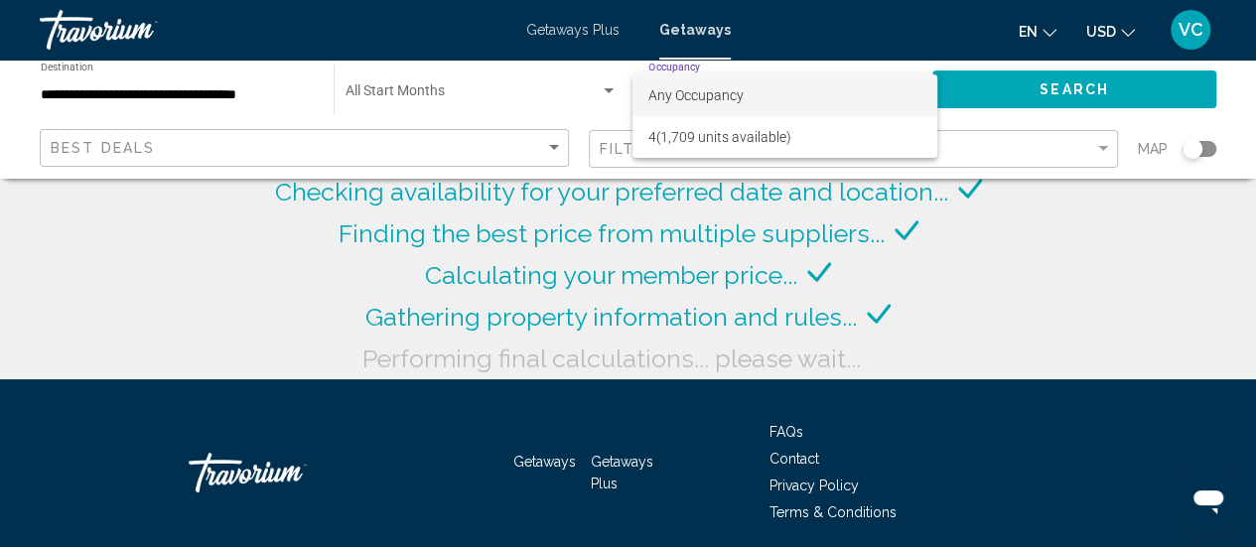
click at [1044, 263] on div at bounding box center [628, 273] width 1256 height 547
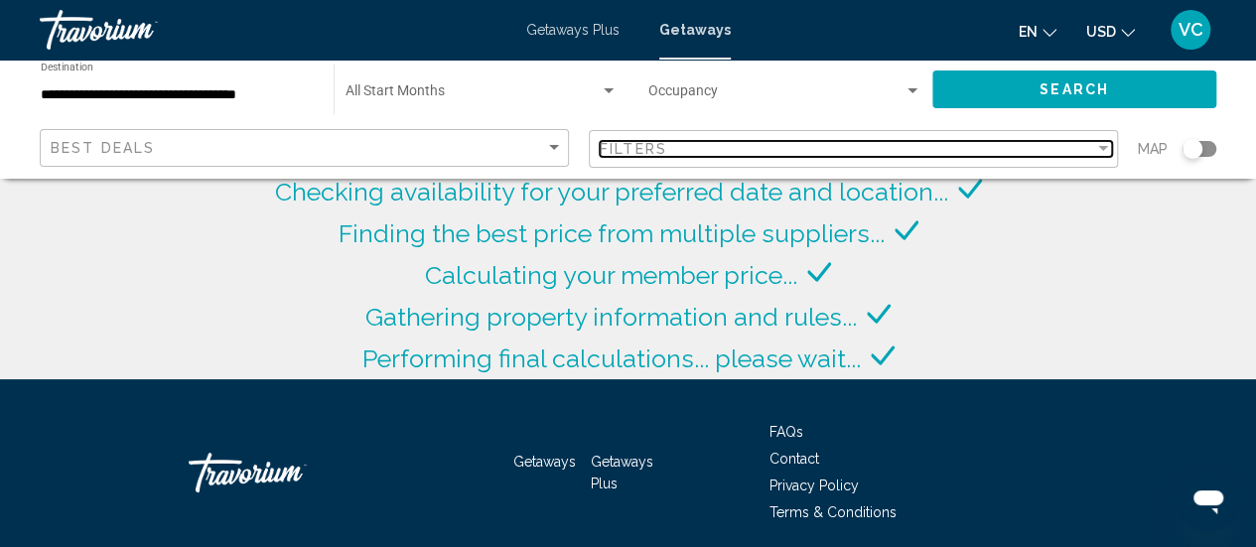
click at [1102, 149] on div "Filter" at bounding box center [1103, 148] width 10 height 5
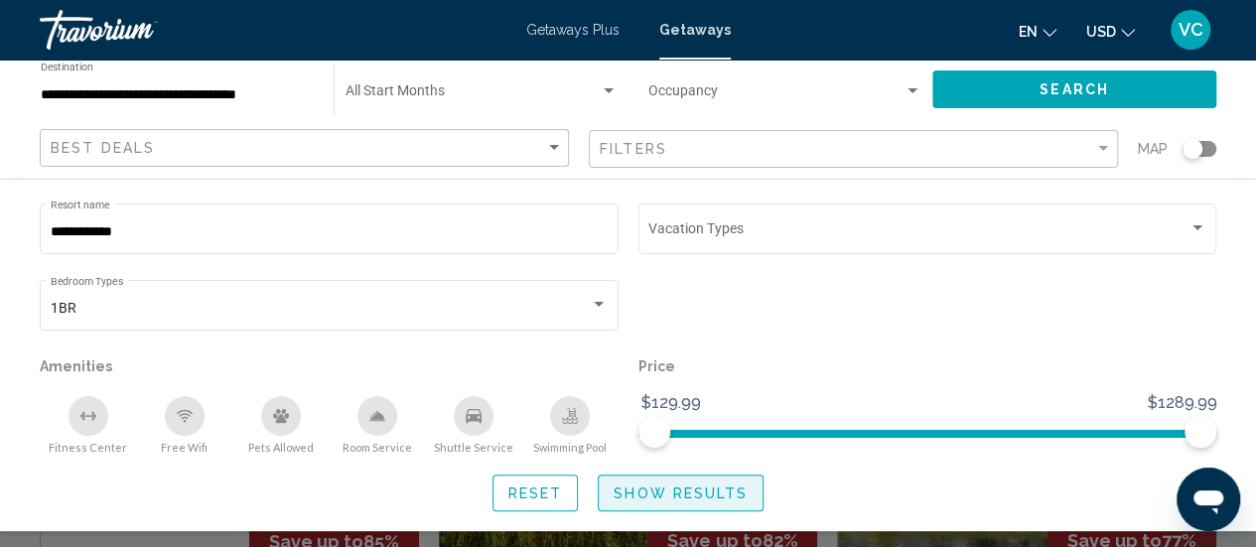
click at [685, 501] on span "Show Results" at bounding box center [680, 493] width 134 height 16
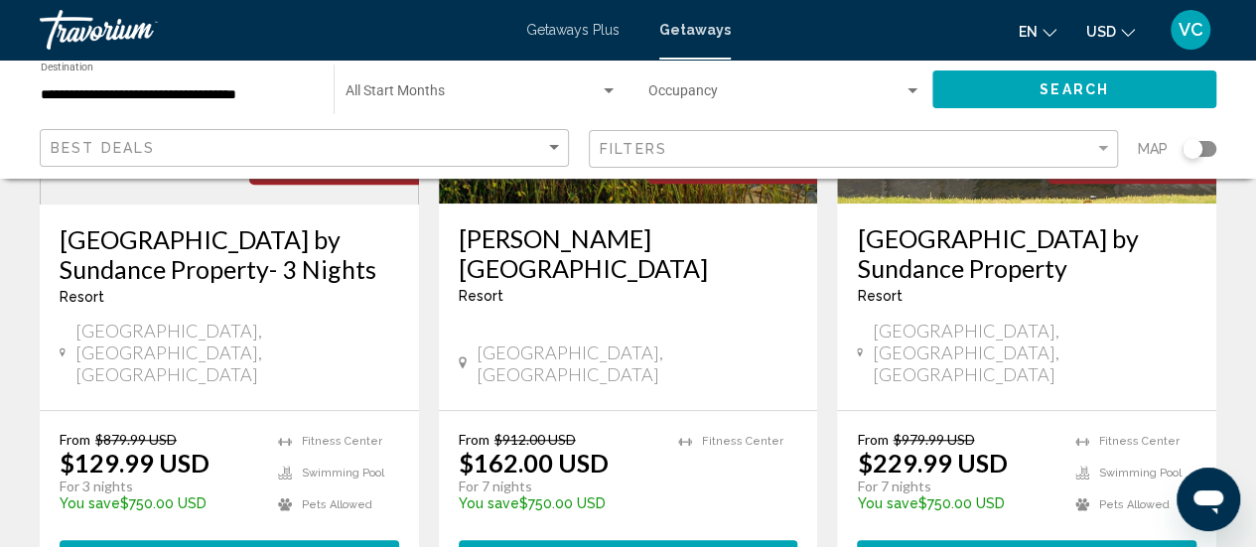
scroll to position [371, 0]
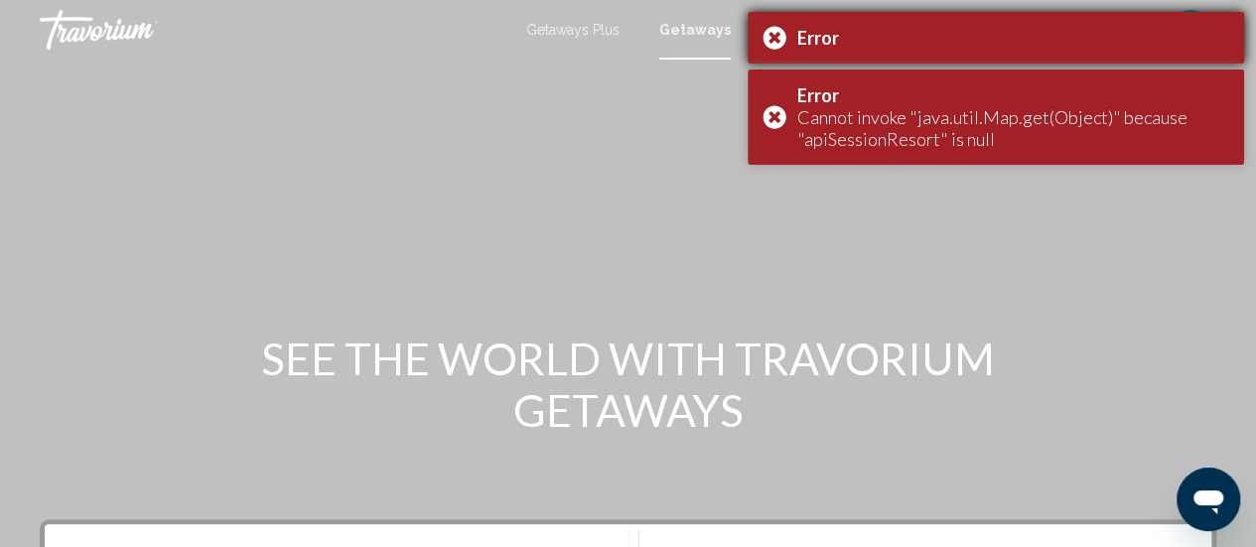
click at [783, 46] on div "Error" at bounding box center [995, 38] width 496 height 52
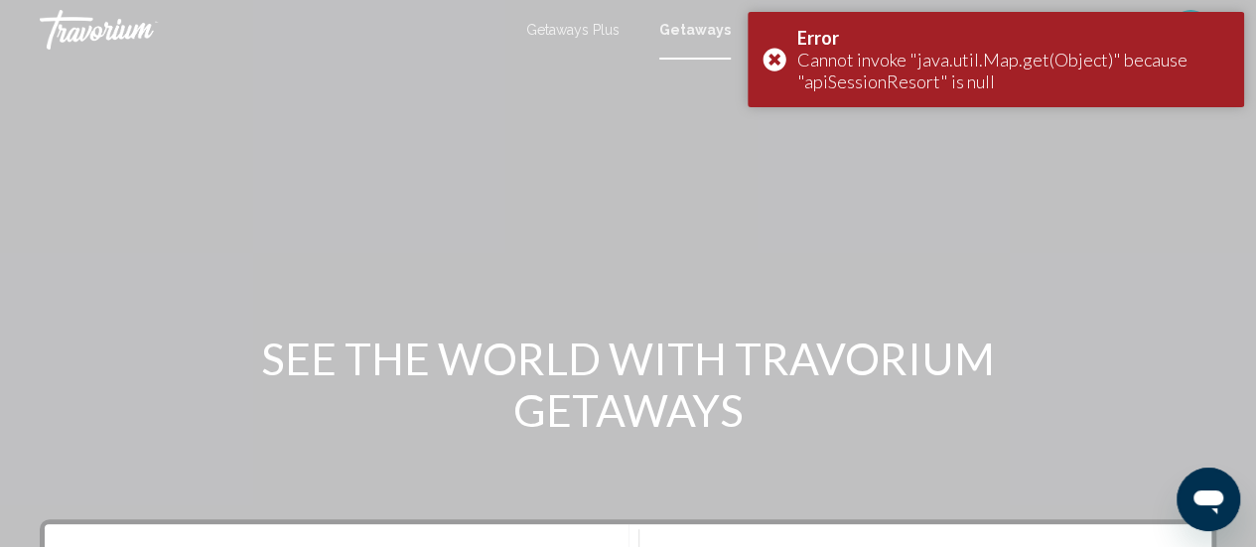
click at [776, 128] on div "Main content" at bounding box center [628, 298] width 1256 height 596
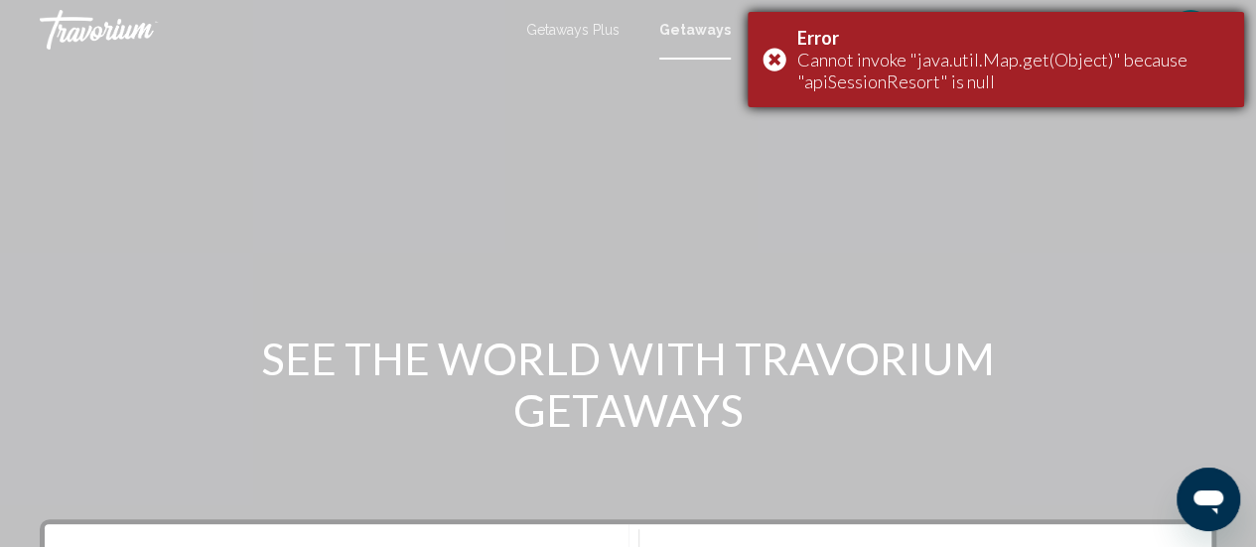
click at [784, 66] on div "Error Cannot invoke "java.util.Map.get(Object)" because "apiSessionResort" is n…" at bounding box center [995, 59] width 496 height 95
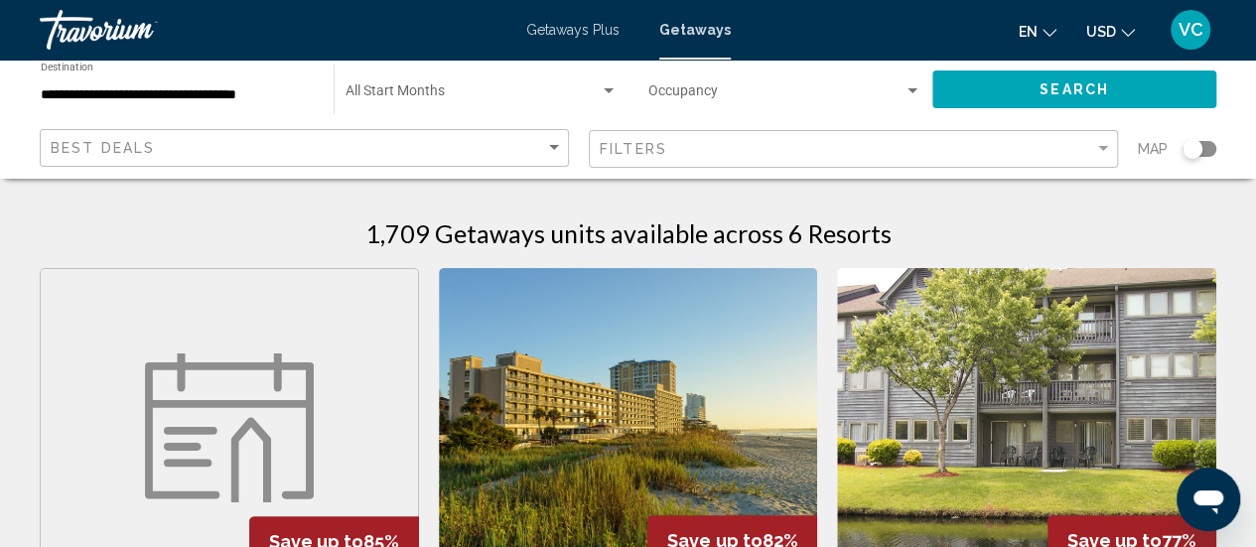
click at [706, 429] on img "Main content" at bounding box center [628, 427] width 379 height 318
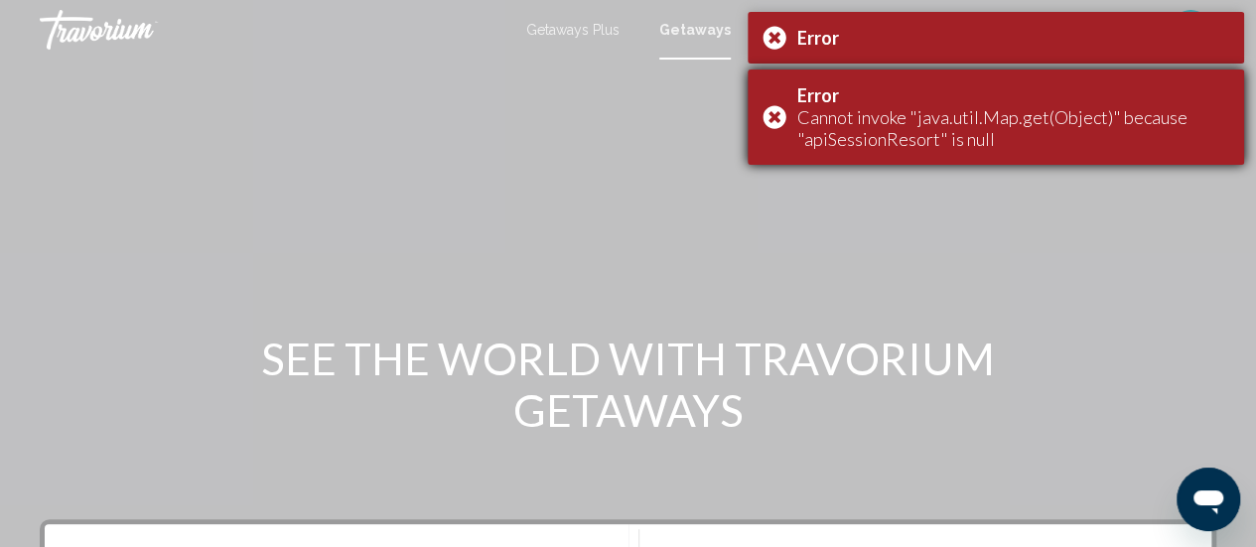
click at [788, 117] on div "Error Cannot invoke "java.util.Map.get(Object)" because "apiSessionResort" is n…" at bounding box center [995, 116] width 496 height 95
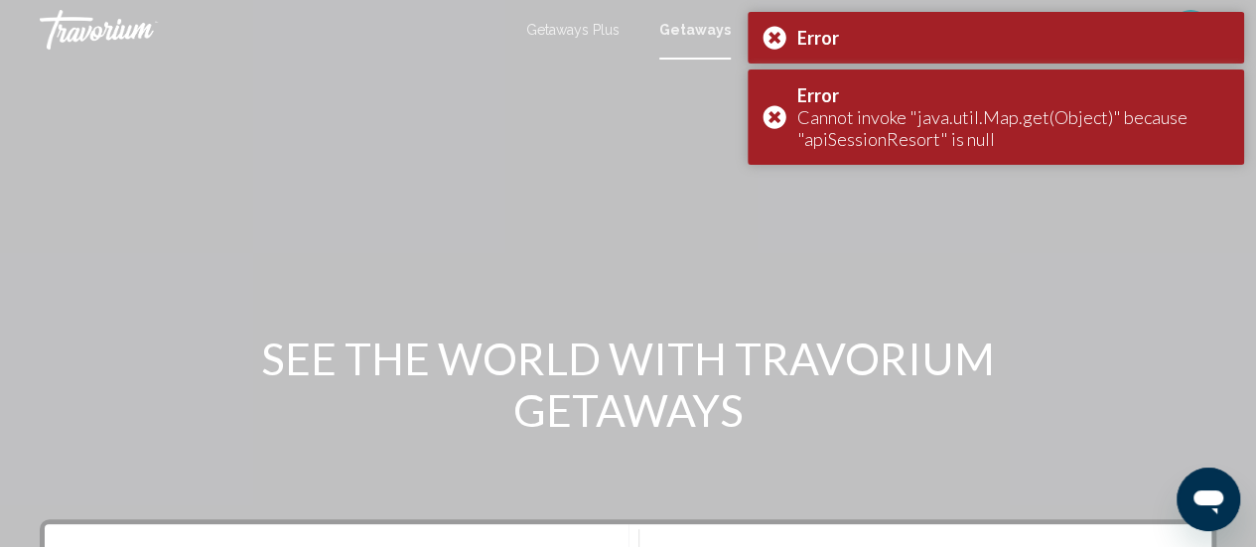
click at [787, 46] on div "en English Español Français Italiano Português русский USD USD ($) MXN (Mex$) C…" at bounding box center [983, 30] width 467 height 42
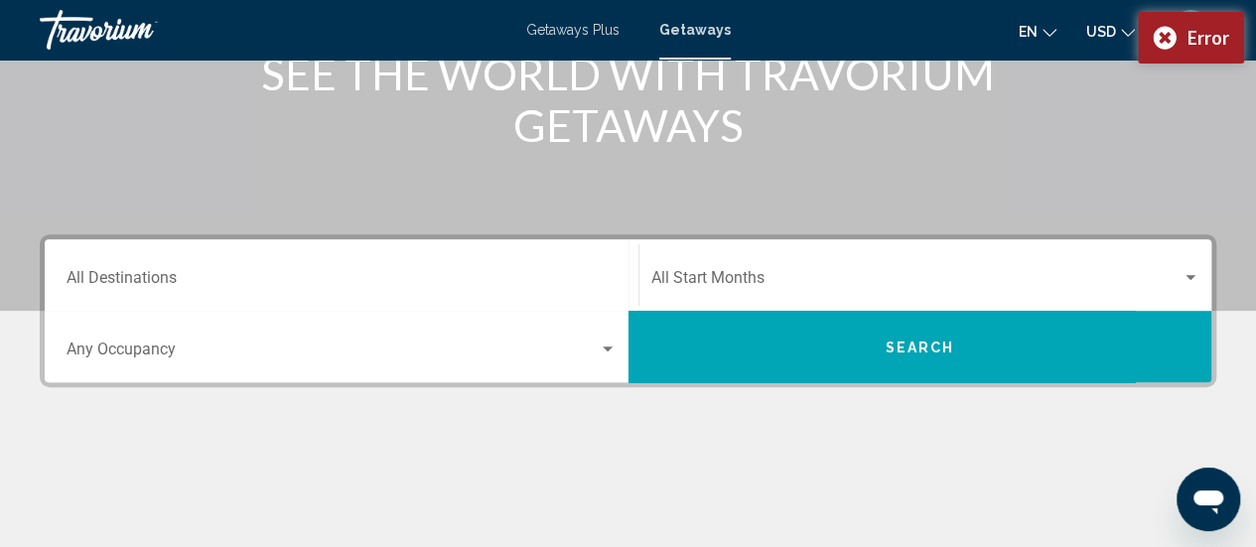
scroll to position [296, 0]
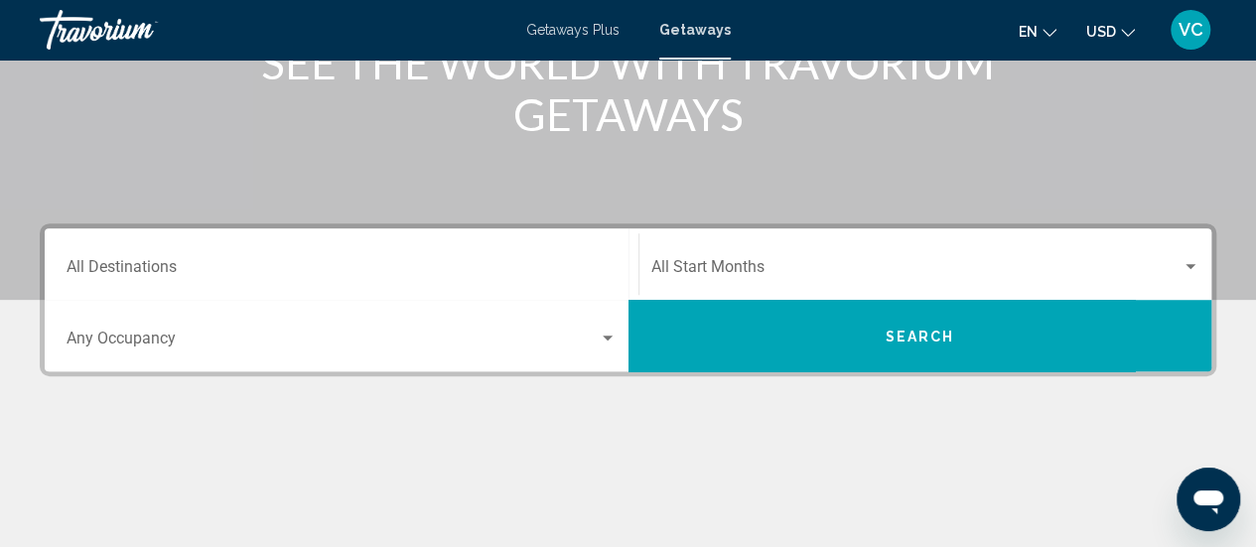
click at [607, 338] on div "Search widget" at bounding box center [608, 338] width 10 height 5
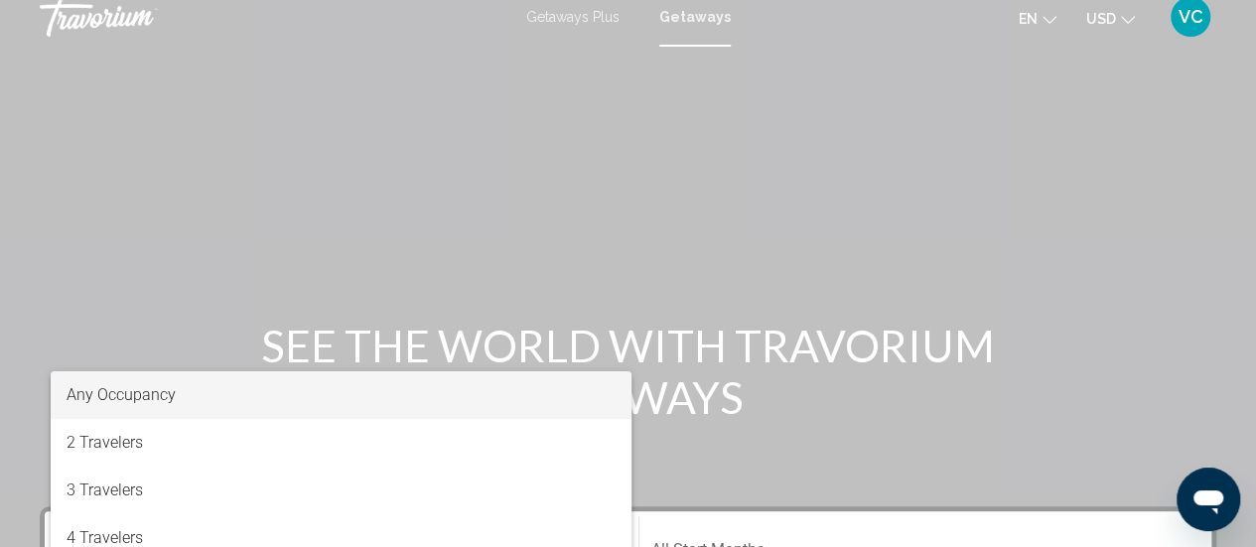
scroll to position [0, 0]
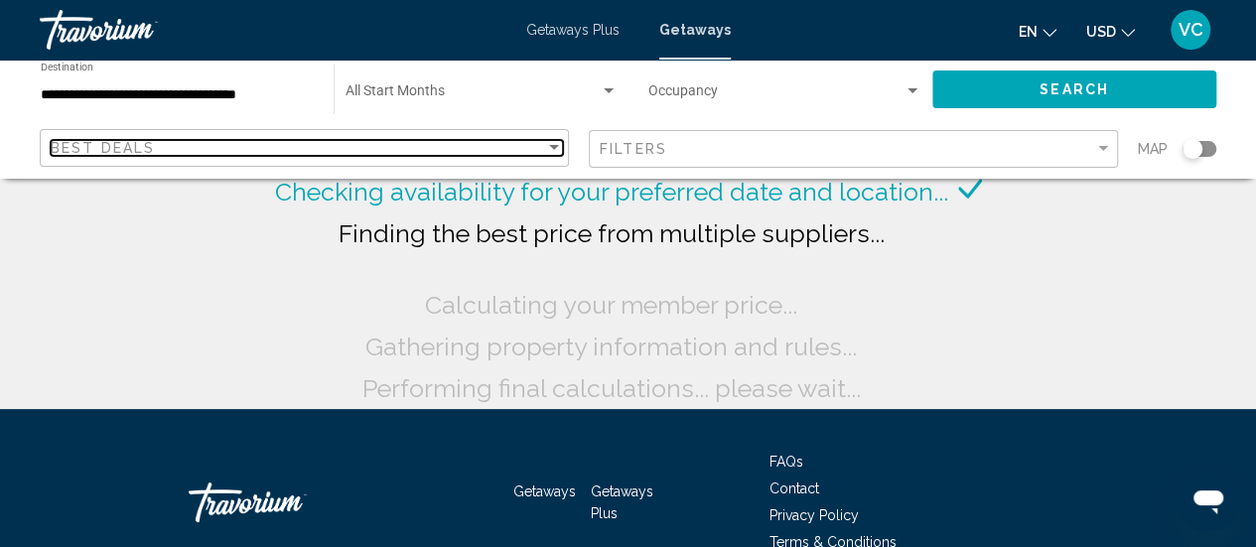
click at [548, 149] on div "Sort by" at bounding box center [554, 148] width 18 height 16
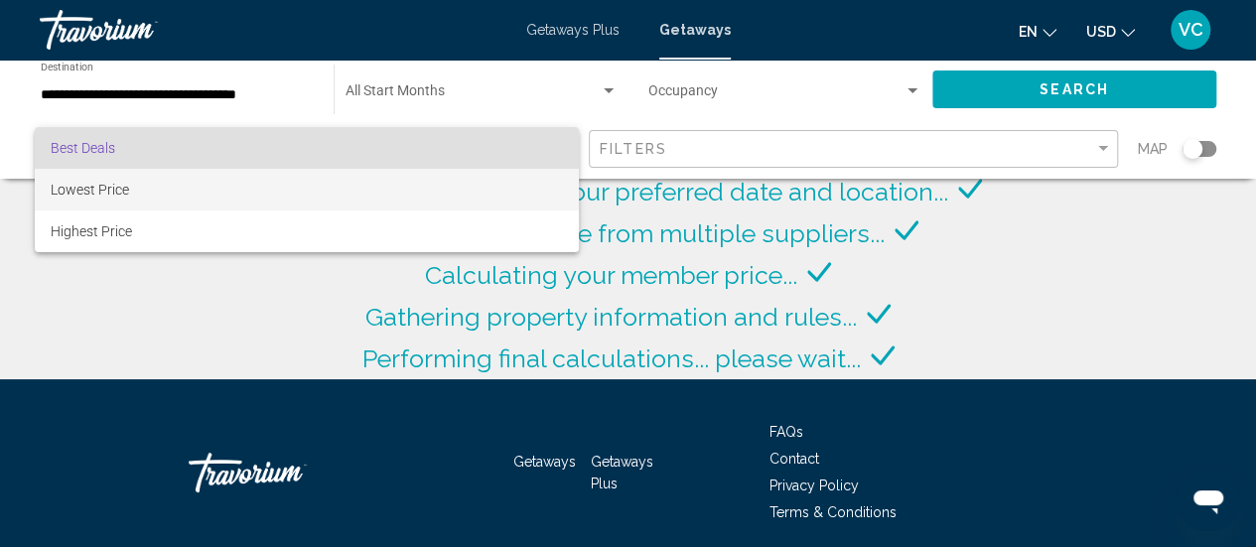
click at [93, 189] on span "Lowest Price" at bounding box center [90, 190] width 78 height 16
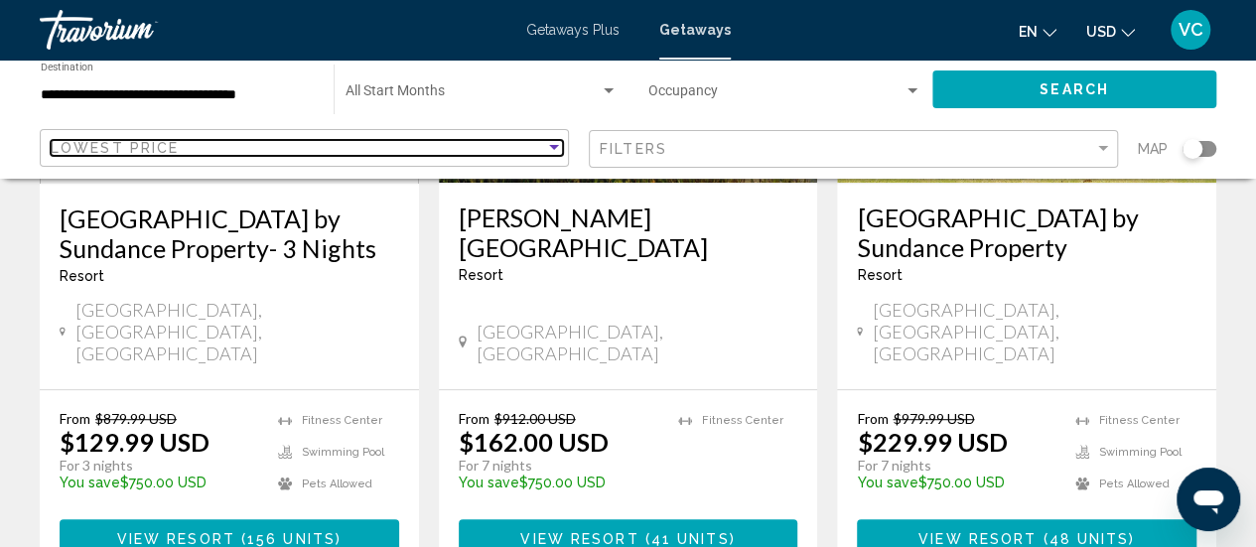
scroll to position [427, 0]
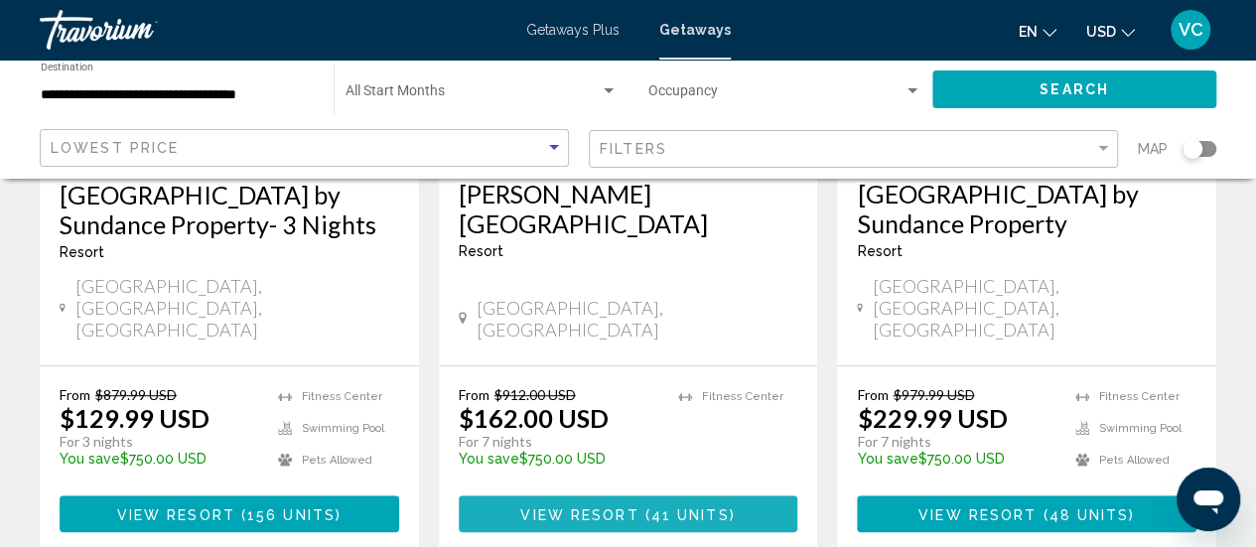
click at [681, 495] on button "View Resort ( 41 units )" at bounding box center [628, 513] width 339 height 37
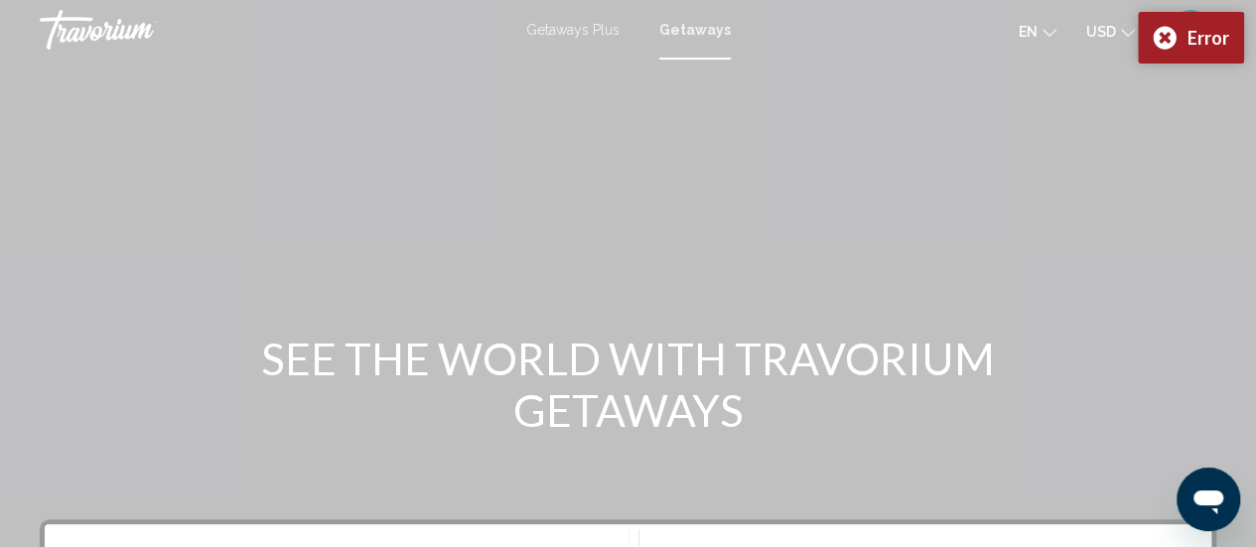
click at [799, 40] on div "en English Español Français Italiano Português русский USD USD ($) MXN (Mex$) C…" at bounding box center [983, 30] width 467 height 42
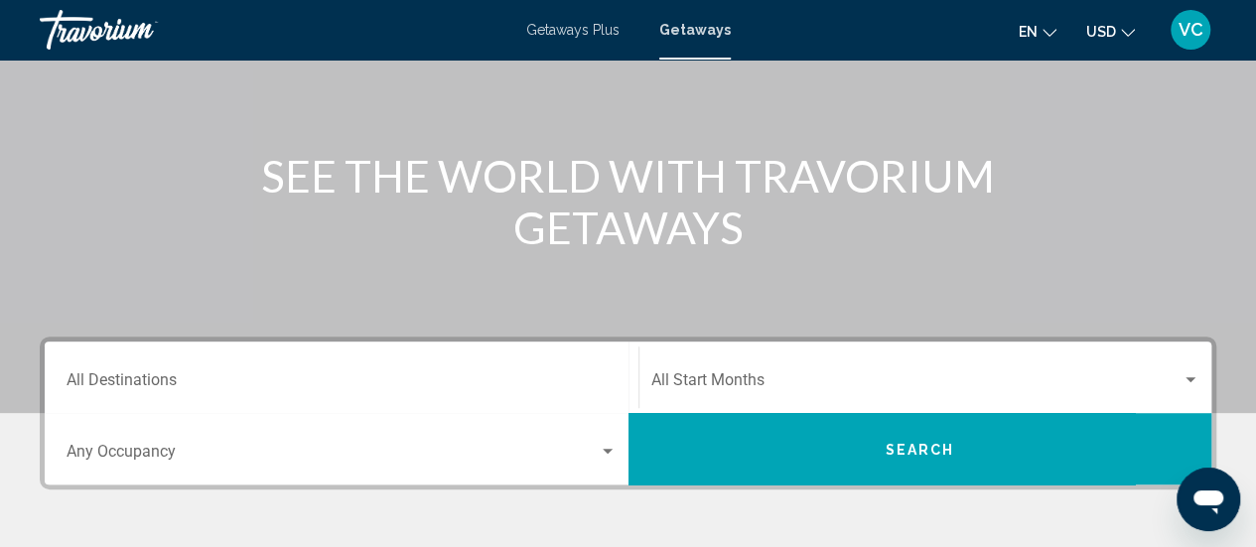
scroll to position [229, 0]
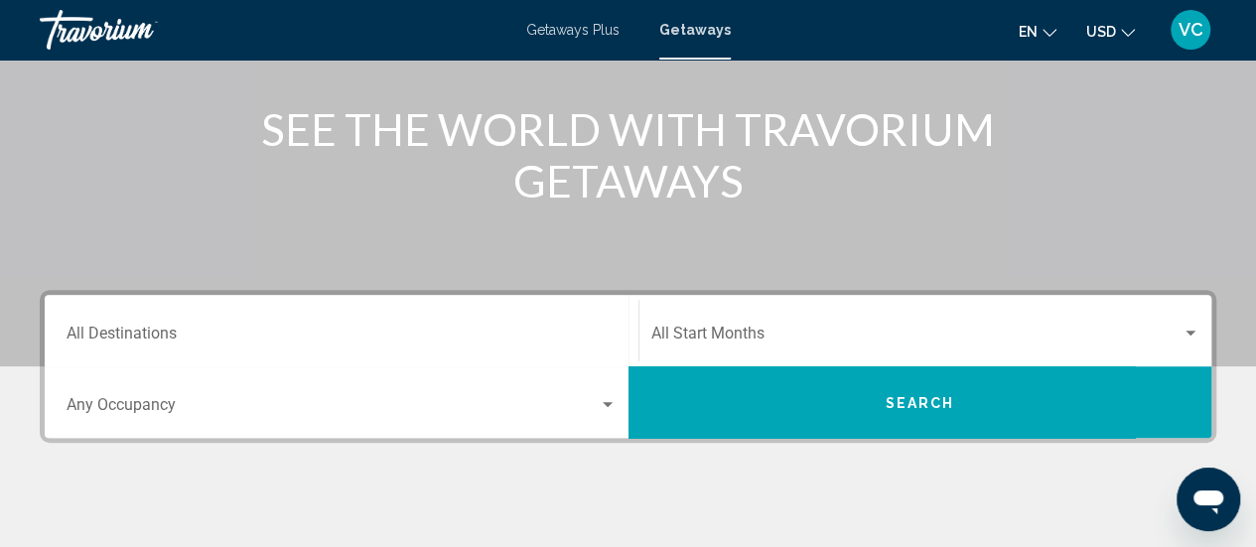
click at [467, 481] on div "Destination All Destinations Start Month All Start Months Occupancy Any Occupan…" at bounding box center [628, 465] width 1256 height 351
click at [552, 300] on div "Destination All Destinations" at bounding box center [342, 331] width 550 height 63
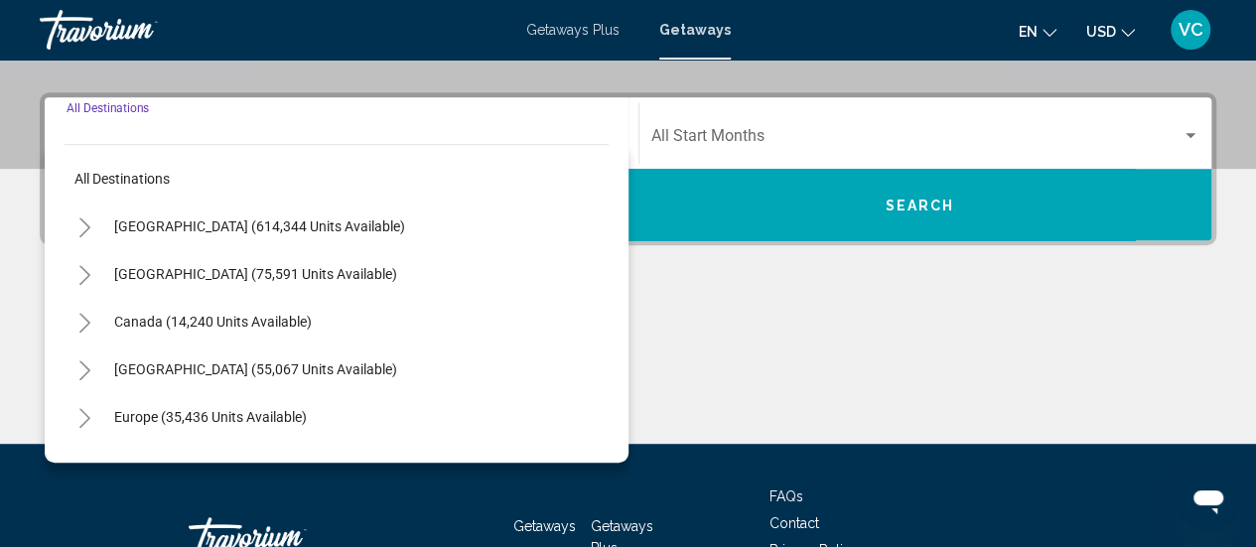
scroll to position [455, 0]
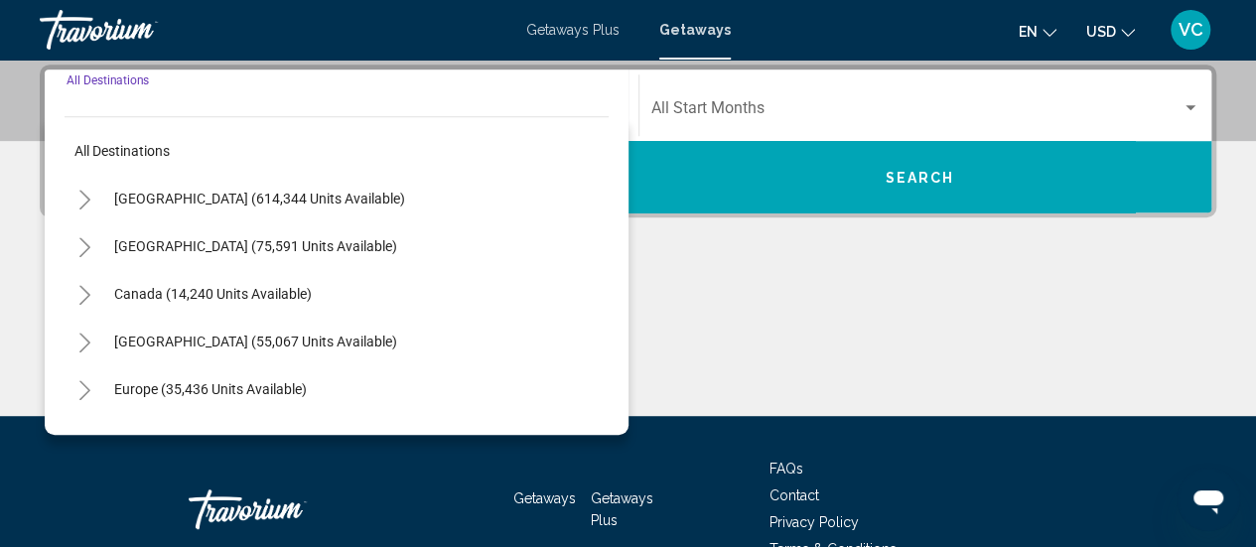
click at [26, 163] on div "Destination All Destinations All destinations [GEOGRAPHIC_DATA] (614,344 units …" at bounding box center [628, 240] width 1256 height 351
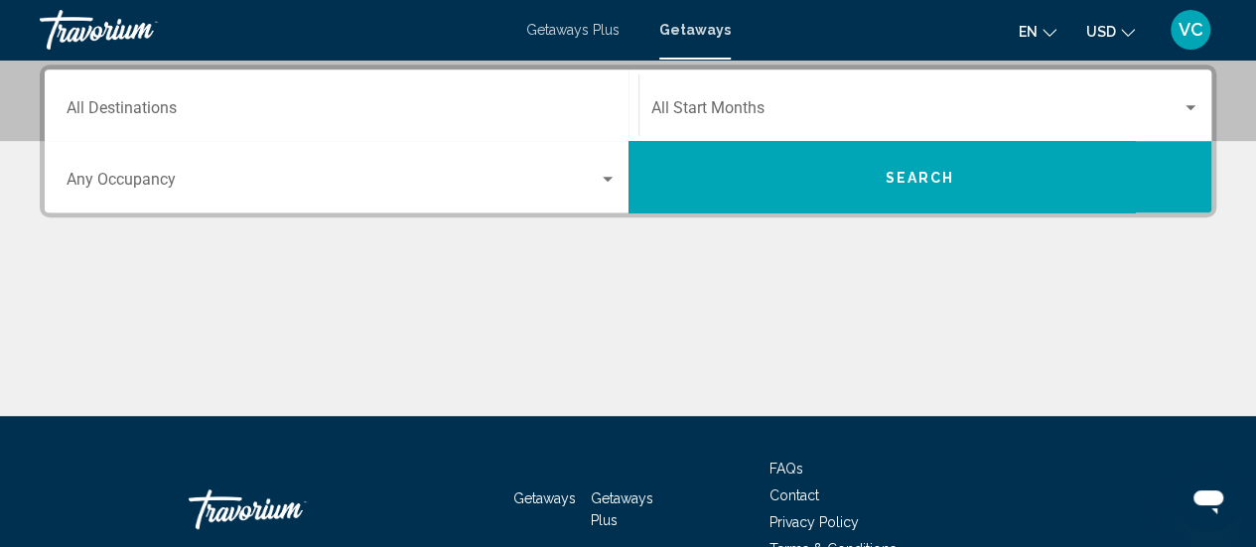
click at [120, 115] on input "Destination All Destinations" at bounding box center [342, 112] width 550 height 18
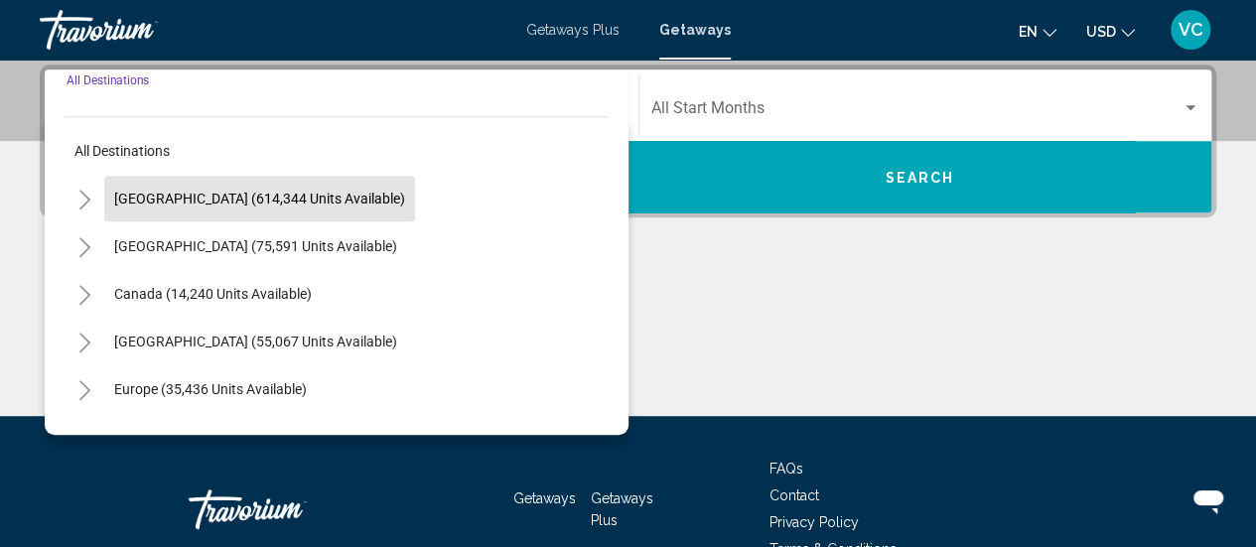
click at [171, 199] on span "[GEOGRAPHIC_DATA] (614,344 units available)" at bounding box center [259, 199] width 291 height 16
type input "**********"
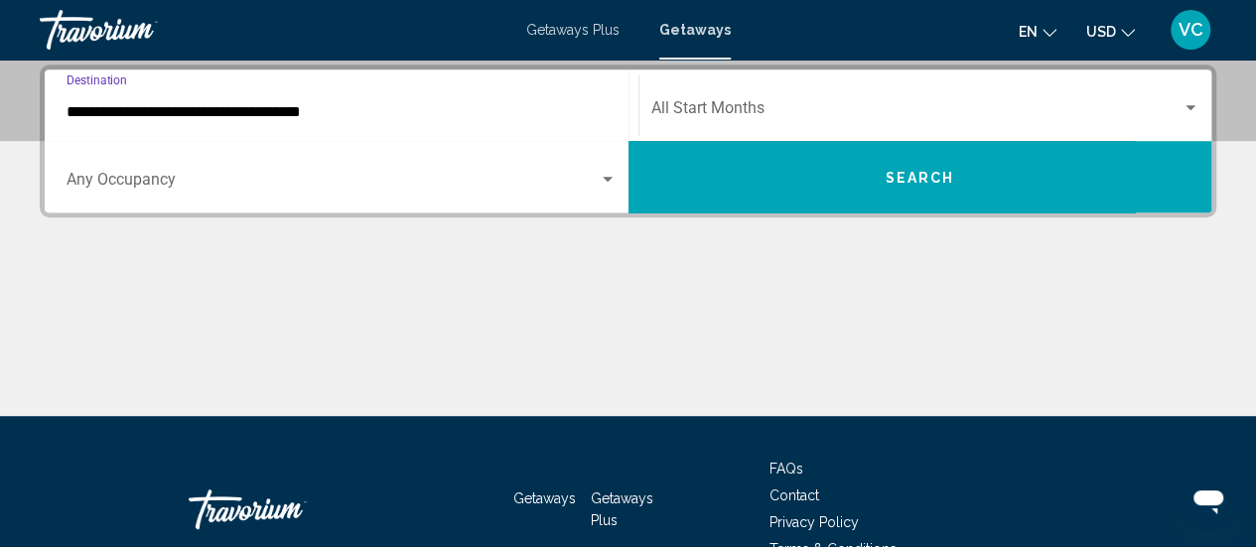
click at [741, 177] on button "Search" at bounding box center [920, 176] width 584 height 71
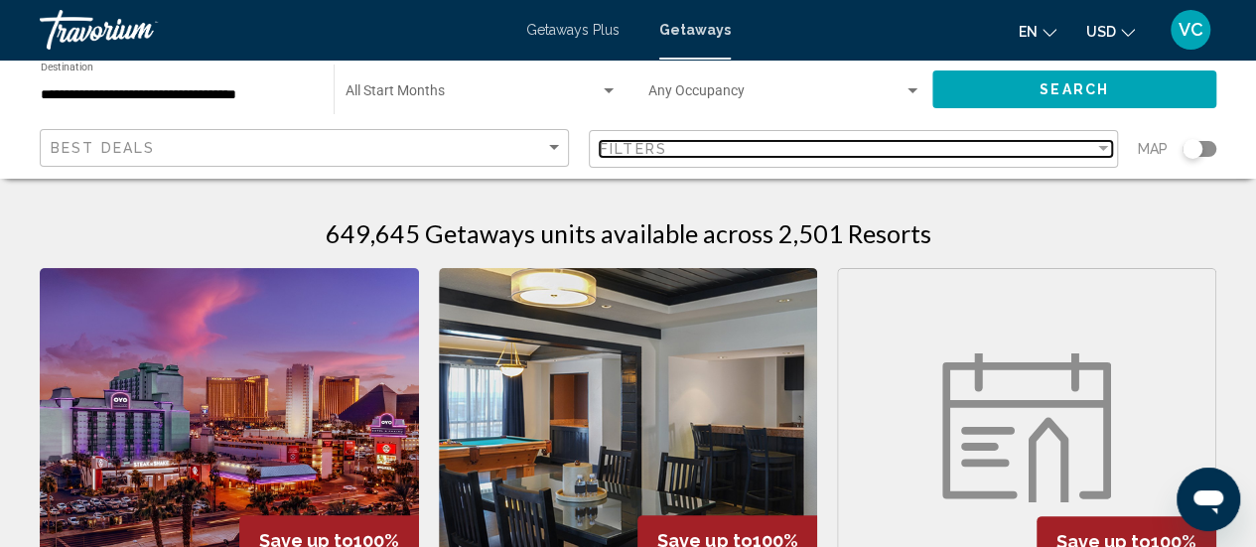
click at [613, 148] on span "Filters" at bounding box center [634, 149] width 68 height 16
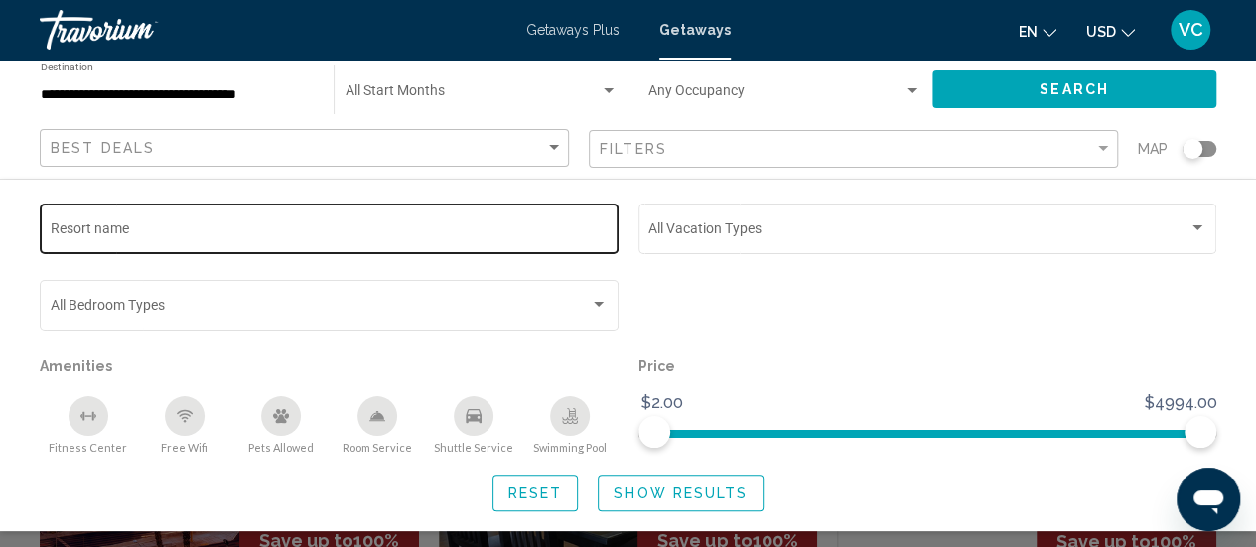
click at [146, 232] on input "Resort name" at bounding box center [330, 232] width 558 height 16
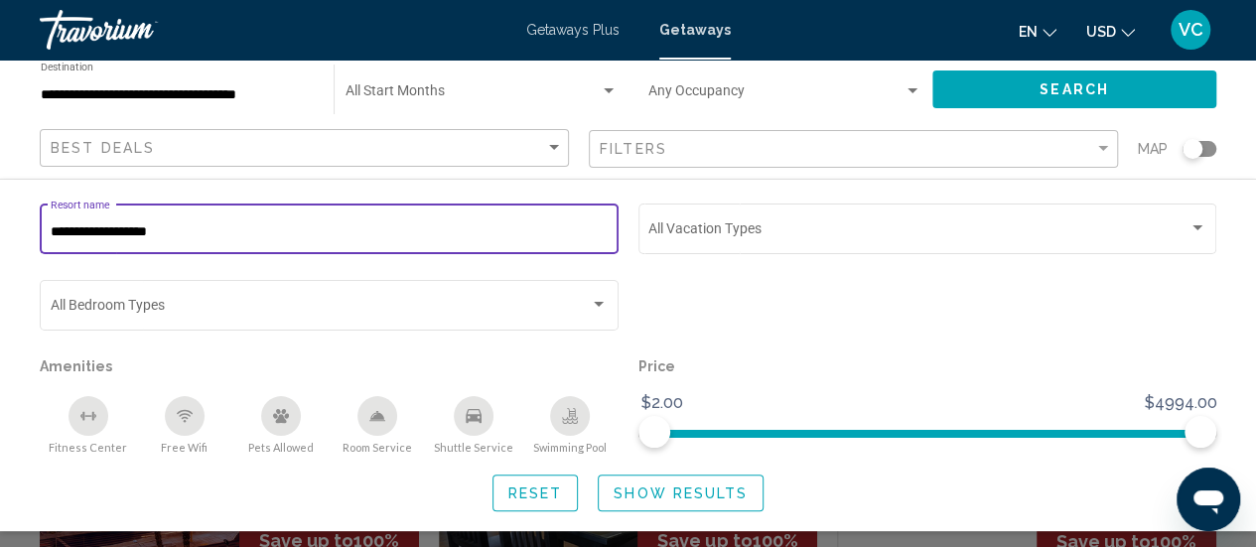
type input "**********"
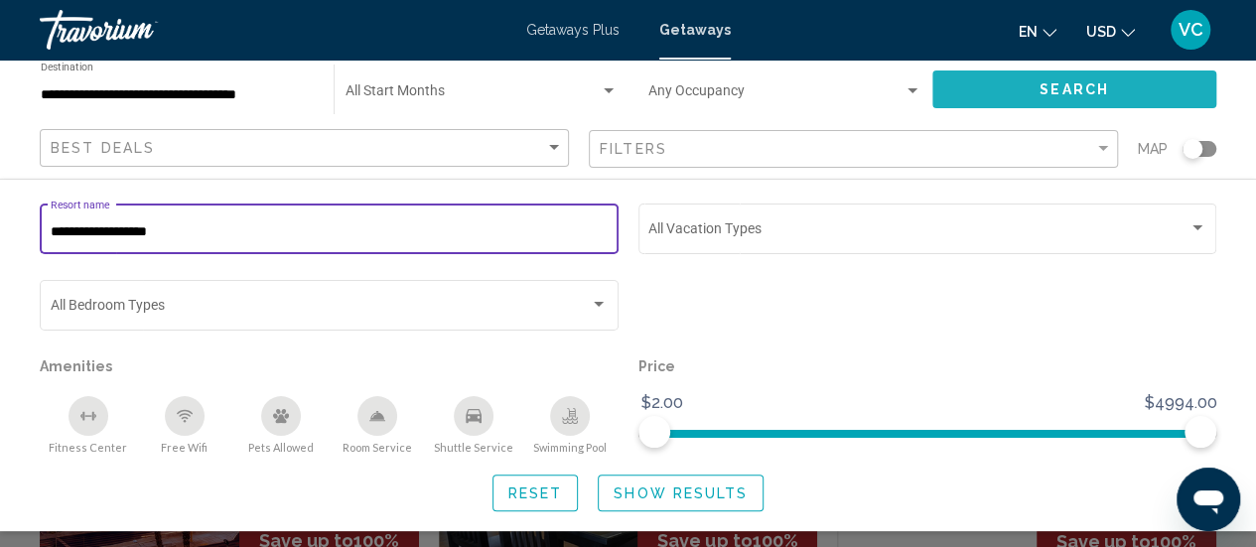
click at [1048, 77] on button "Search" at bounding box center [1074, 88] width 284 height 37
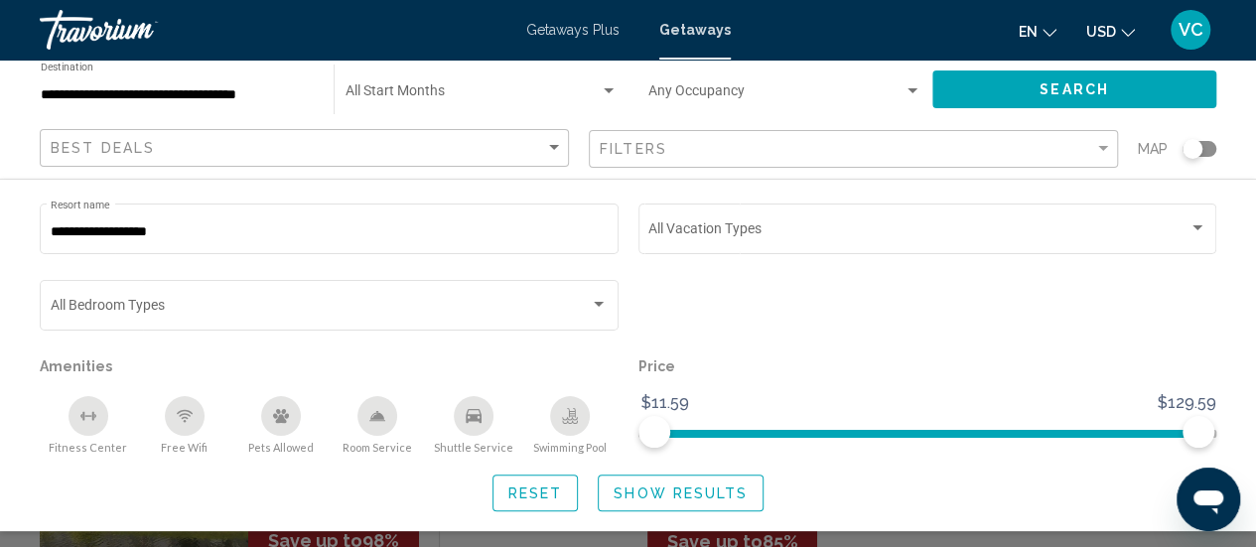
click at [667, 509] on button "Show Results" at bounding box center [681, 492] width 166 height 37
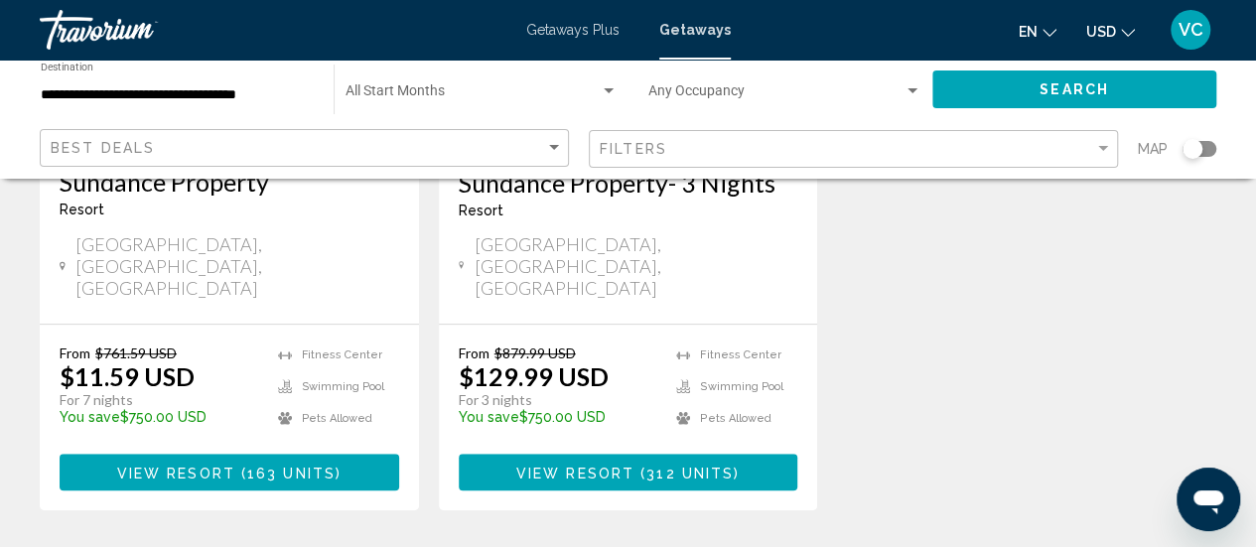
scroll to position [472, 0]
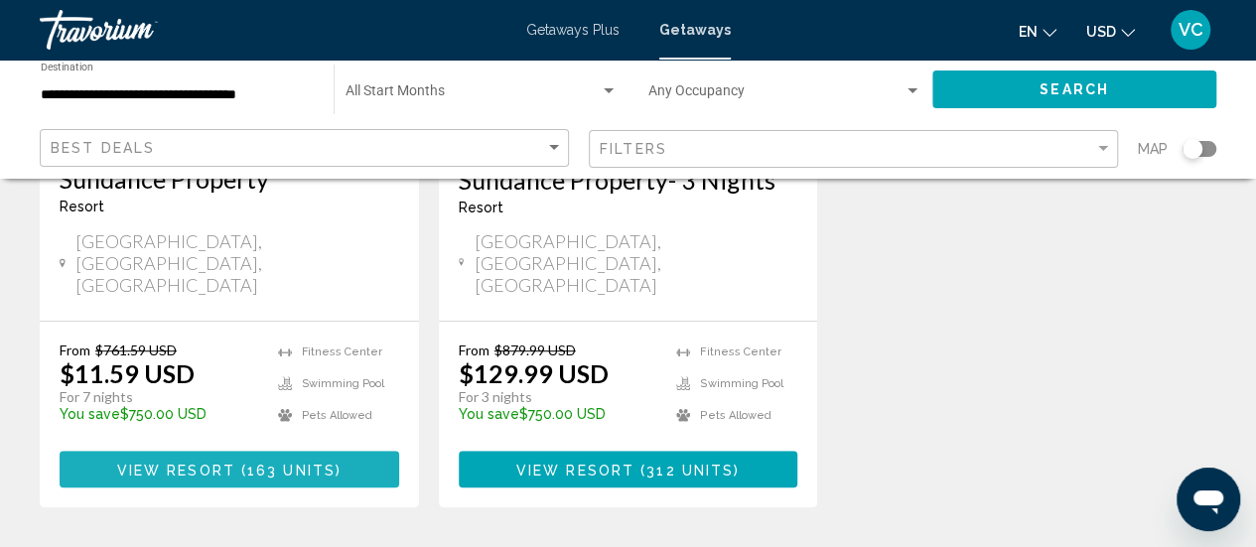
click at [255, 462] on span "163 units" at bounding box center [291, 470] width 88 height 16
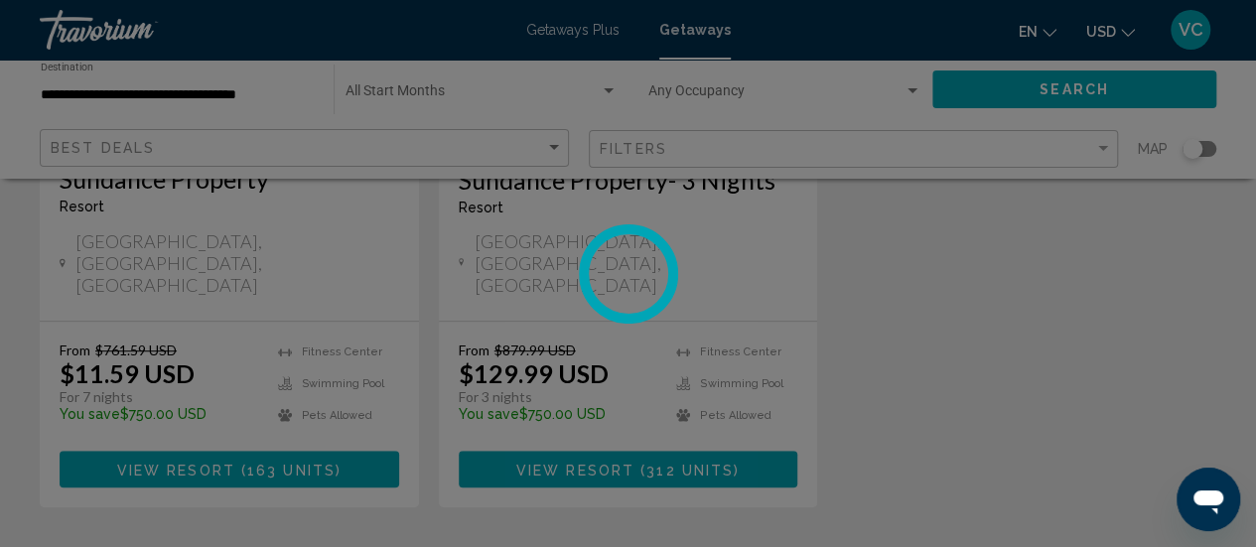
scroll to position [257, 0]
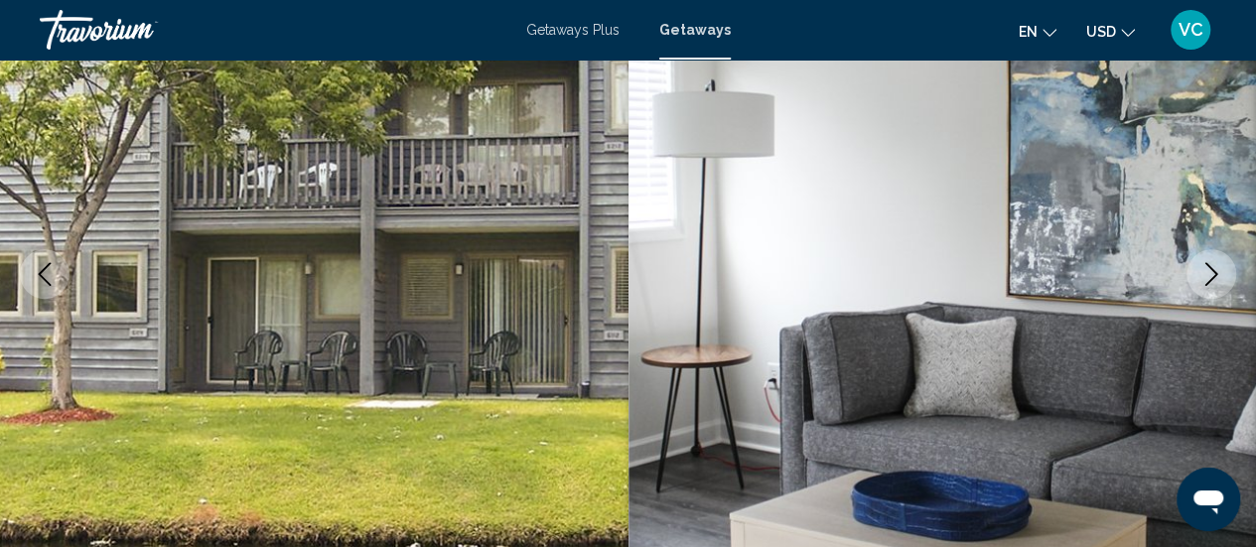
click at [1214, 274] on icon "Next image" at bounding box center [1211, 274] width 13 height 24
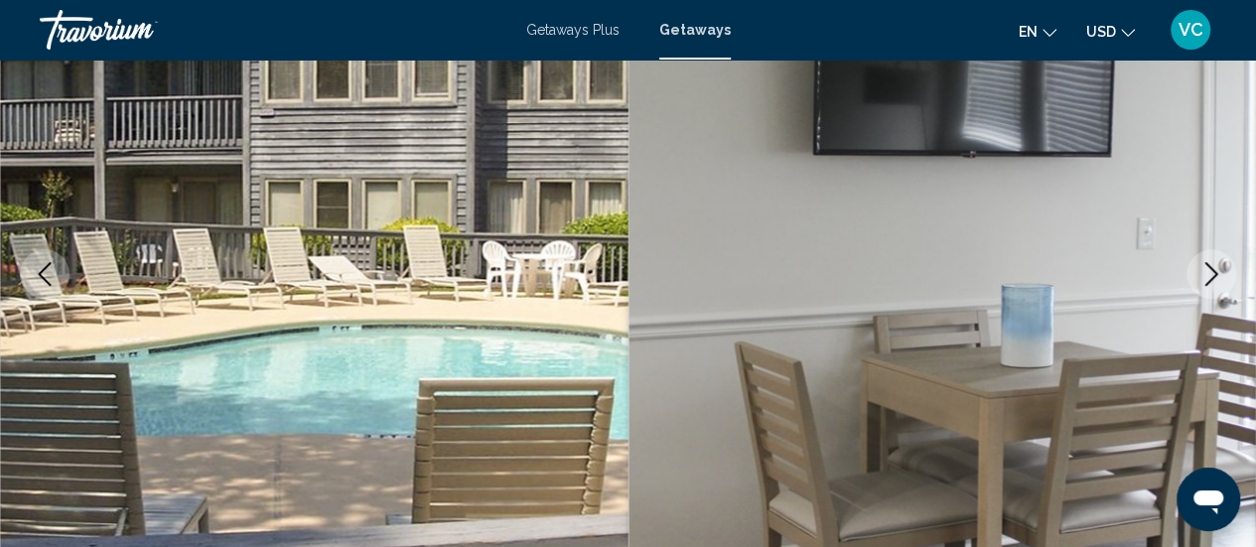
click at [1217, 274] on icon "Next image" at bounding box center [1211, 274] width 13 height 24
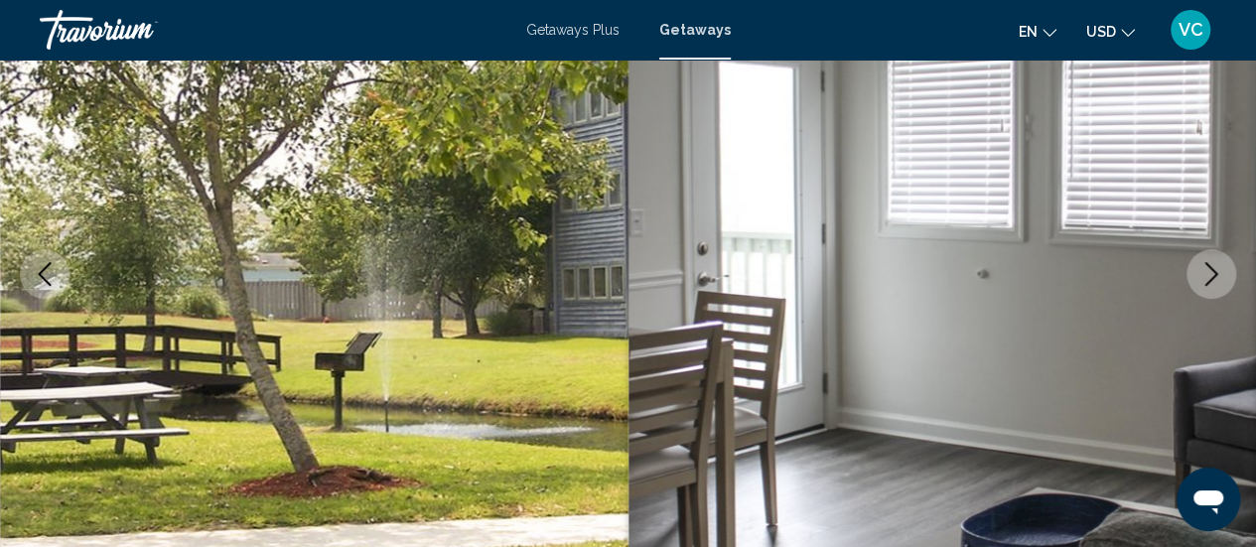
click at [1251, 283] on img "Main content" at bounding box center [942, 273] width 628 height 943
click at [1215, 272] on icon "Next image" at bounding box center [1211, 274] width 13 height 24
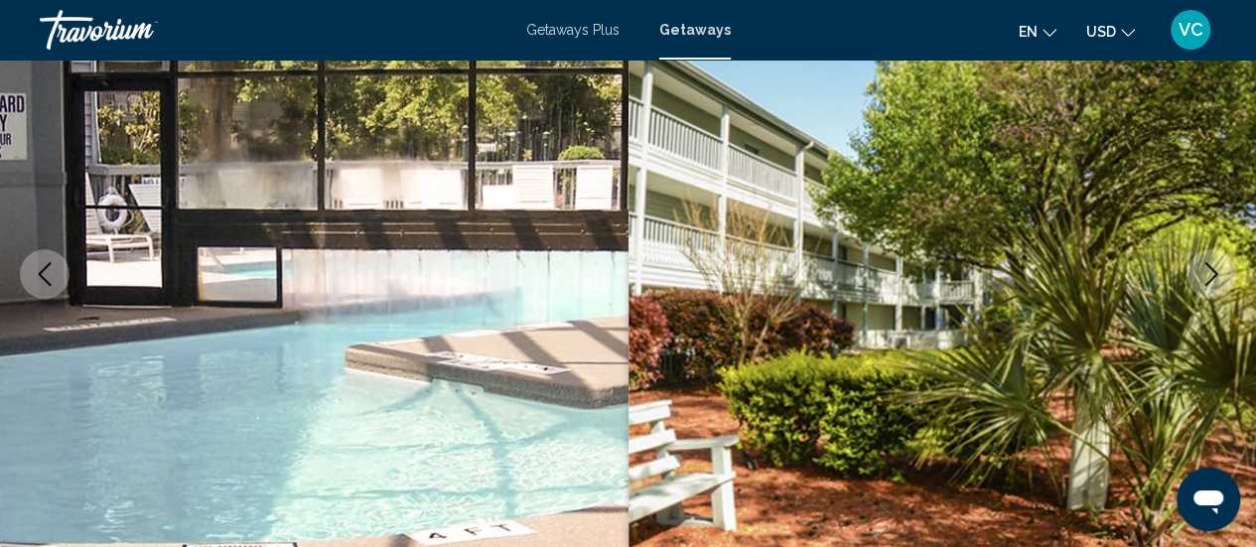
click at [1220, 266] on icon "Next image" at bounding box center [1211, 274] width 24 height 24
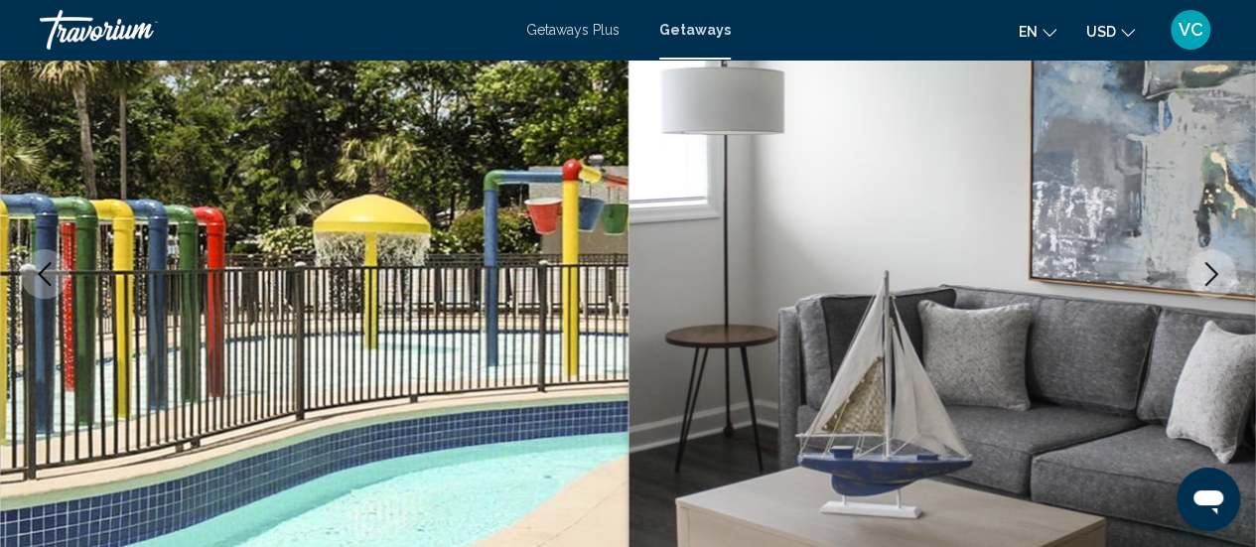
click at [1218, 273] on icon "Next image" at bounding box center [1211, 274] width 24 height 24
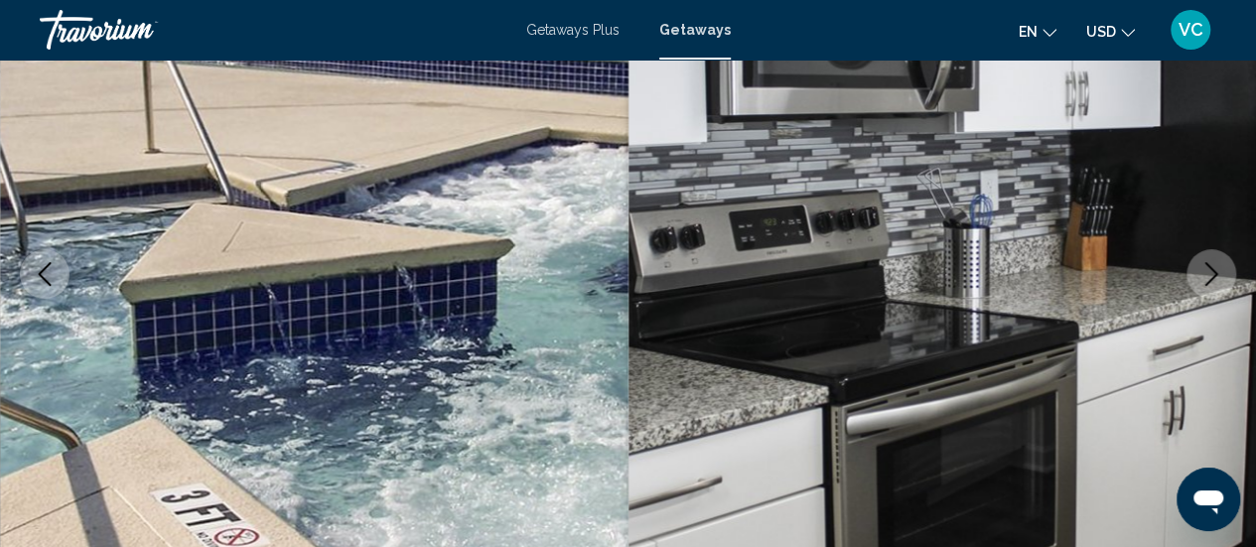
click at [1211, 276] on icon "Next image" at bounding box center [1211, 274] width 24 height 24
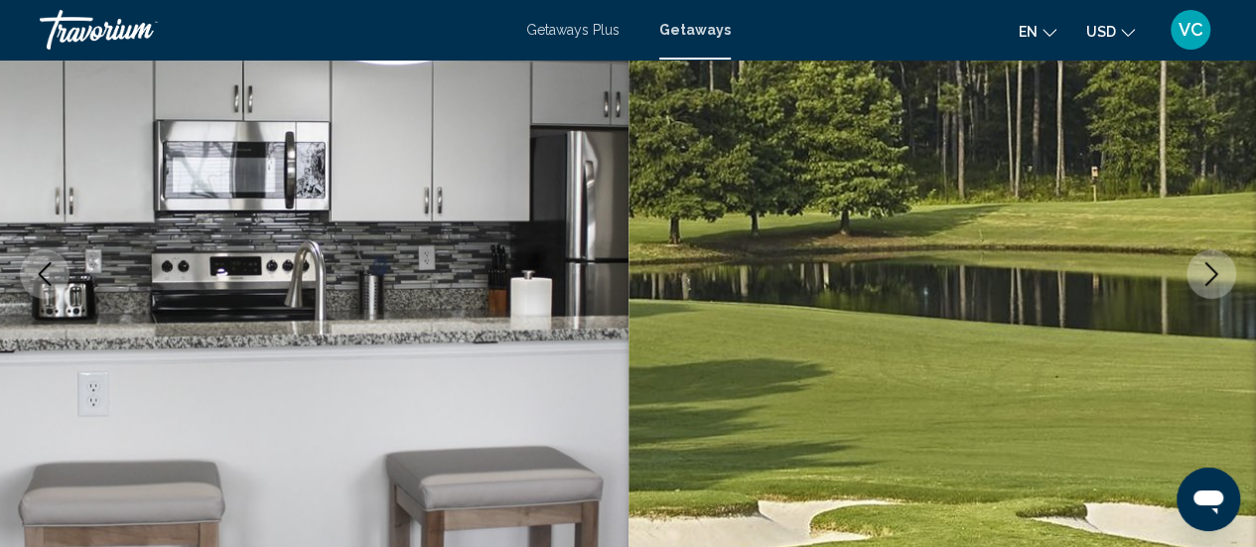
click at [1209, 278] on icon "Next image" at bounding box center [1211, 274] width 24 height 24
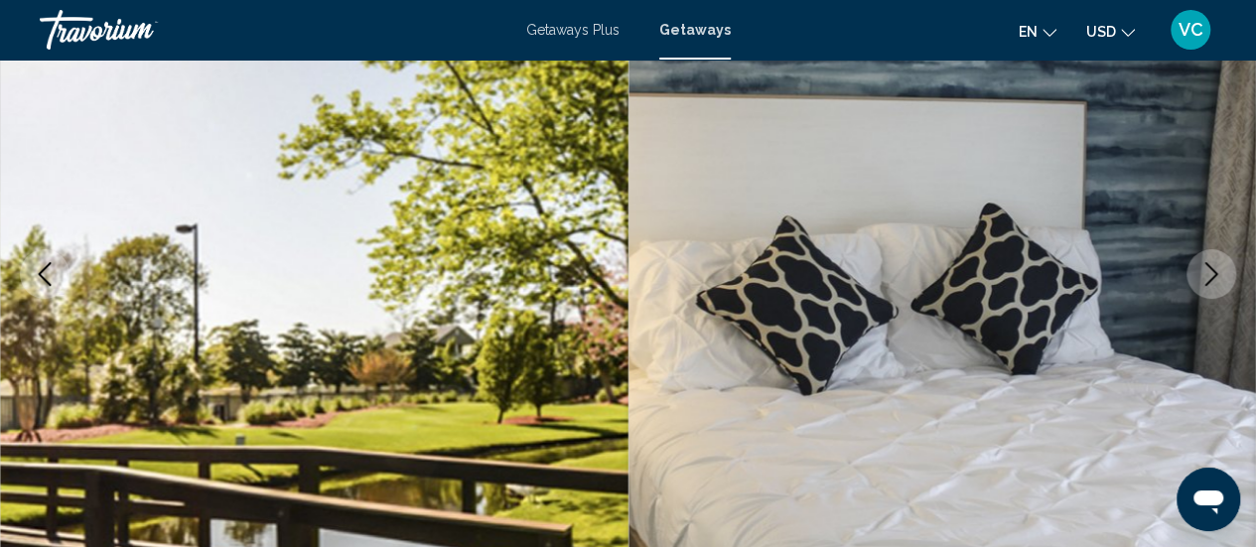
click at [1210, 281] on icon "Next image" at bounding box center [1211, 274] width 24 height 24
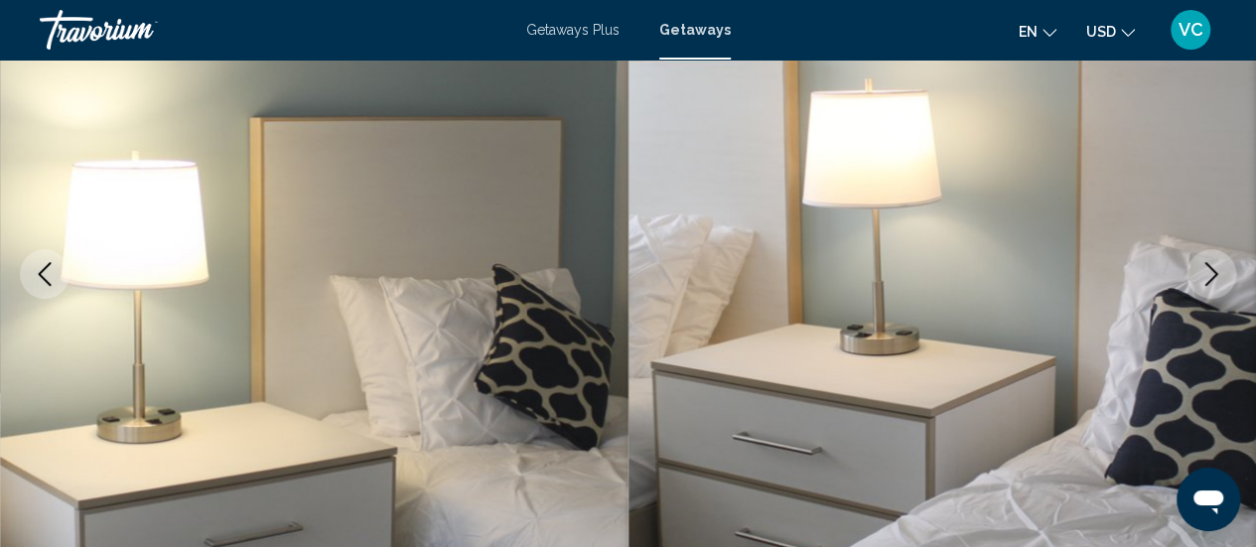
click at [1217, 284] on icon "Next image" at bounding box center [1211, 274] width 24 height 24
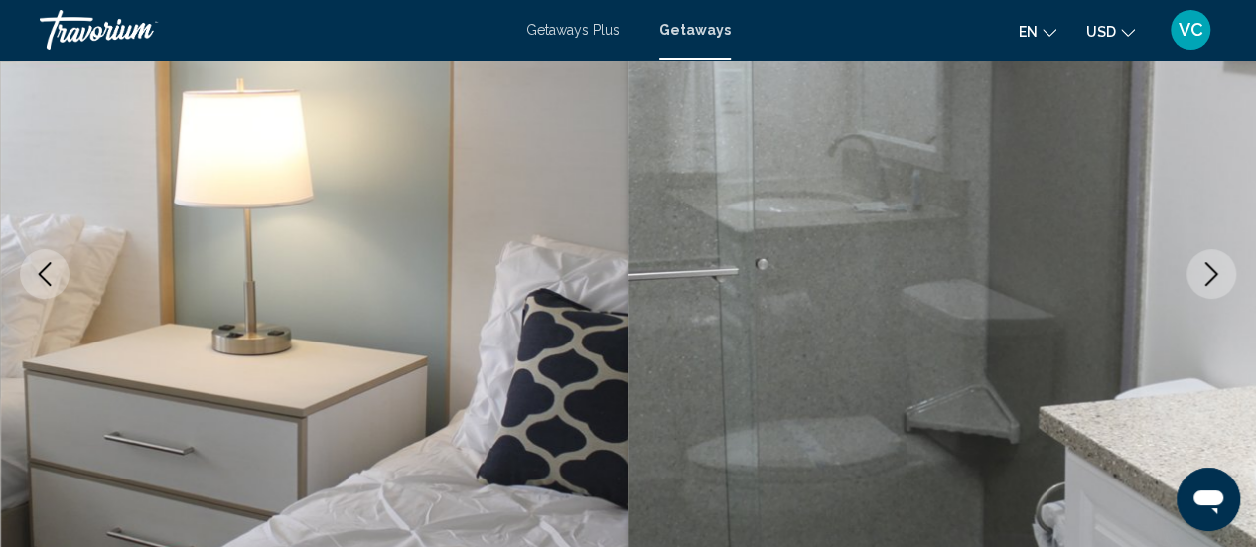
click at [1254, 268] on img "Main content" at bounding box center [942, 273] width 628 height 943
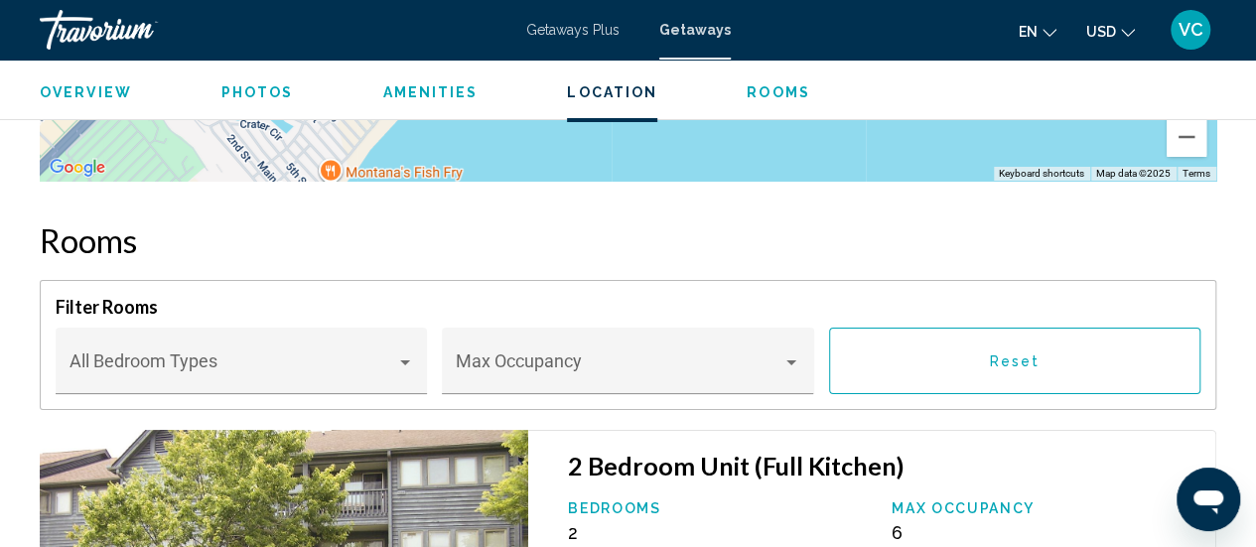
scroll to position [3678, 0]
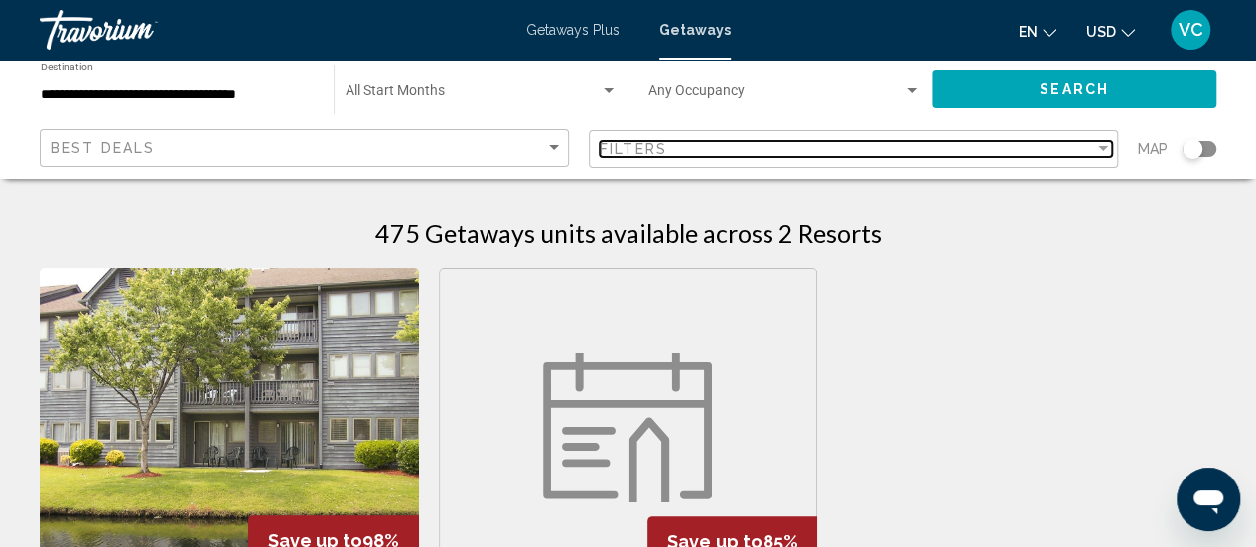
click at [606, 149] on span "Filters" at bounding box center [634, 149] width 68 height 16
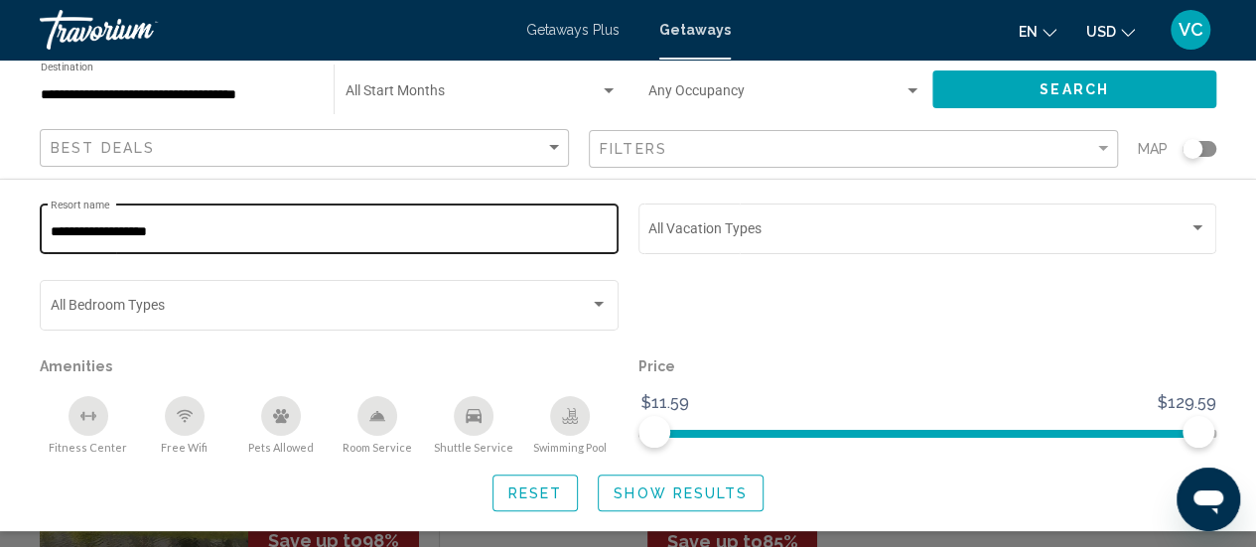
click at [200, 238] on input "**********" at bounding box center [330, 232] width 558 height 16
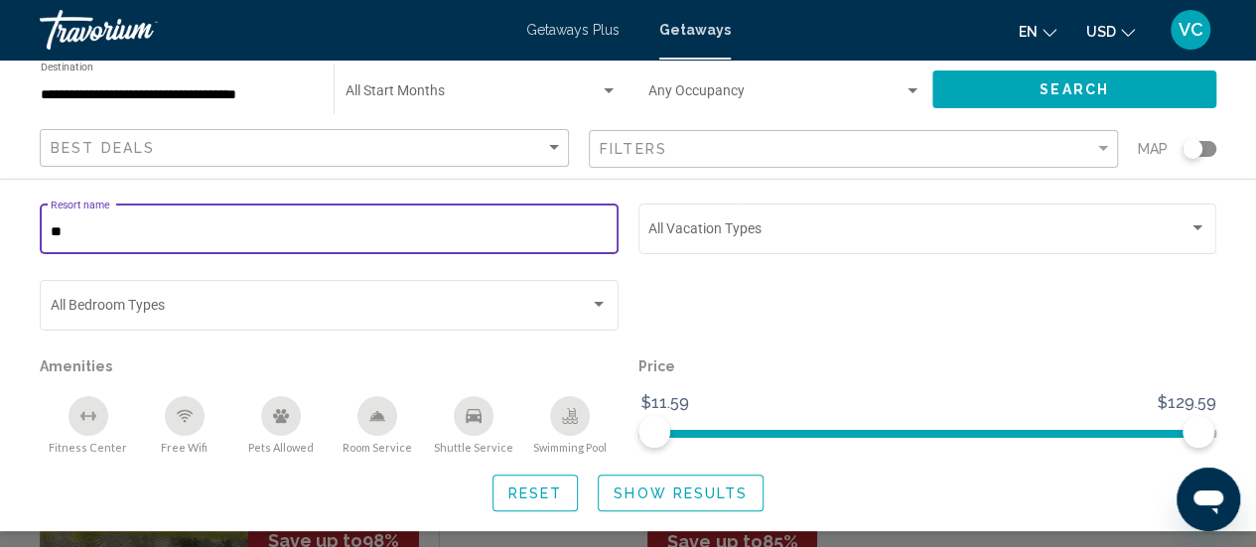
type input "*"
type input "**********"
click at [705, 490] on span "Show Results" at bounding box center [680, 493] width 134 height 16
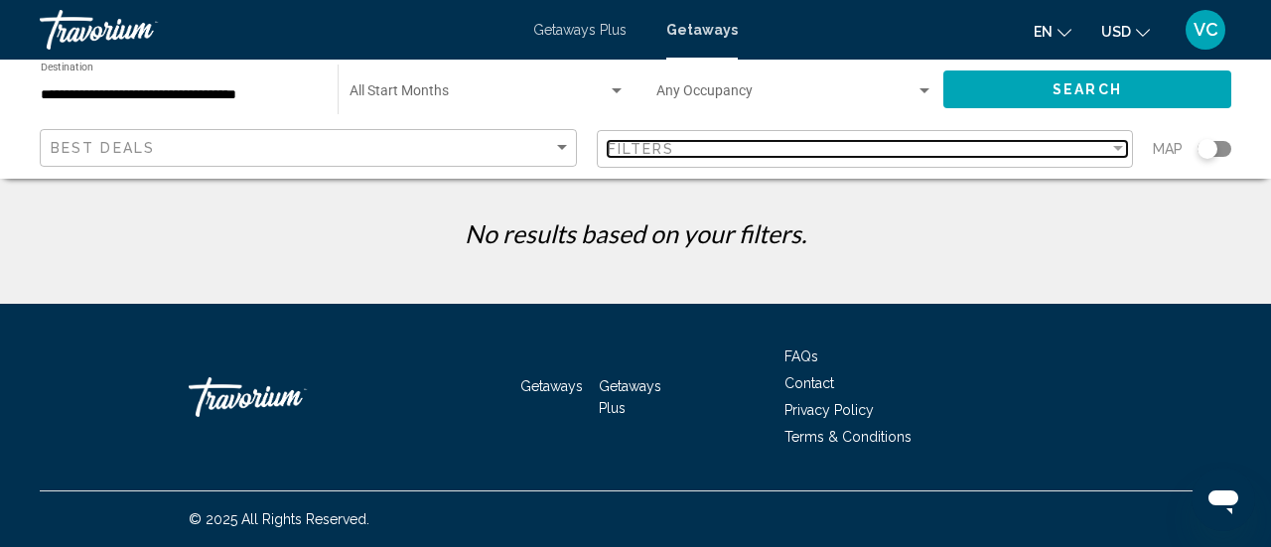
click at [619, 145] on span "Filters" at bounding box center [642, 149] width 68 height 16
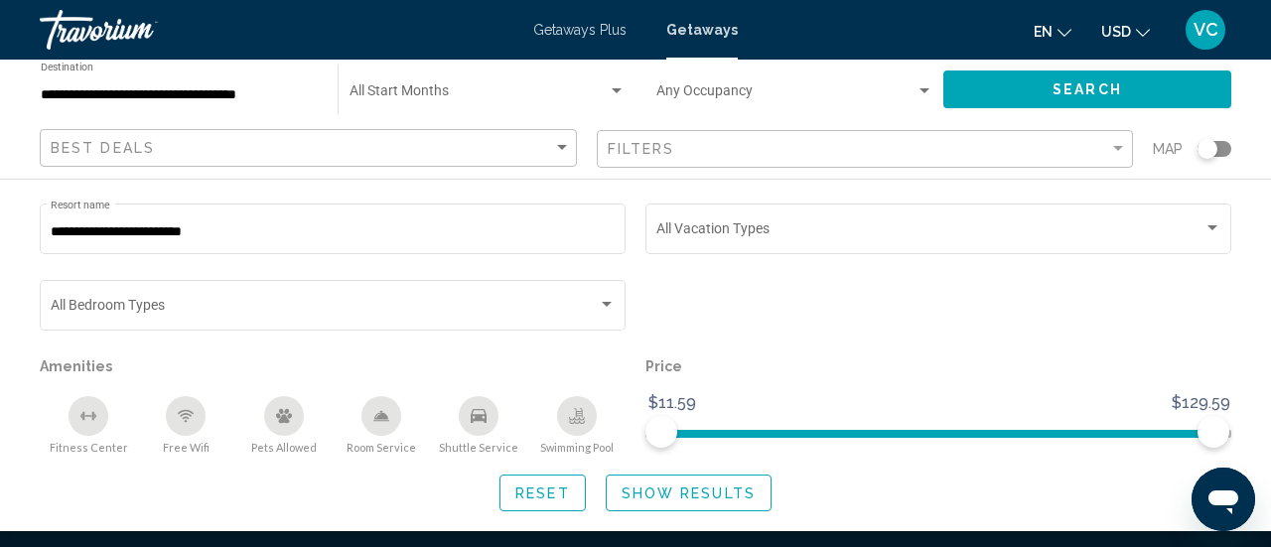
click at [656, 506] on button "Show Results" at bounding box center [689, 492] width 166 height 37
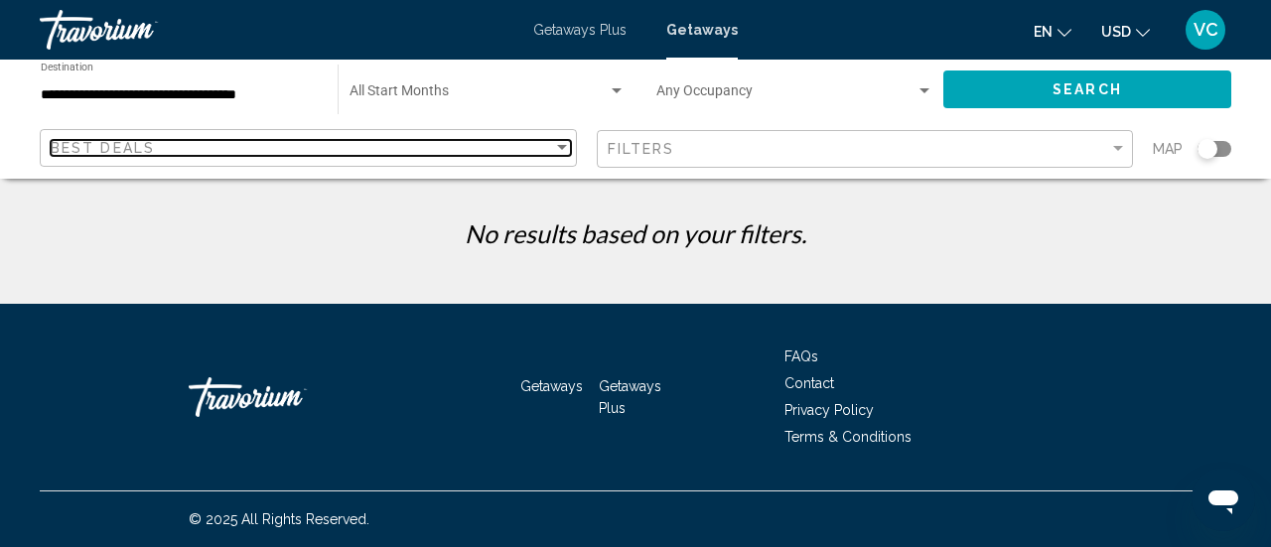
click at [551, 147] on div "Best Deals" at bounding box center [302, 148] width 502 height 16
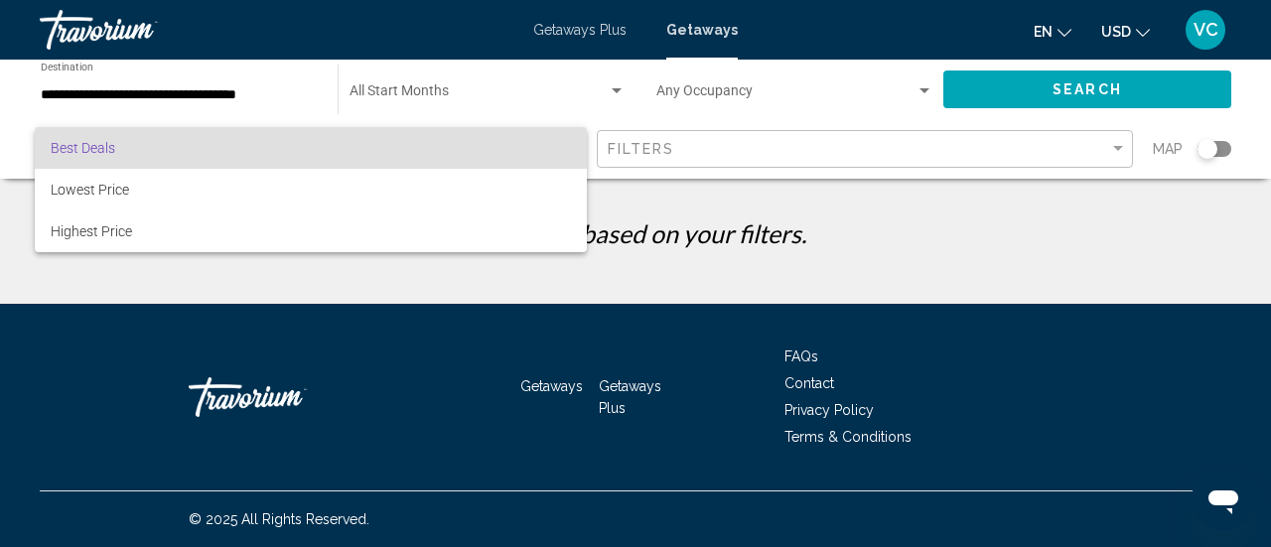
click at [676, 240] on div at bounding box center [635, 273] width 1271 height 547
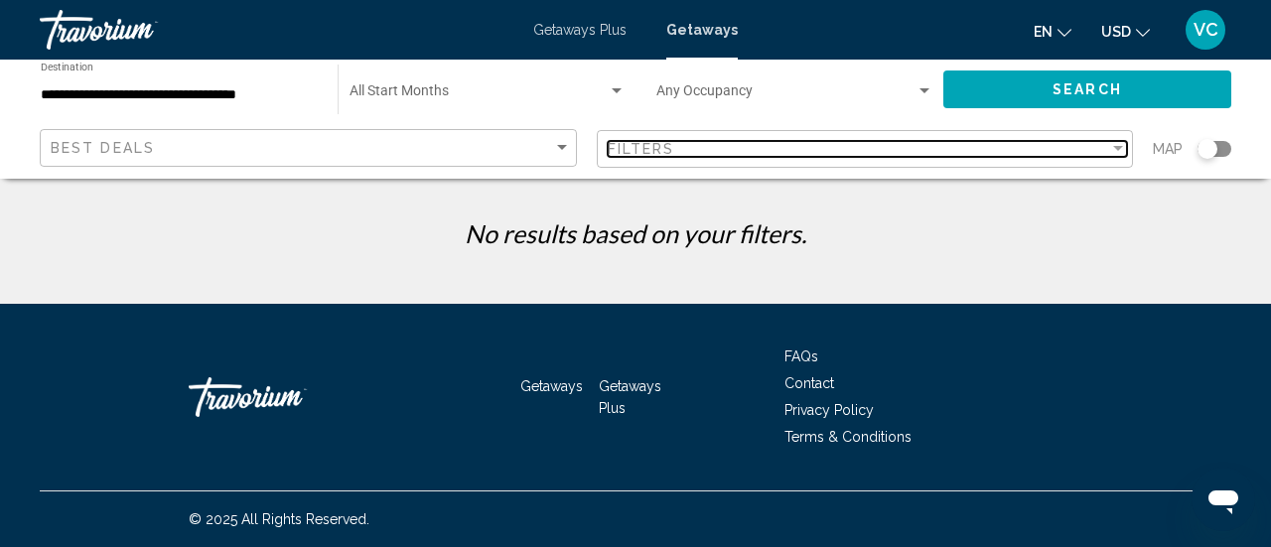
click at [661, 145] on span "Filters" at bounding box center [642, 149] width 68 height 16
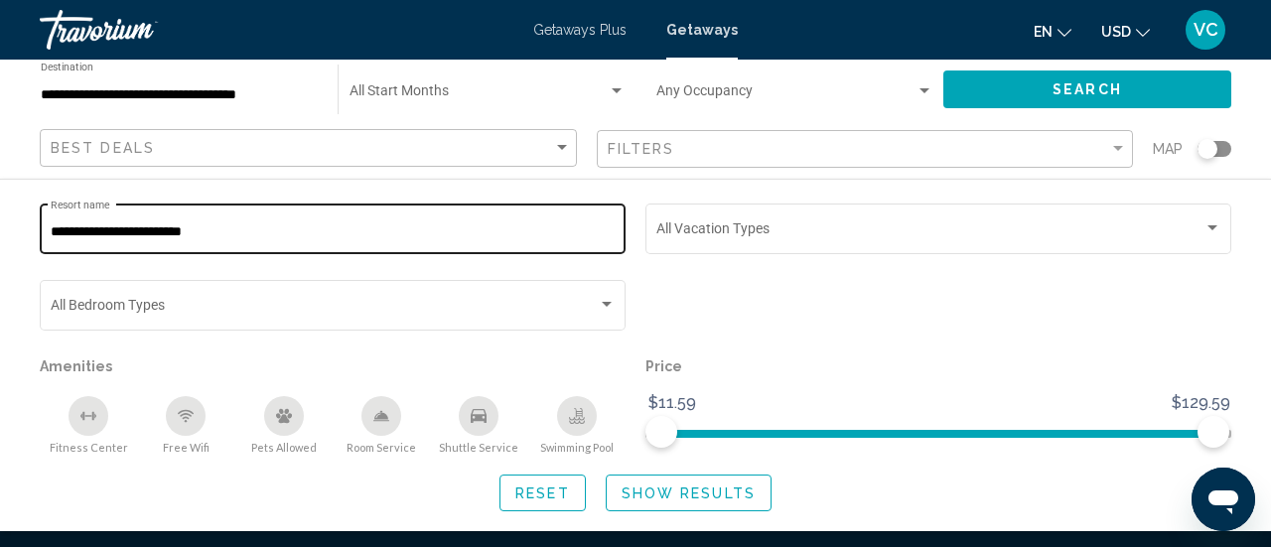
click at [246, 232] on input "**********" at bounding box center [333, 232] width 565 height 16
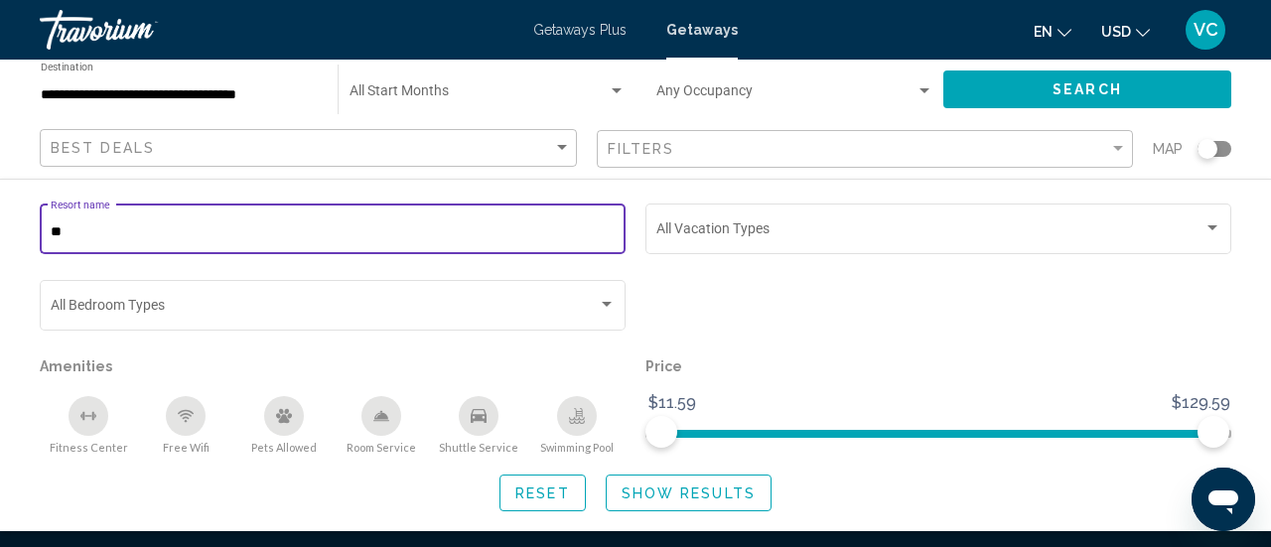
type input "*"
type input "**********"
click at [684, 492] on span "Show Results" at bounding box center [688, 493] width 134 height 16
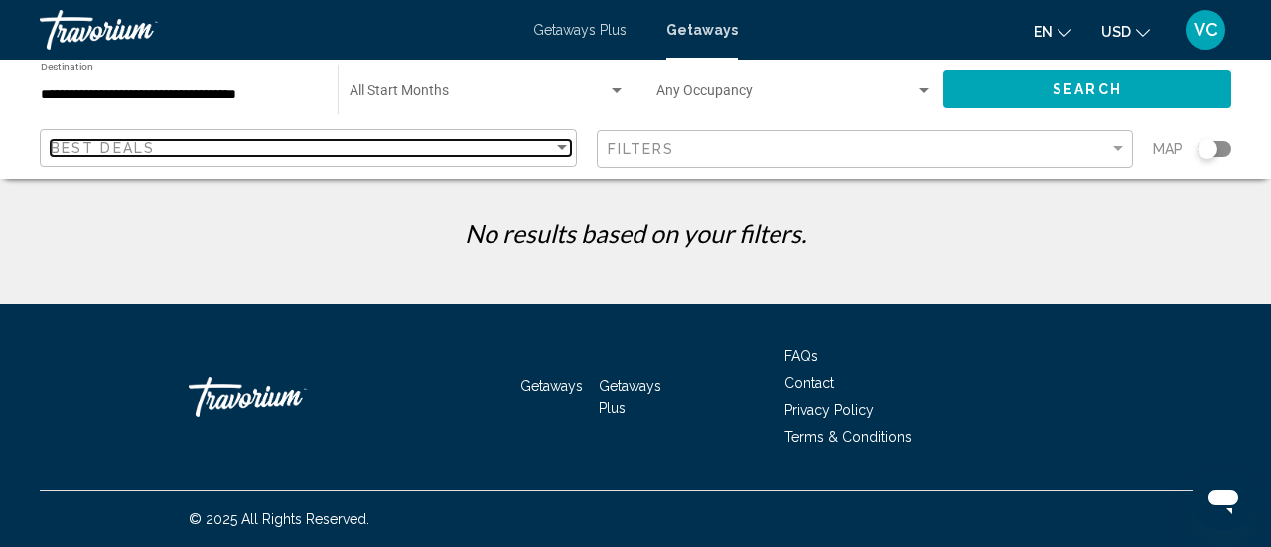
click at [558, 153] on div "Sort by" at bounding box center [562, 148] width 18 height 16
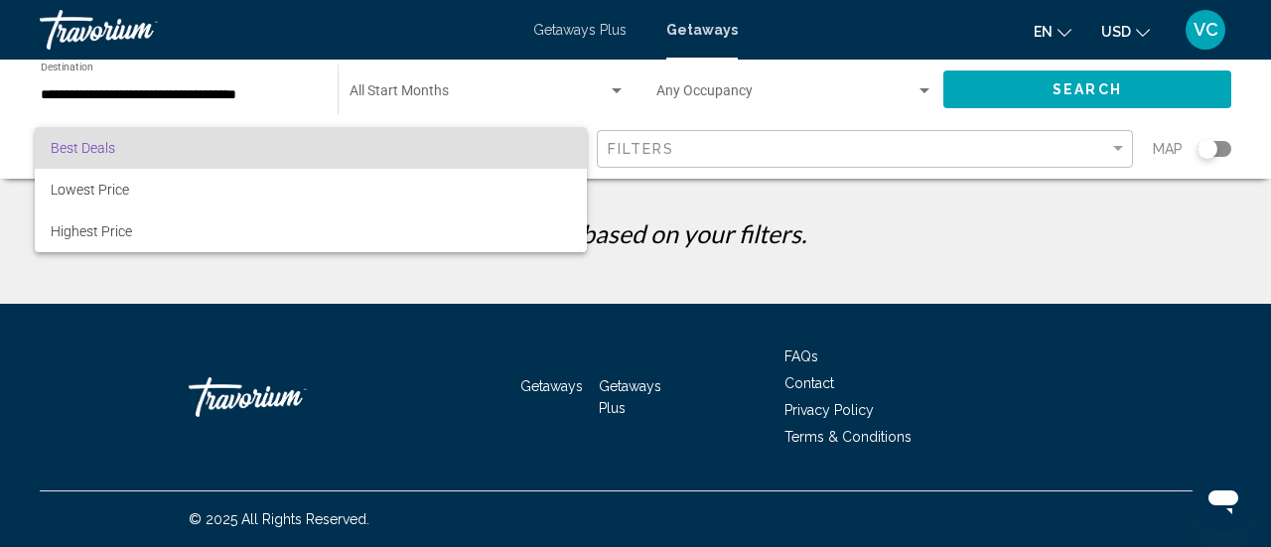
click at [624, 157] on div at bounding box center [635, 273] width 1271 height 547
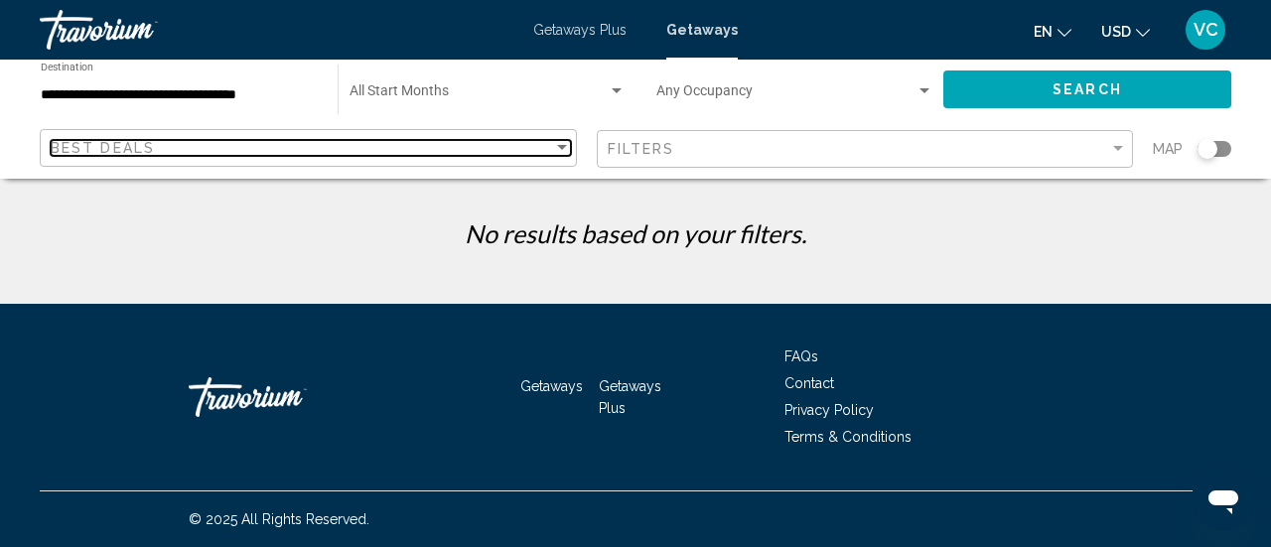
click at [566, 145] on div "Sort by" at bounding box center [562, 148] width 18 height 16
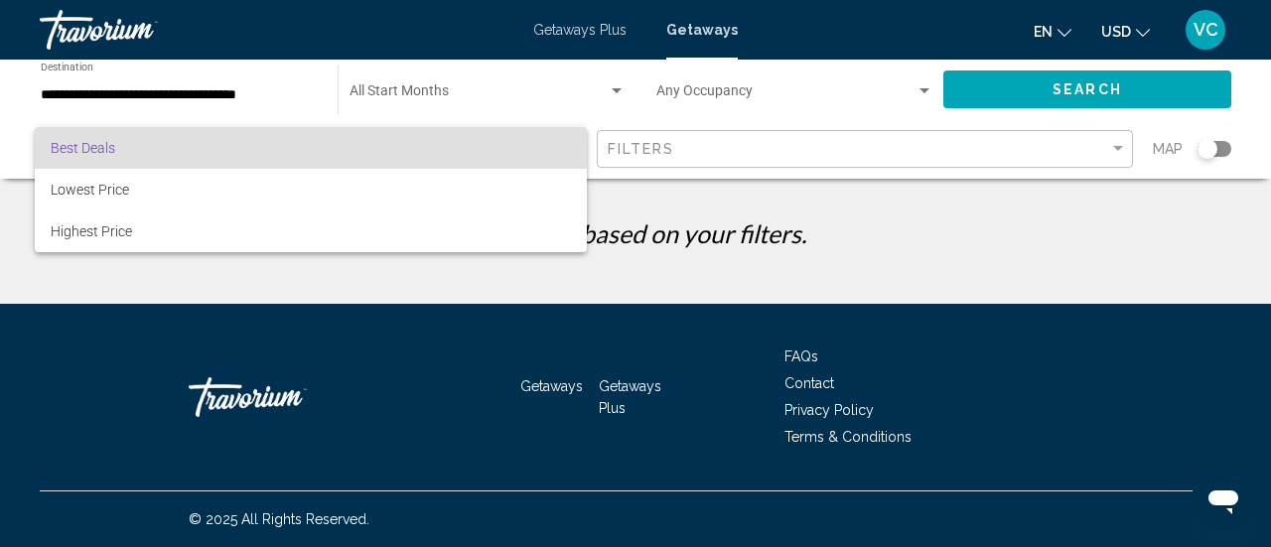
click at [663, 159] on div at bounding box center [635, 273] width 1271 height 547
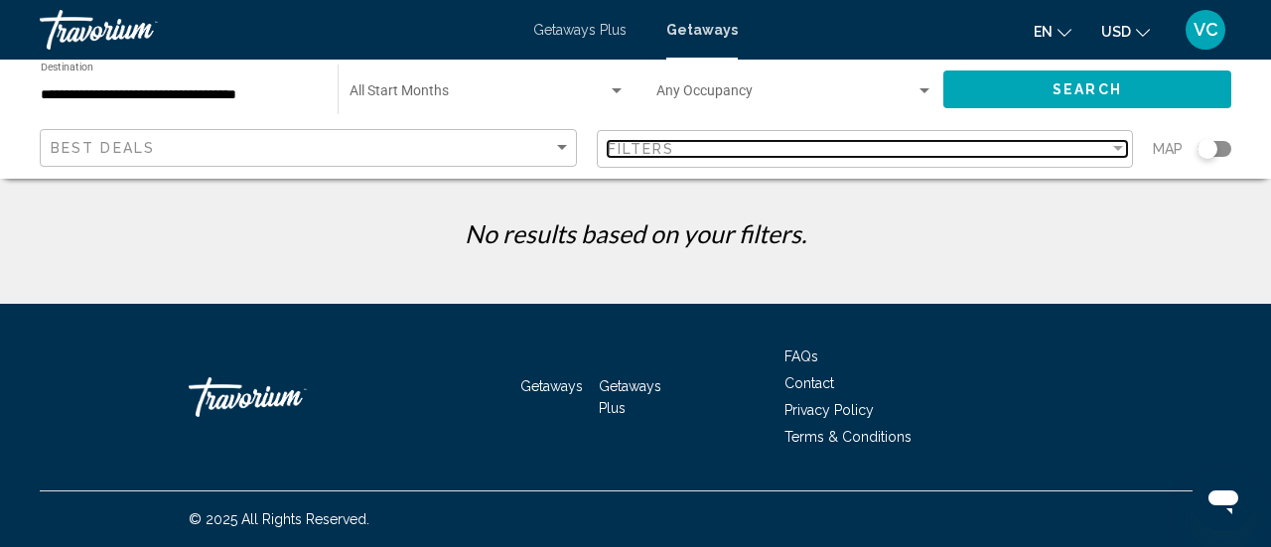
click at [656, 147] on span "Filters" at bounding box center [642, 149] width 68 height 16
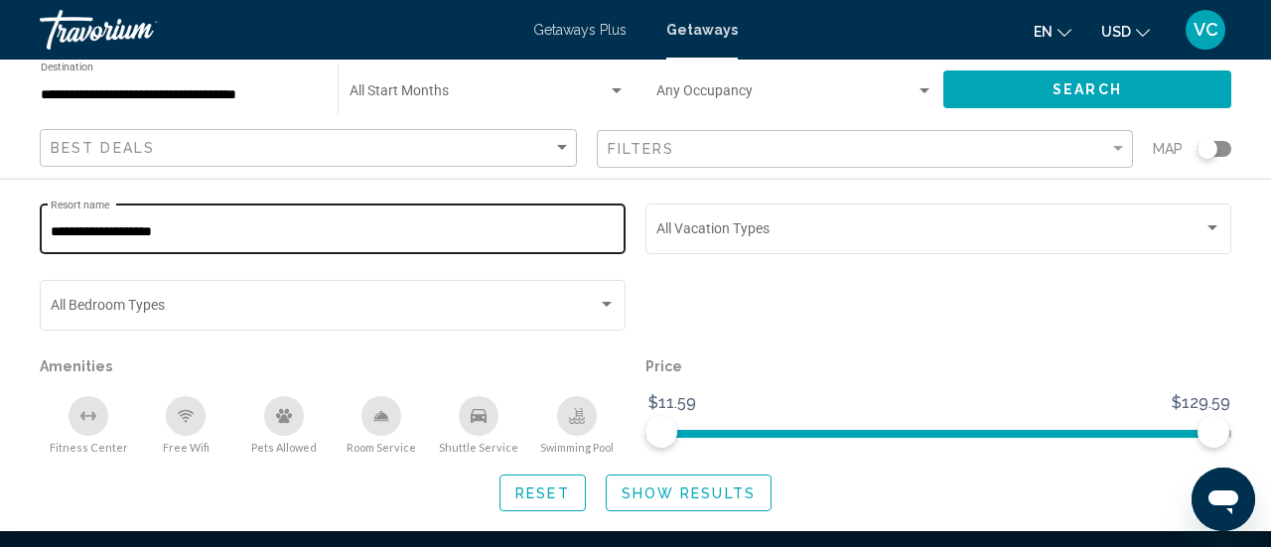
click at [206, 230] on input "**********" at bounding box center [333, 232] width 565 height 16
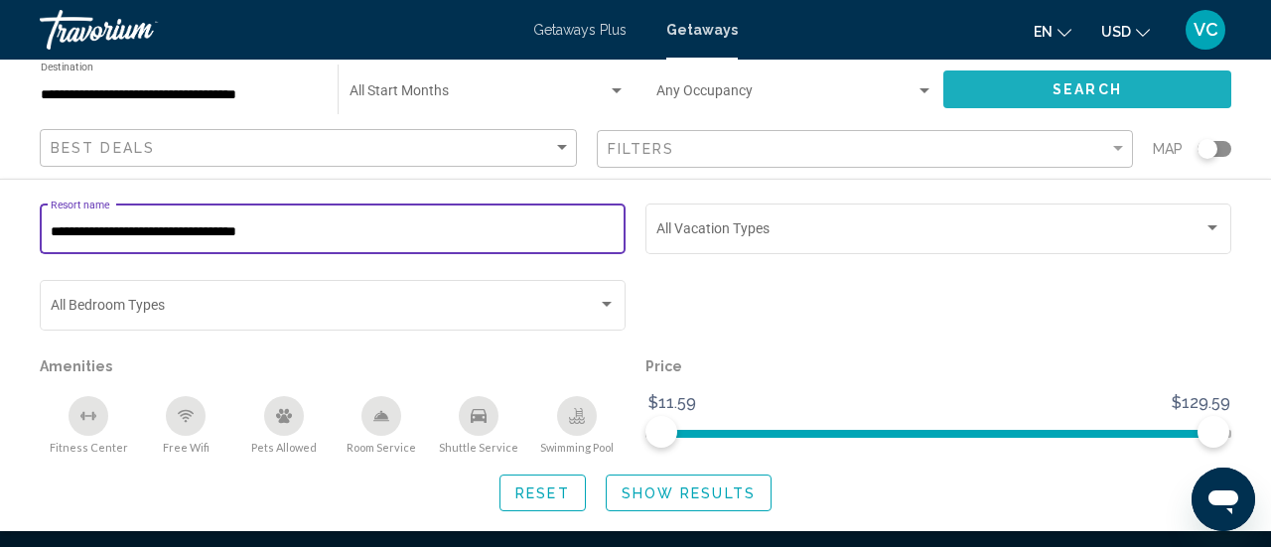
type input "**********"
click at [993, 99] on button "Search" at bounding box center [1087, 88] width 288 height 37
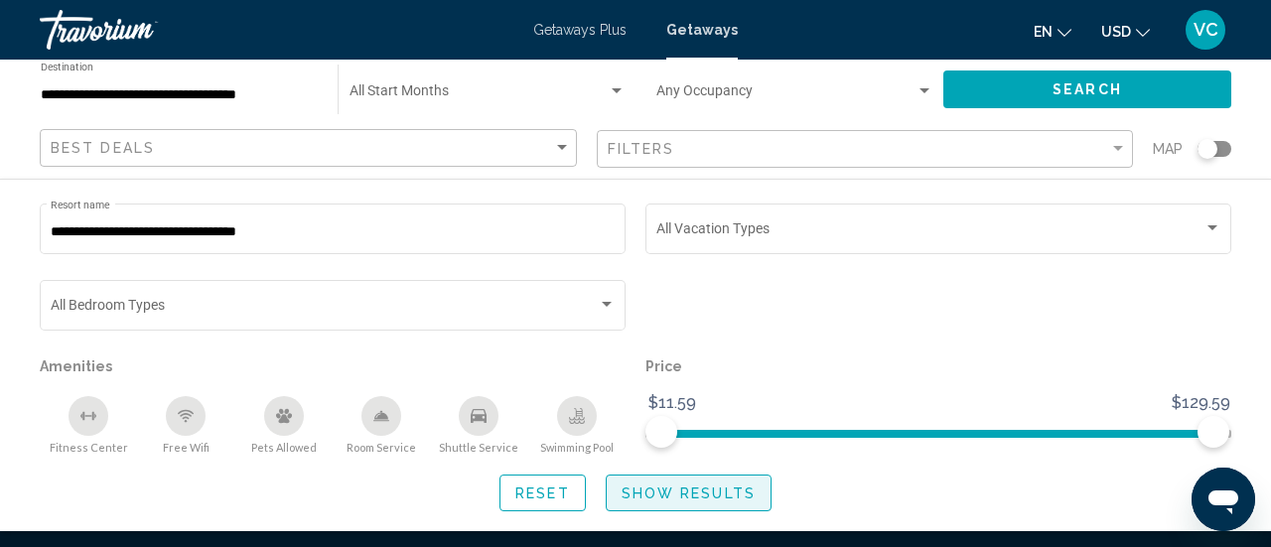
click at [675, 499] on span "Show Results" at bounding box center [688, 493] width 134 height 16
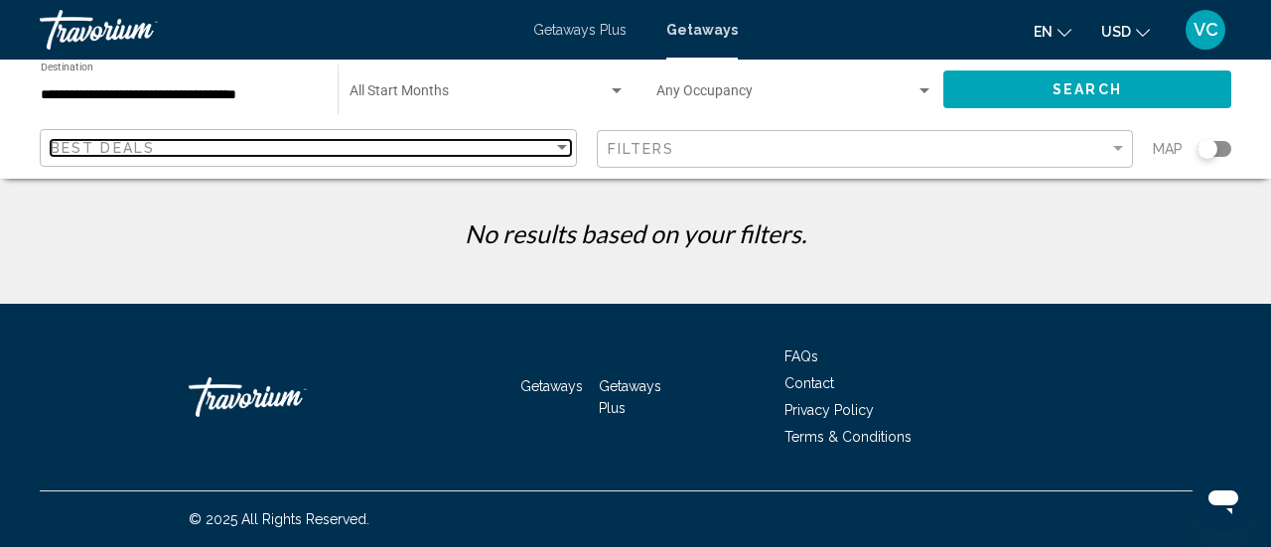
click at [564, 145] on div "Sort by" at bounding box center [562, 148] width 18 height 16
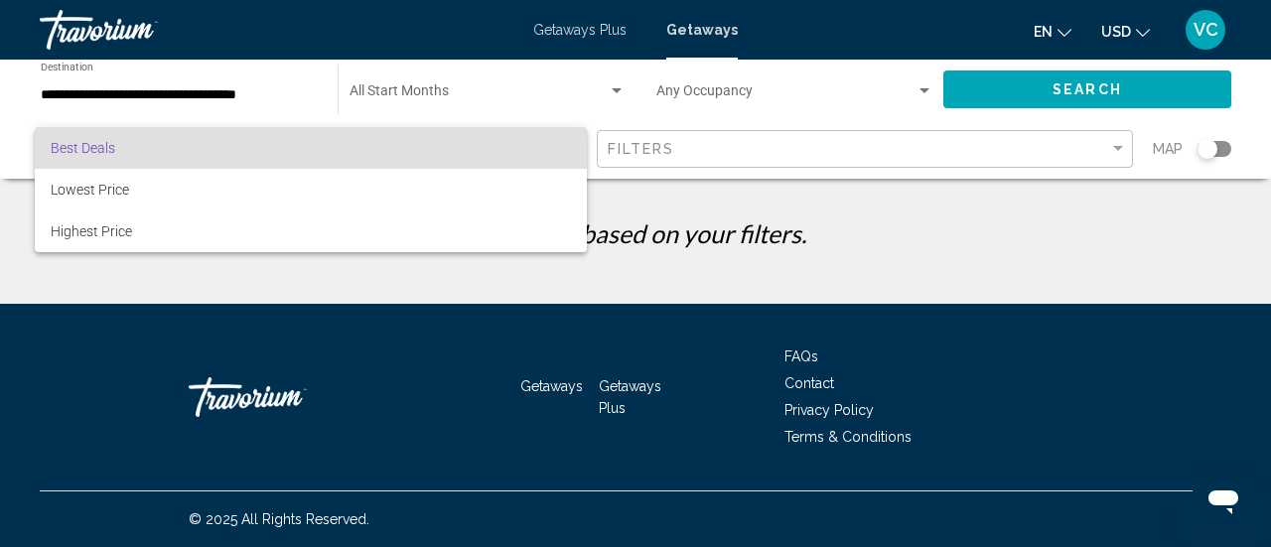
click at [671, 151] on div at bounding box center [635, 273] width 1271 height 547
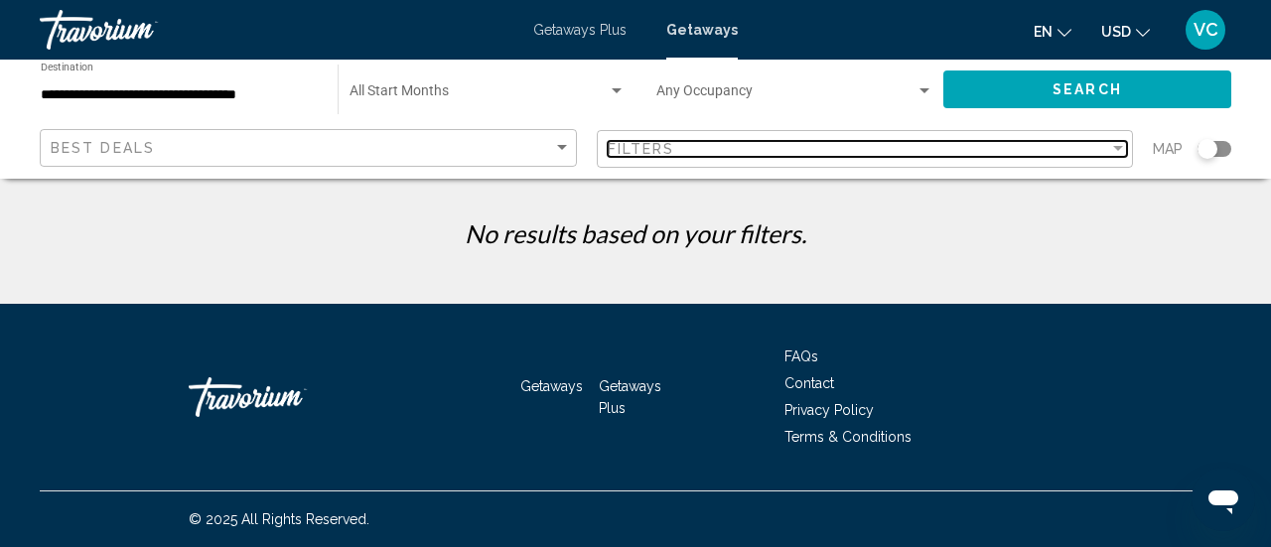
click at [688, 144] on div "Filters" at bounding box center [859, 149] width 502 height 16
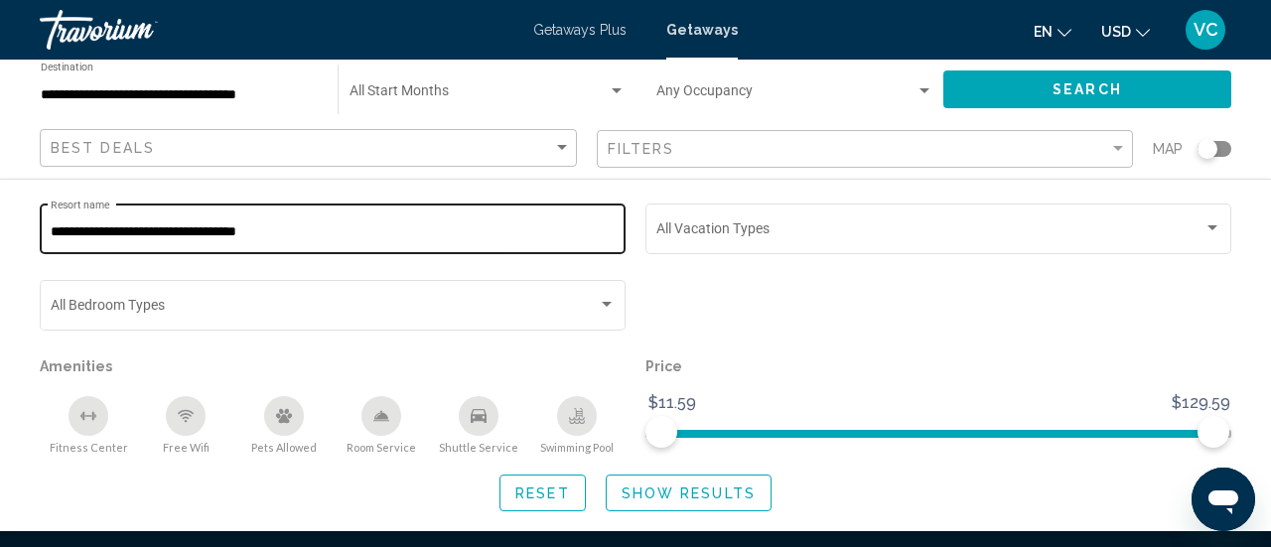
click at [292, 236] on input "**********" at bounding box center [333, 232] width 565 height 16
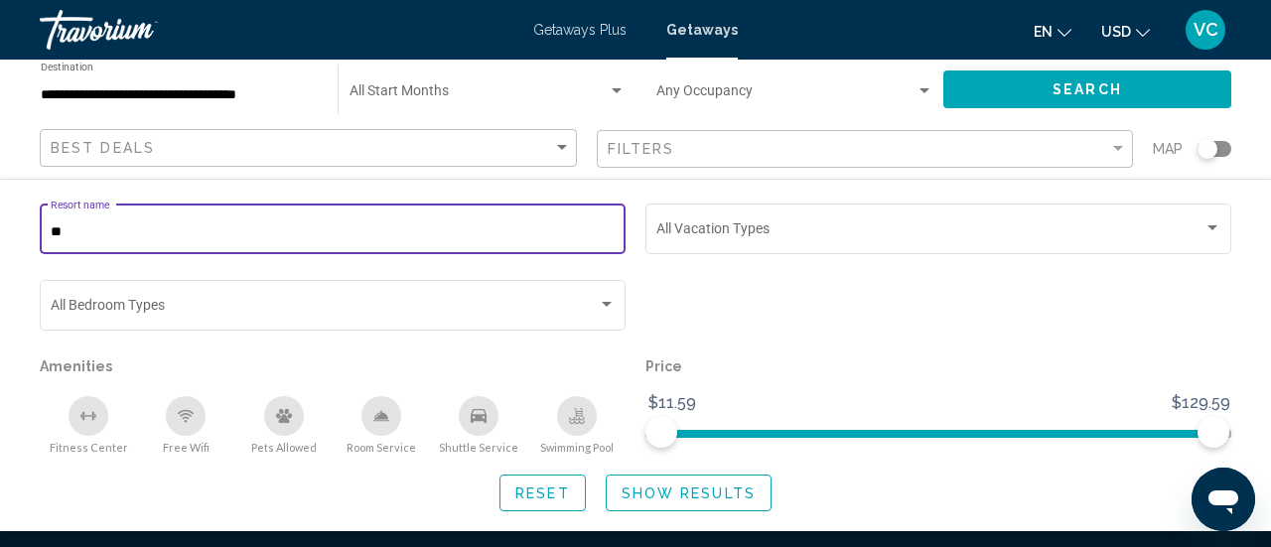
type input "*"
type input "**********"
click at [671, 495] on span "Show Results" at bounding box center [688, 493] width 134 height 16
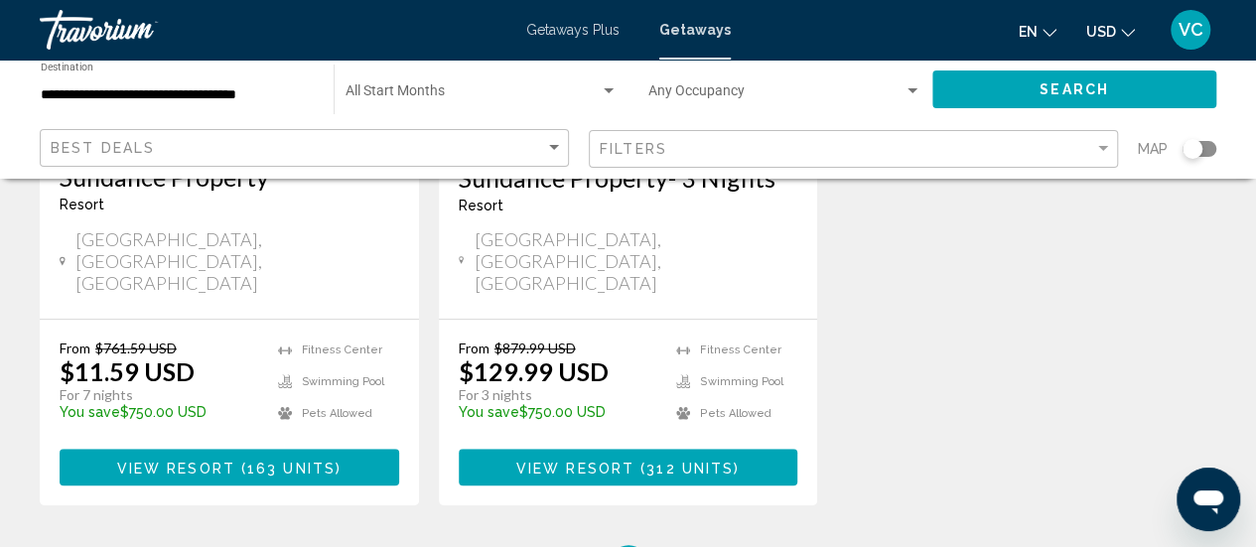
scroll to position [478, 0]
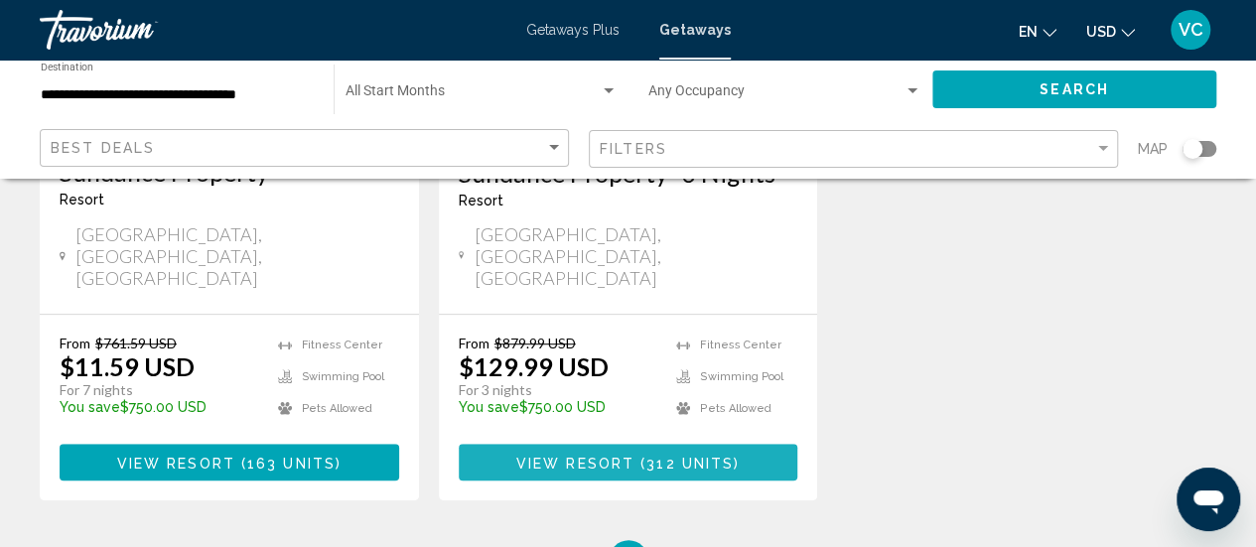
click at [572, 455] on span "View Resort" at bounding box center [575, 463] width 118 height 16
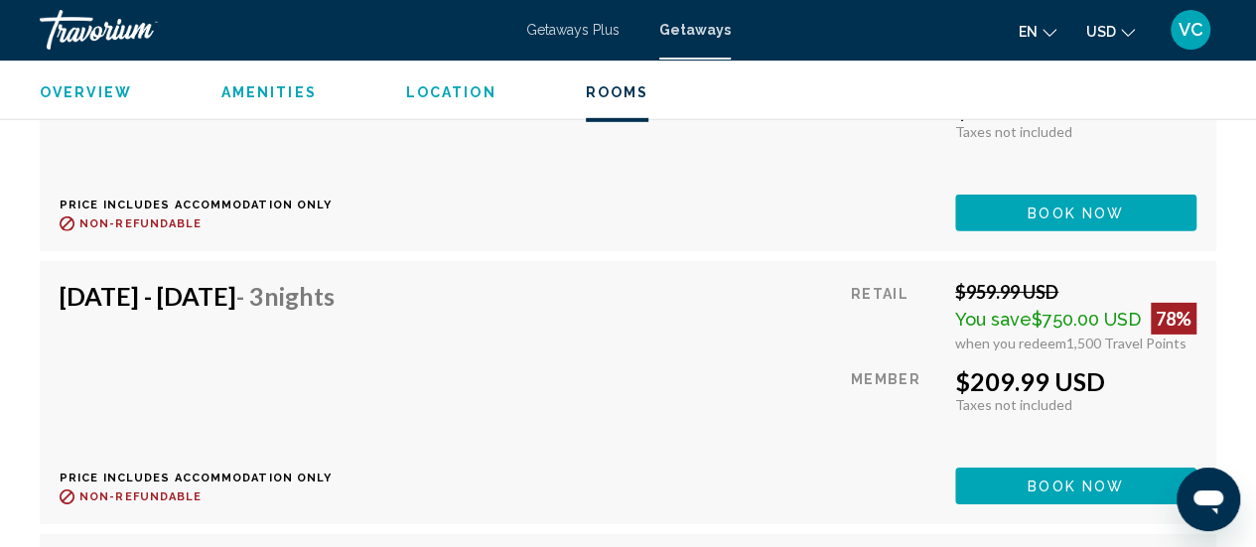
scroll to position [3005, 0]
